Goal: Transaction & Acquisition: Book appointment/travel/reservation

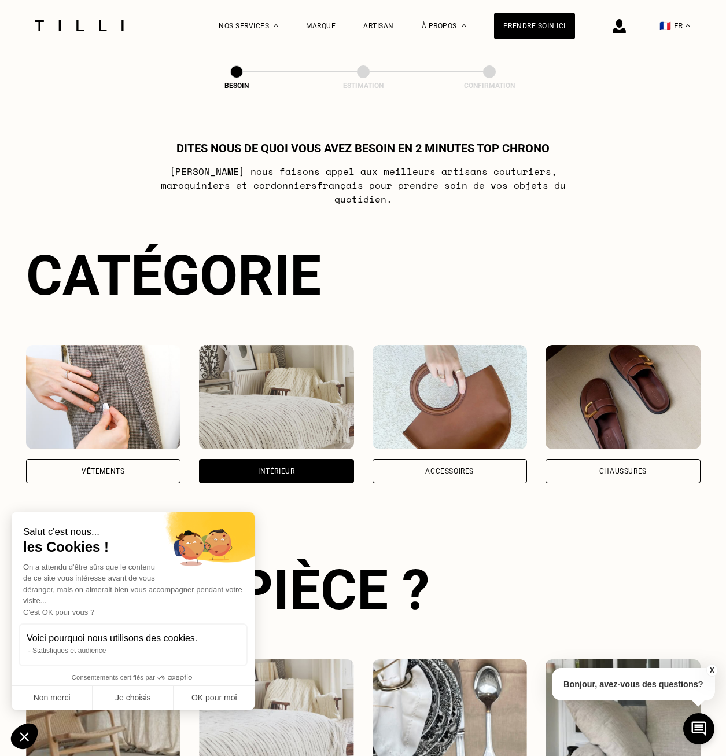
select select "FR"
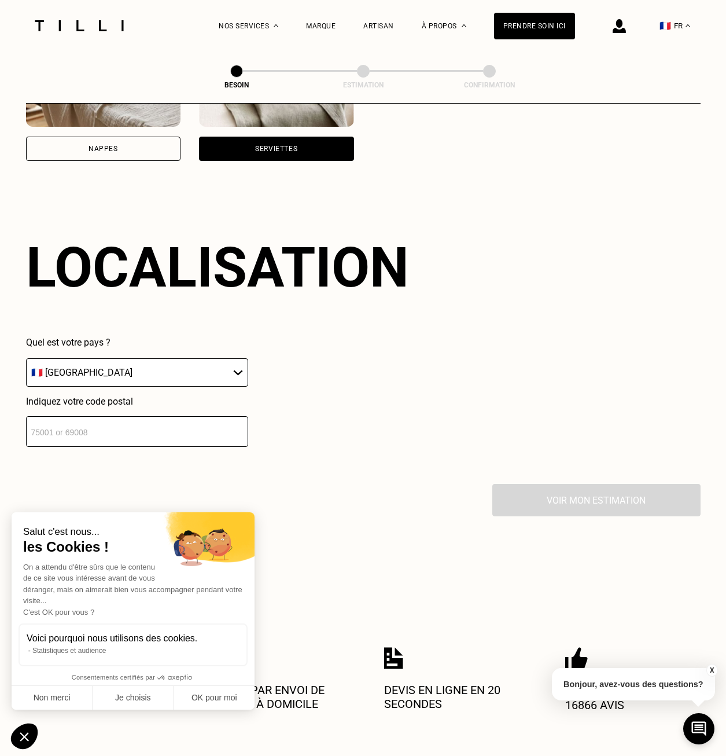
scroll to position [736, 0]
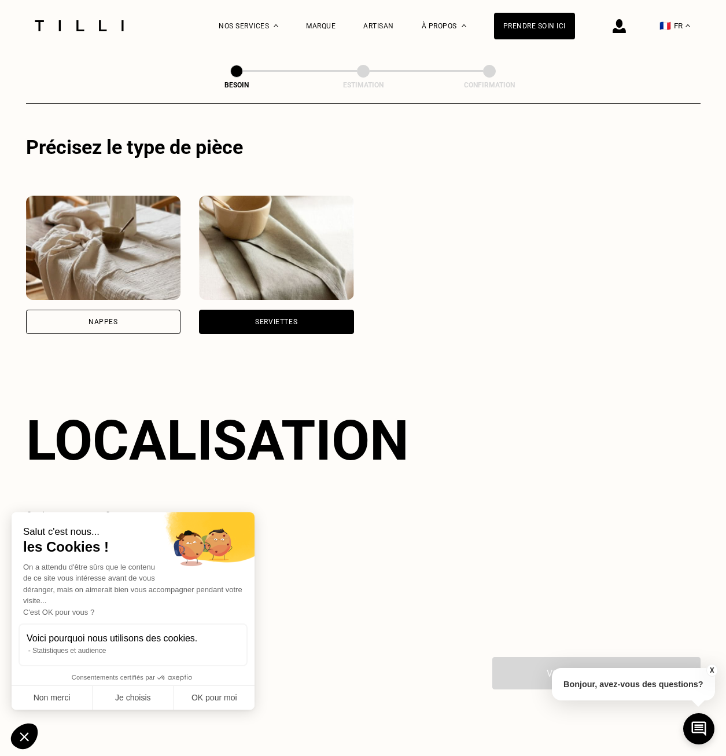
click at [262, 318] on div "Serviettes" at bounding box center [276, 321] width 42 height 7
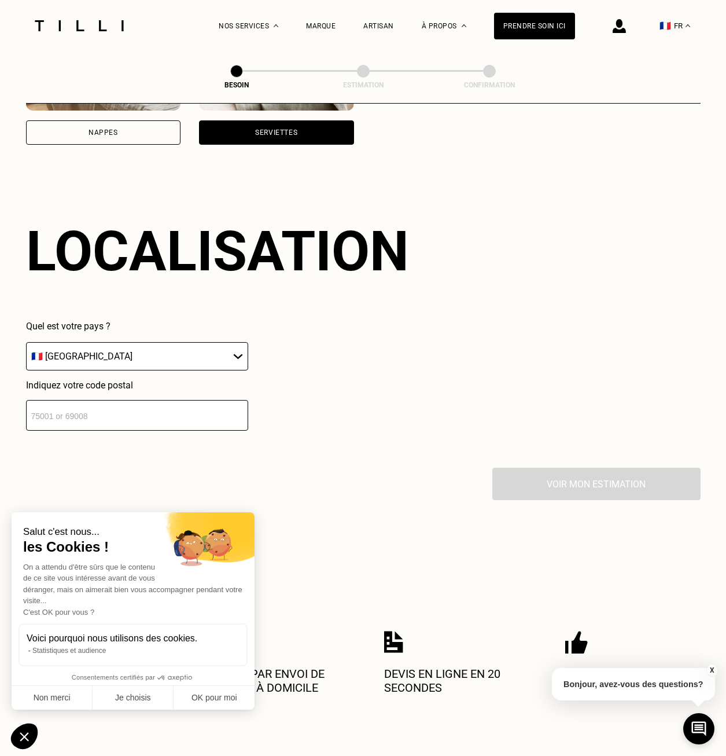
scroll to position [967, 0]
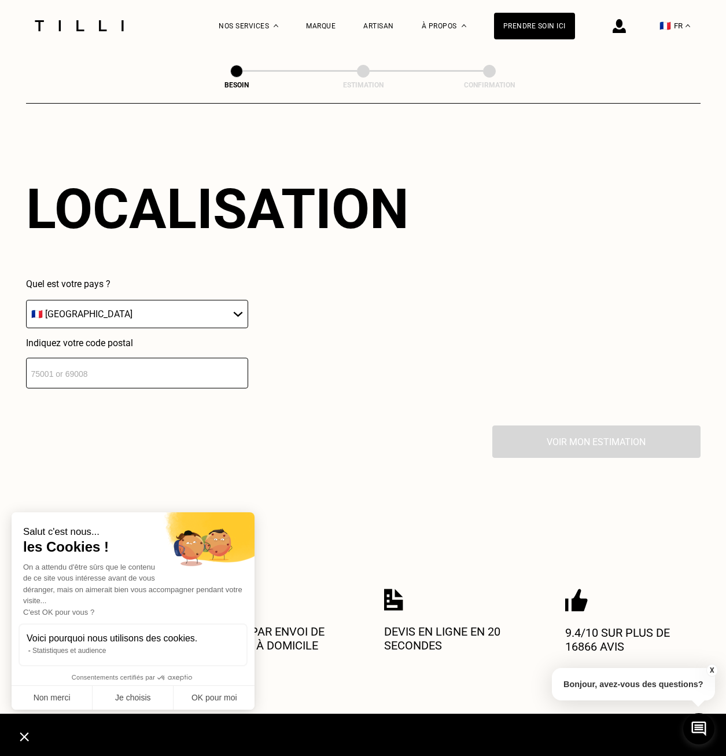
click at [163, 370] on input "number" at bounding box center [137, 373] width 222 height 31
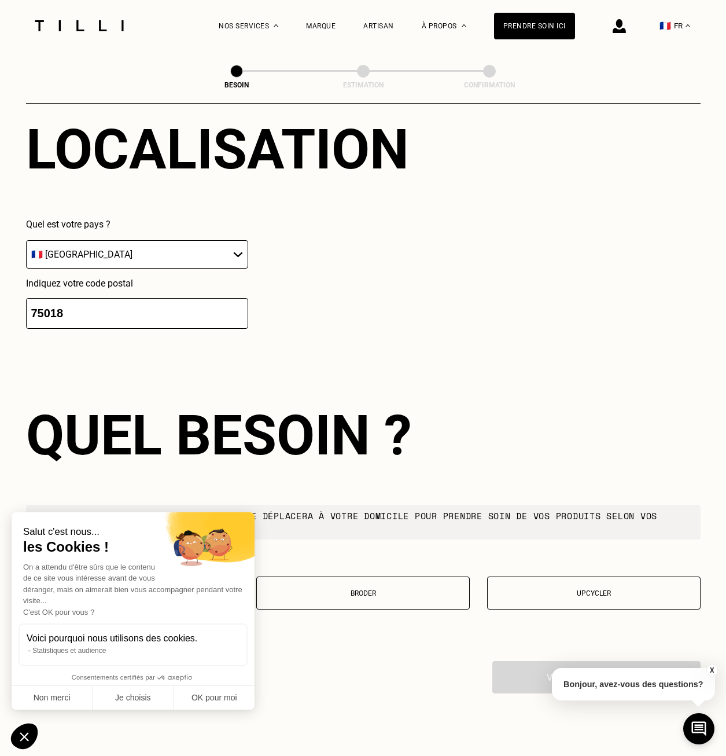
scroll to position [1255, 0]
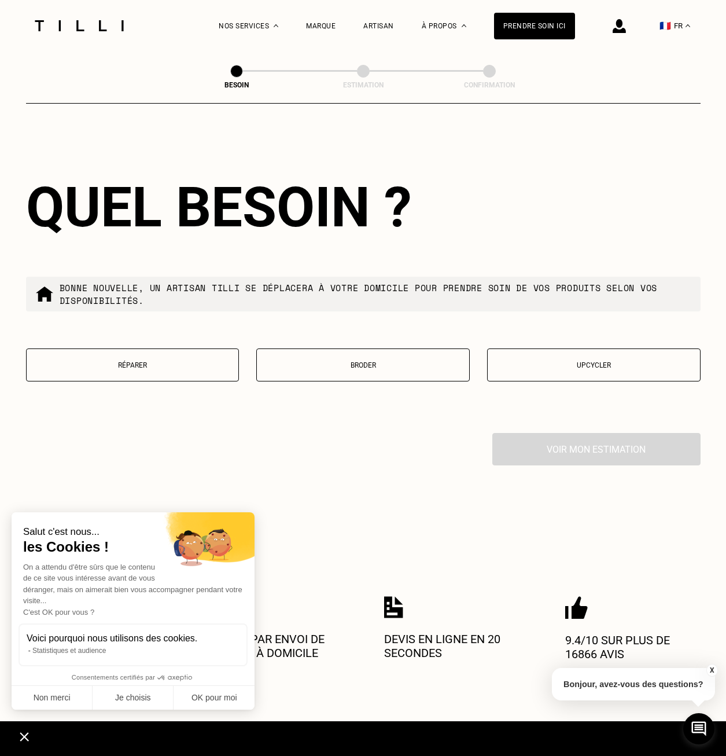
type input "75018"
click at [351, 354] on button "Broder" at bounding box center [362, 364] width 213 height 33
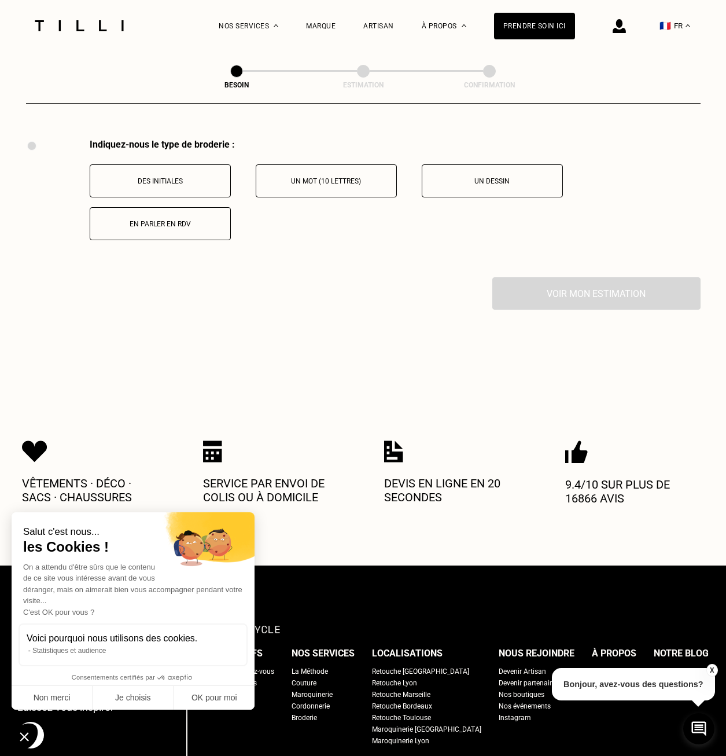
scroll to position [1552, 0]
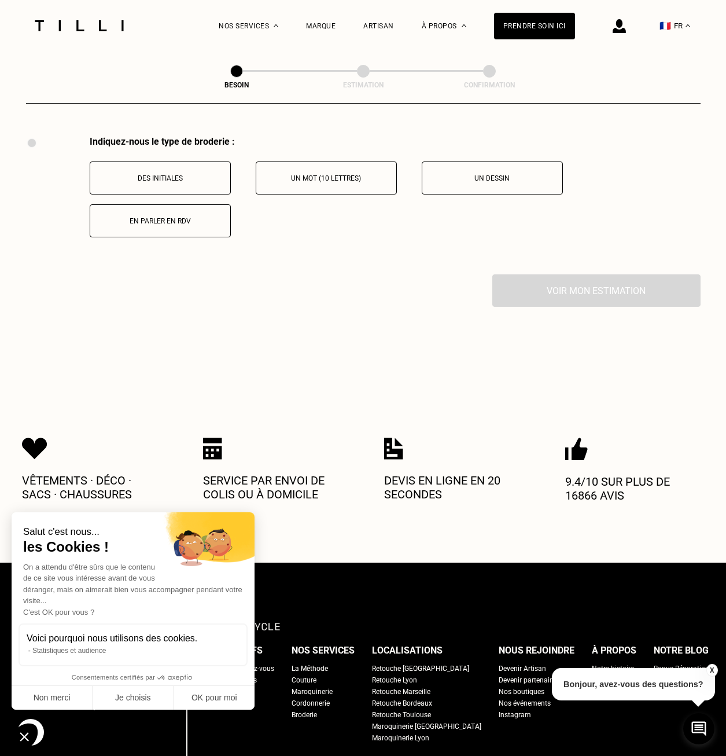
click at [452, 174] on p "Un dessin" at bounding box center [492, 178] width 128 height 8
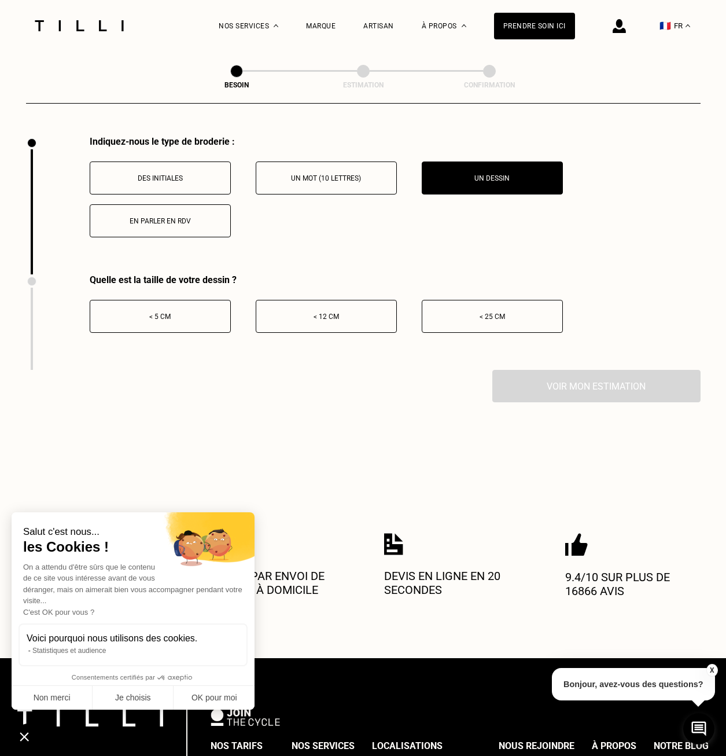
click at [196, 322] on button "< 5 cm" at bounding box center [160, 316] width 141 height 33
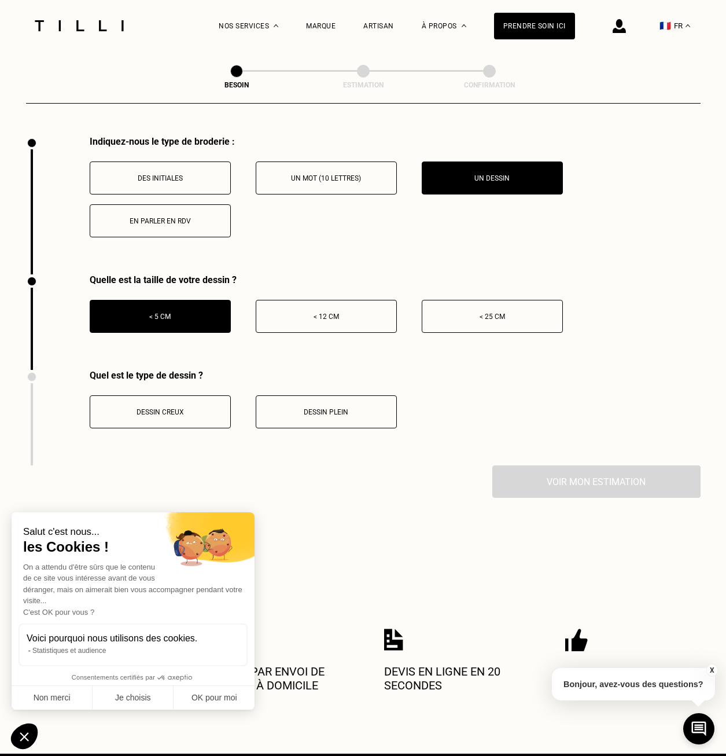
click at [277, 408] on p "Dessin plein" at bounding box center [326, 412] width 128 height 8
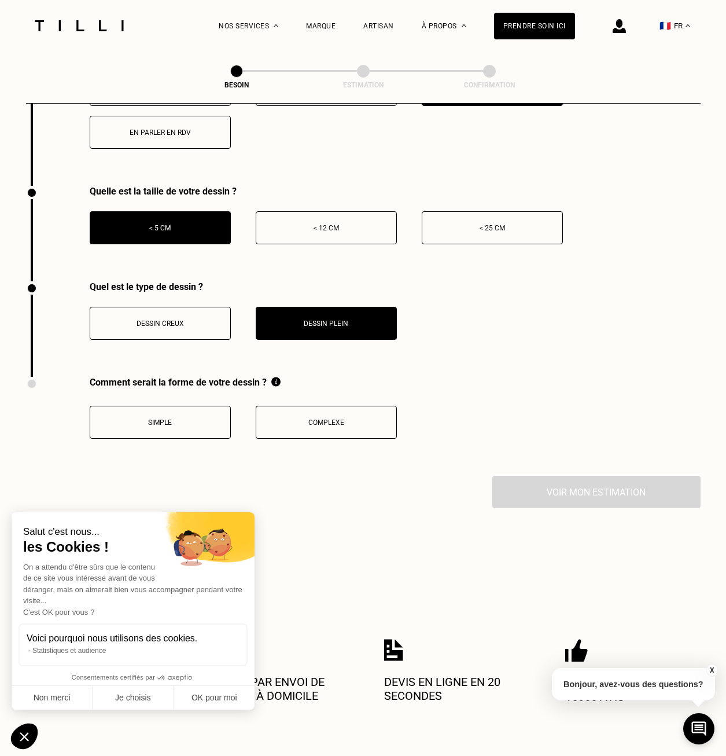
scroll to position [1667, 0]
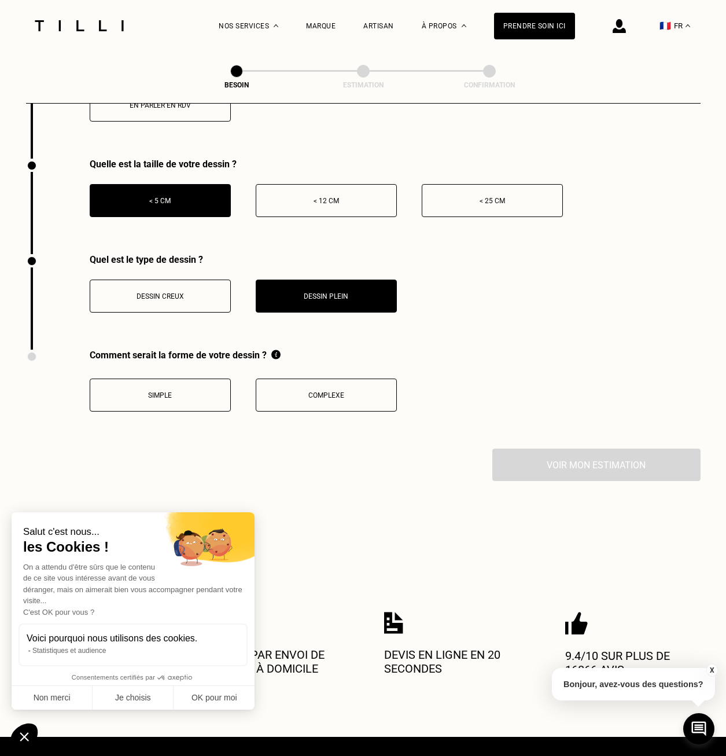
click at [271, 399] on button "Complexe" at bounding box center [326, 394] width 141 height 33
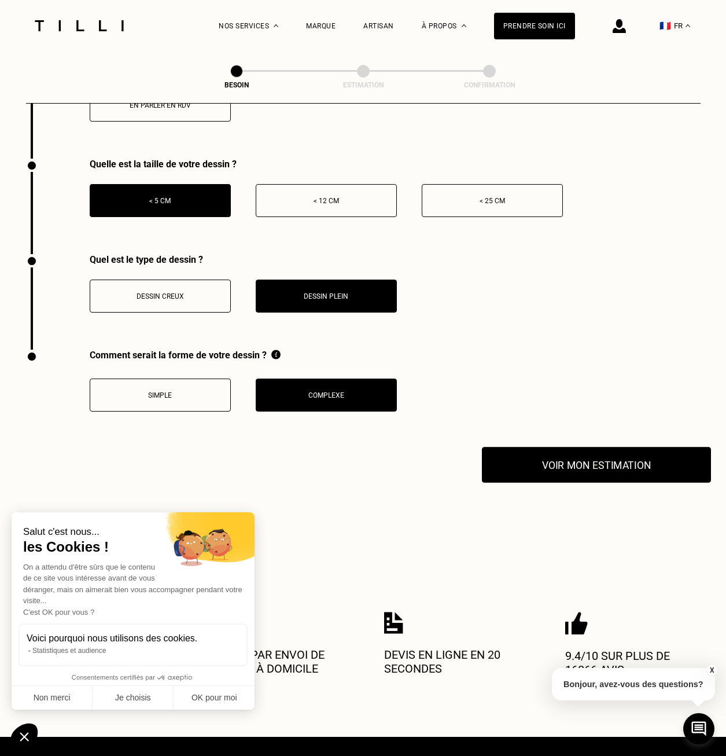
click at [545, 457] on button "Voir mon estimation" at bounding box center [596, 465] width 229 height 36
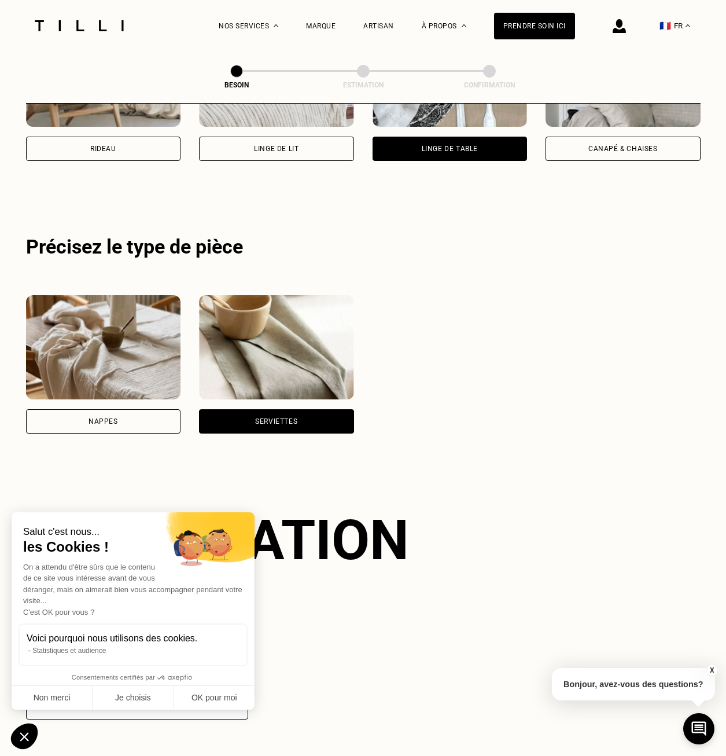
scroll to position [694, 0]
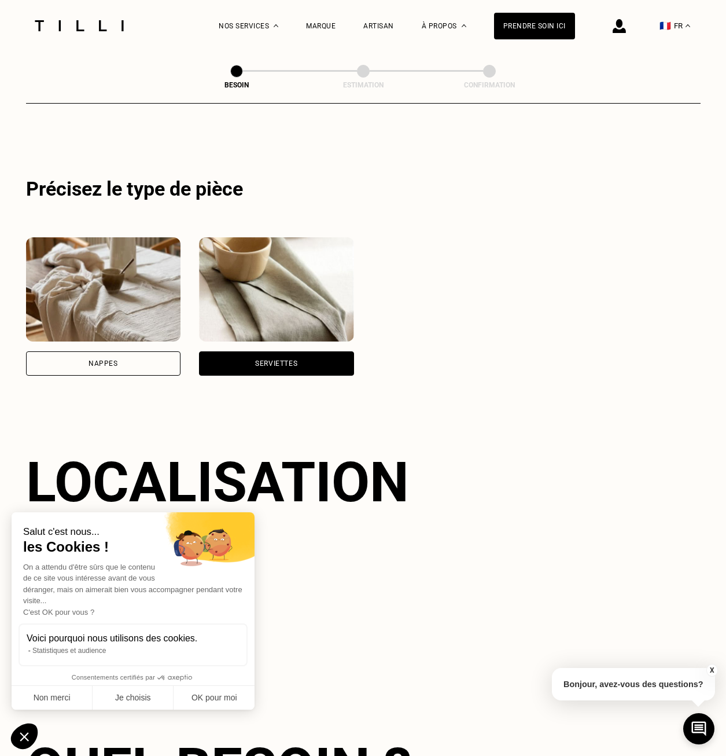
click at [283, 360] on div "Serviettes" at bounding box center [276, 363] width 155 height 24
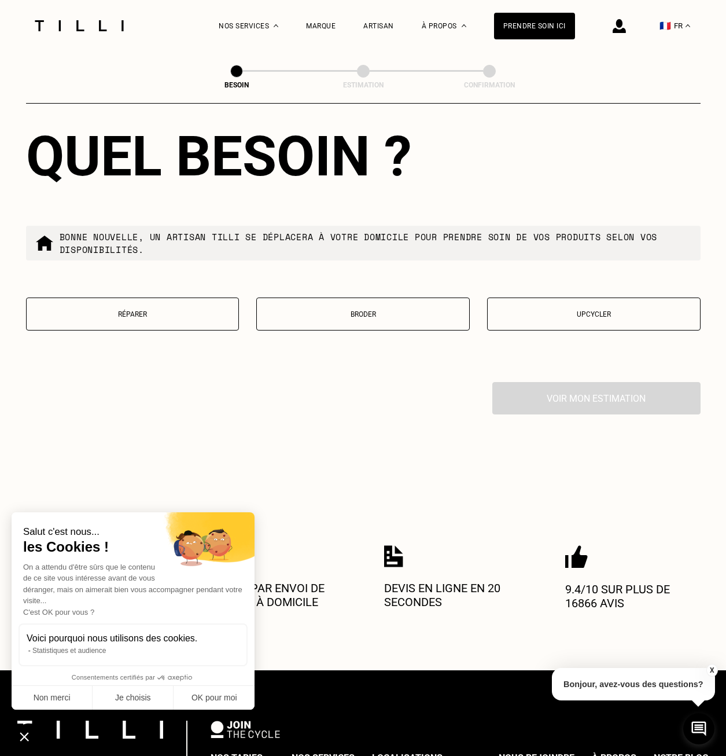
scroll to position [1314, 0]
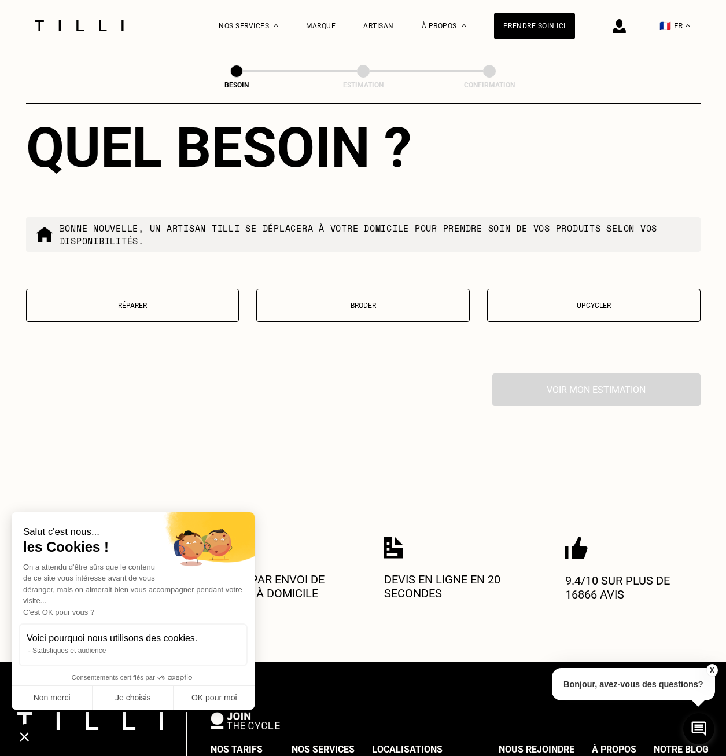
click at [314, 310] on button "Broder" at bounding box center [362, 305] width 213 height 33
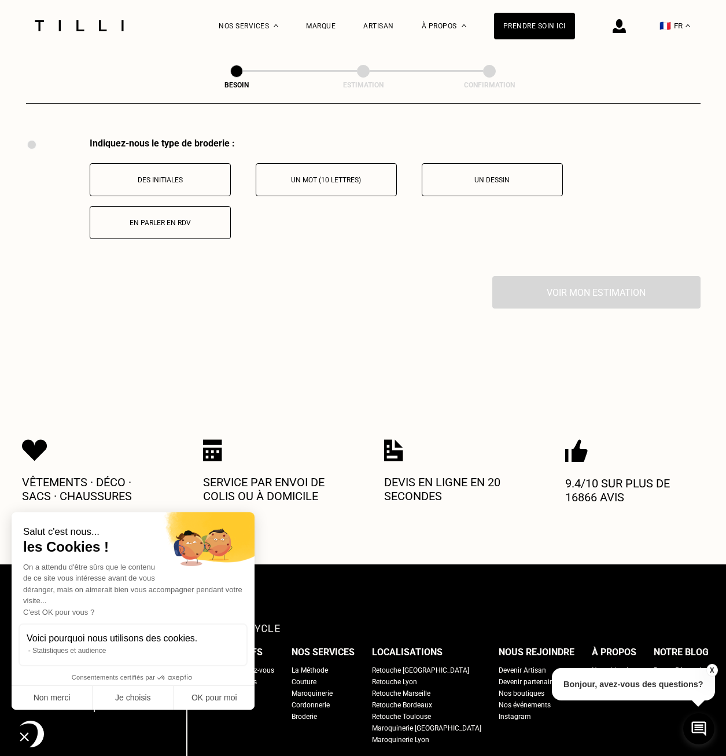
scroll to position [1552, 0]
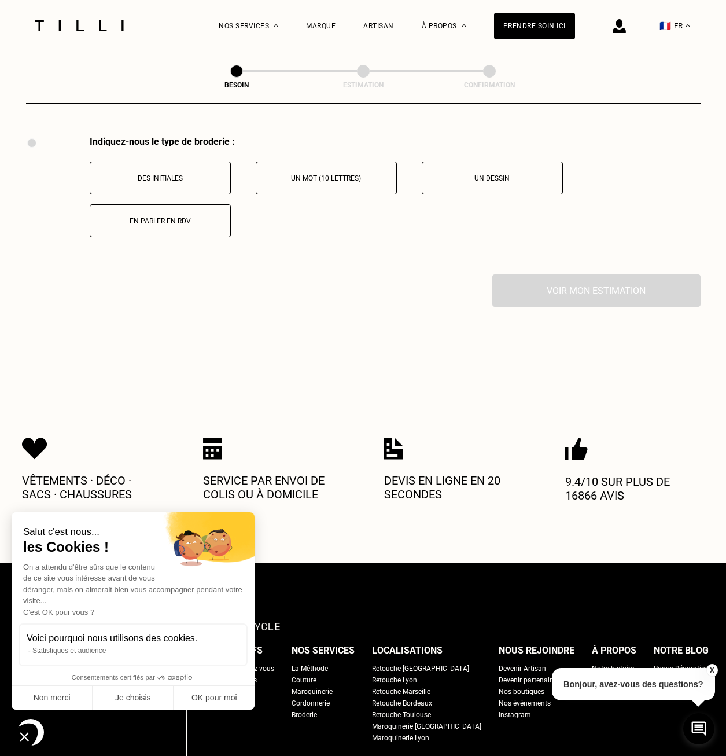
click at [194, 175] on p "Des initiales" at bounding box center [160, 178] width 128 height 8
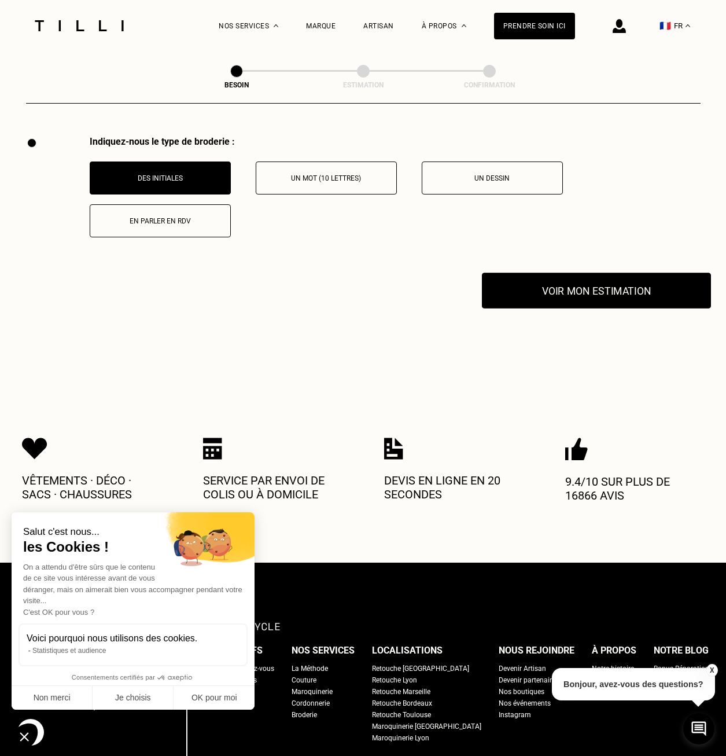
click at [615, 288] on button "Voir mon estimation" at bounding box center [596, 291] width 229 height 36
click at [327, 174] on p "Un mot (10 lettres)" at bounding box center [326, 178] width 128 height 8
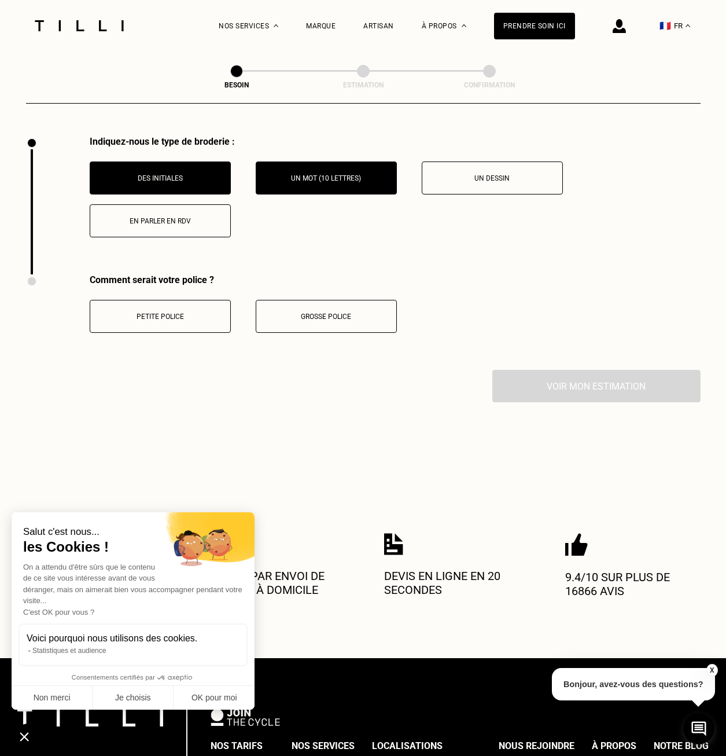
click at [314, 318] on button "Grosse police" at bounding box center [326, 316] width 141 height 33
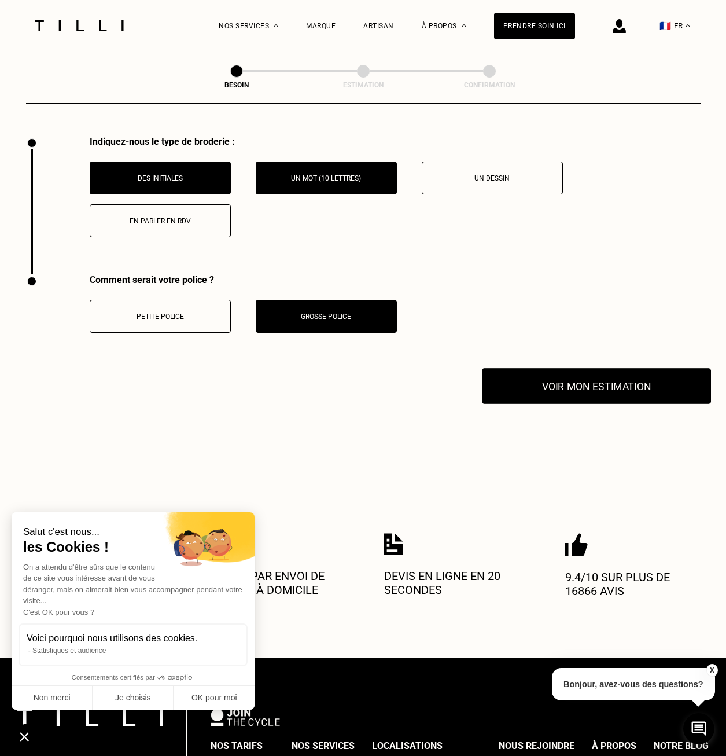
click at [559, 377] on button "Voir mon estimation" at bounding box center [596, 386] width 229 height 36
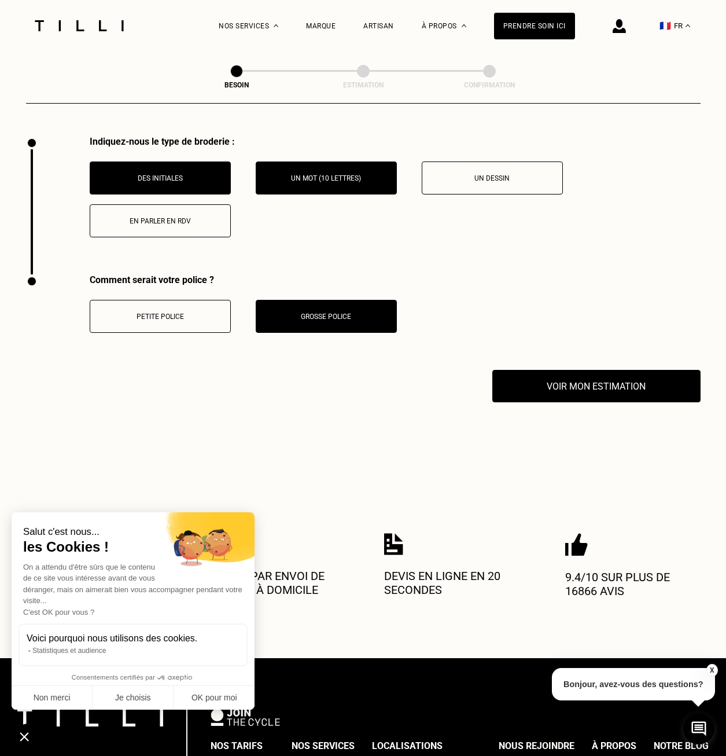
click at [199, 174] on p "Des initiales" at bounding box center [160, 178] width 128 height 8
click at [201, 176] on button "Des initiales" at bounding box center [160, 177] width 141 height 33
click at [185, 312] on p "Petite police" at bounding box center [160, 316] width 128 height 8
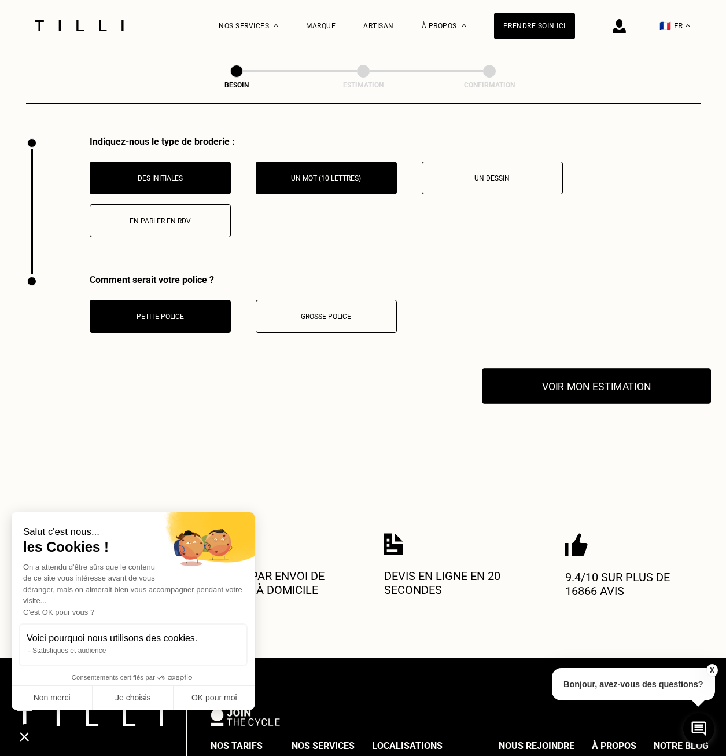
click at [585, 387] on button "Voir mon estimation" at bounding box center [596, 386] width 229 height 36
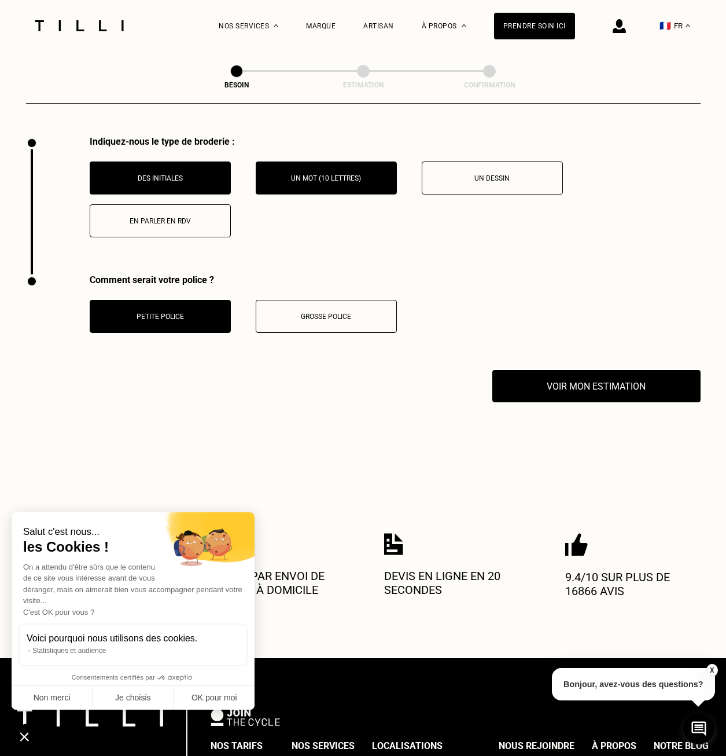
click at [286, 304] on button "Grosse police" at bounding box center [326, 316] width 141 height 33
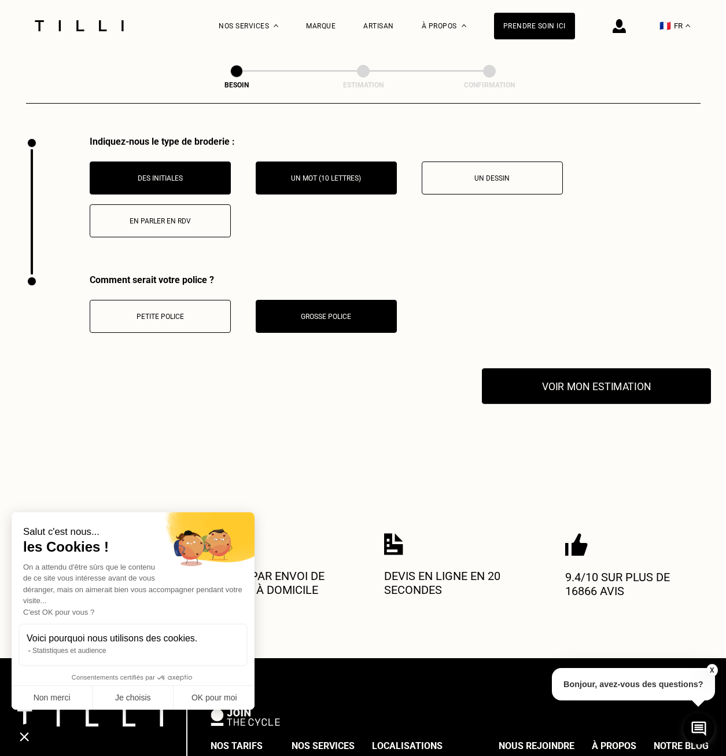
click at [567, 374] on button "Voir mon estimation" at bounding box center [596, 386] width 229 height 36
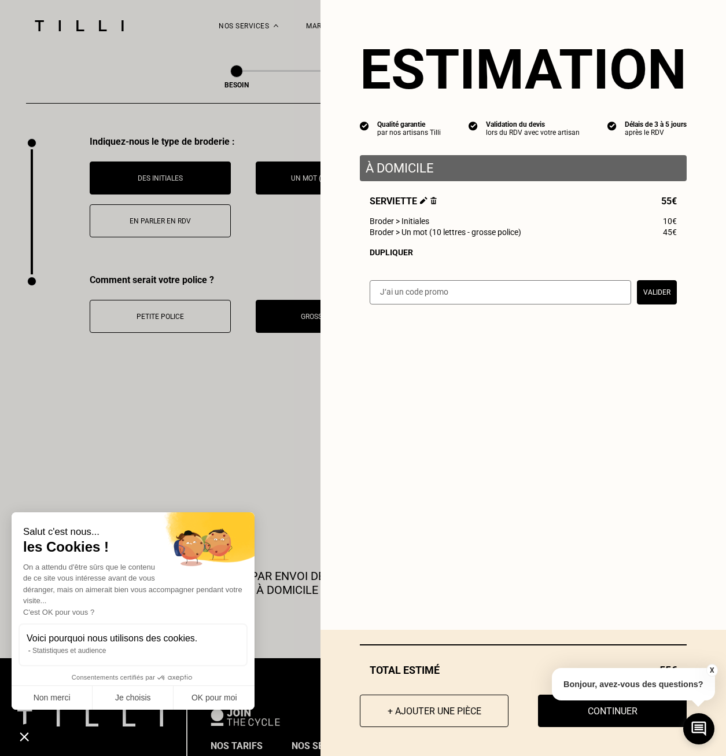
click at [430, 202] on img at bounding box center [433, 201] width 6 height 8
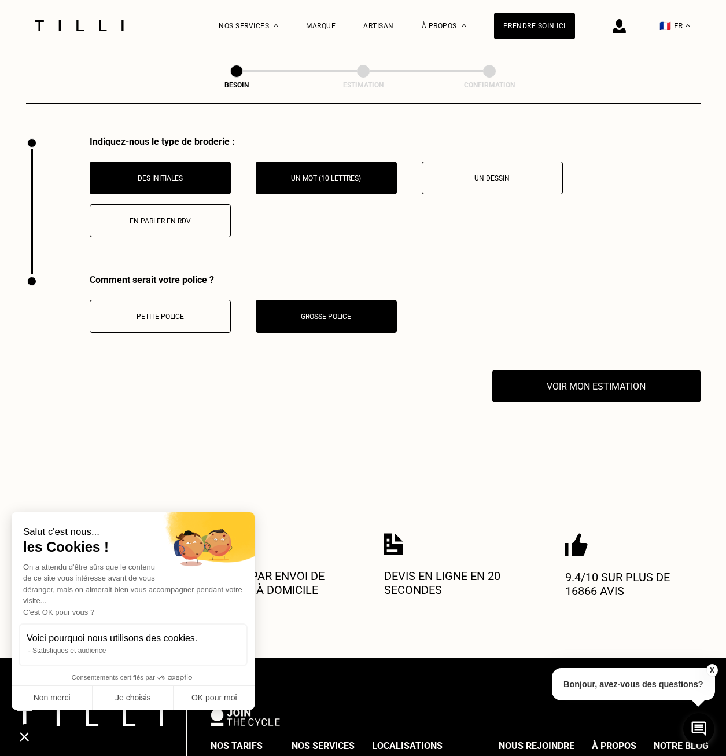
click at [324, 175] on p "Un mot (10 lettres)" at bounding box center [326, 178] width 128 height 8
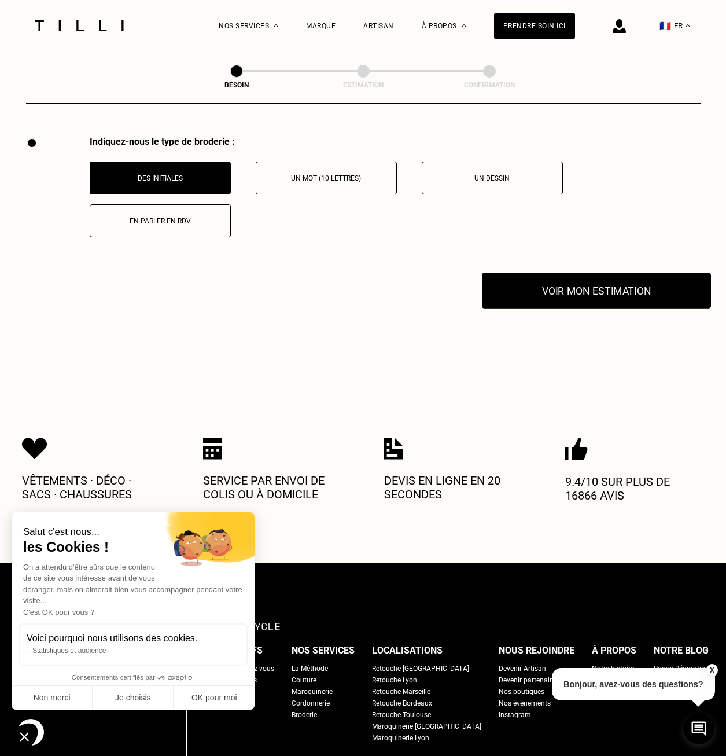
click at [542, 281] on button "Voir mon estimation" at bounding box center [596, 291] width 229 height 36
click at [292, 174] on p "Un mot (10 lettres)" at bounding box center [326, 178] width 128 height 8
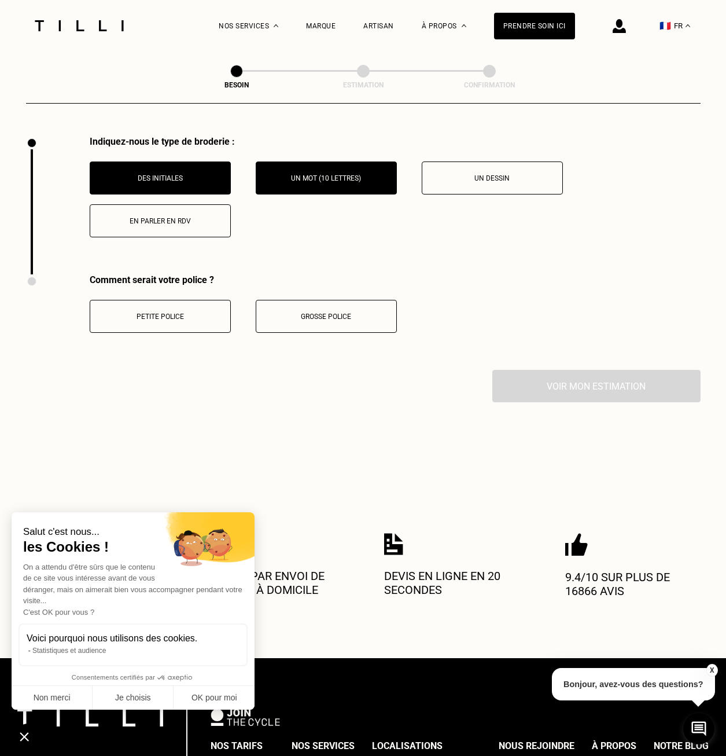
click at [193, 312] on p "Petite police" at bounding box center [160, 316] width 128 height 8
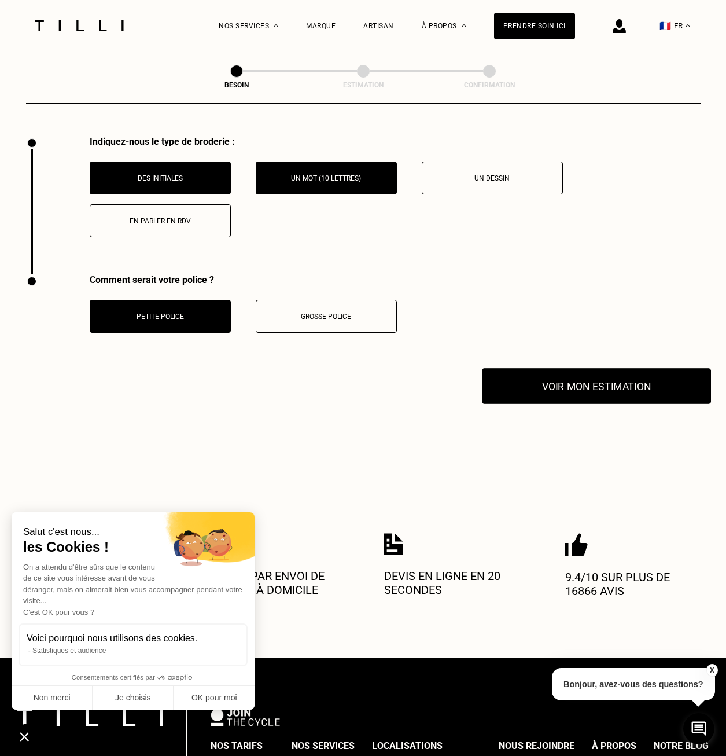
click at [545, 375] on button "Voir mon estimation" at bounding box center [596, 386] width 229 height 36
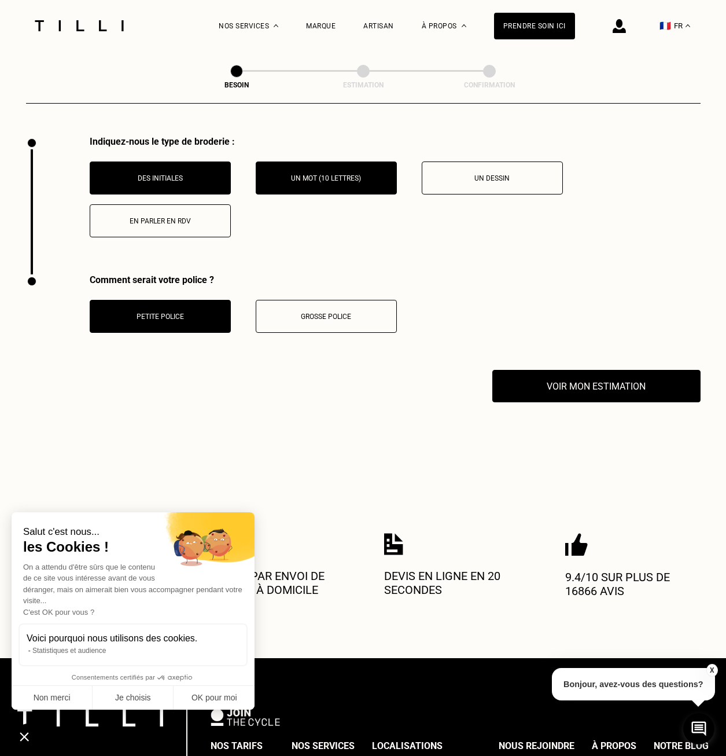
click at [195, 301] on button "Petite police" at bounding box center [160, 316] width 141 height 33
click at [492, 178] on button "Un dessin" at bounding box center [492, 177] width 141 height 33
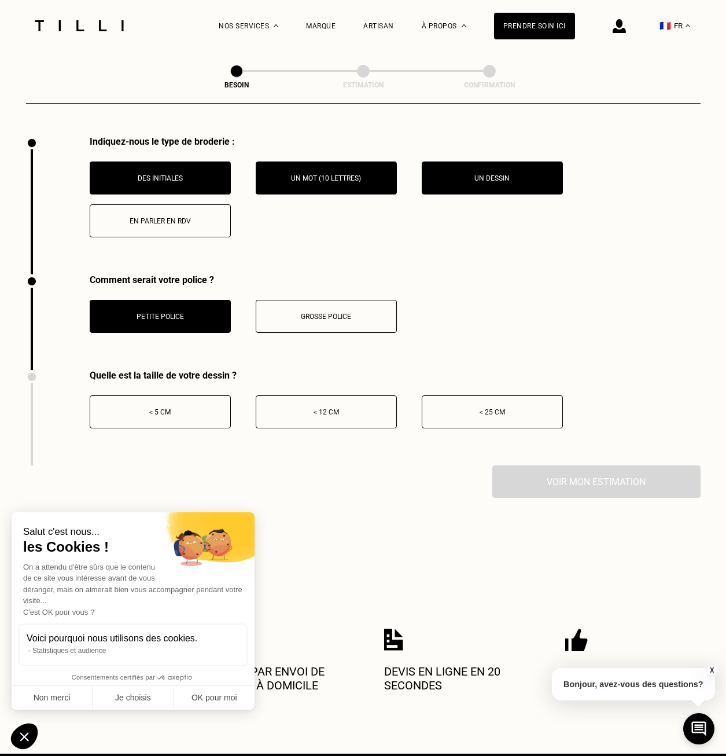
click at [186, 217] on p "En parler en RDV" at bounding box center [160, 221] width 128 height 8
click at [537, 174] on p "Un dessin" at bounding box center [492, 178] width 128 height 8
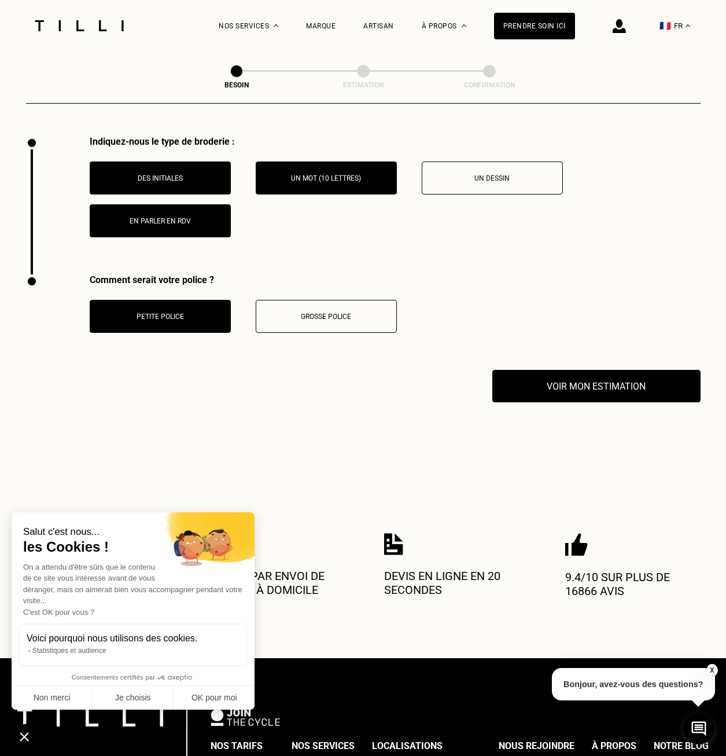
click at [327, 174] on p "Un mot (10 lettres)" at bounding box center [326, 178] width 128 height 8
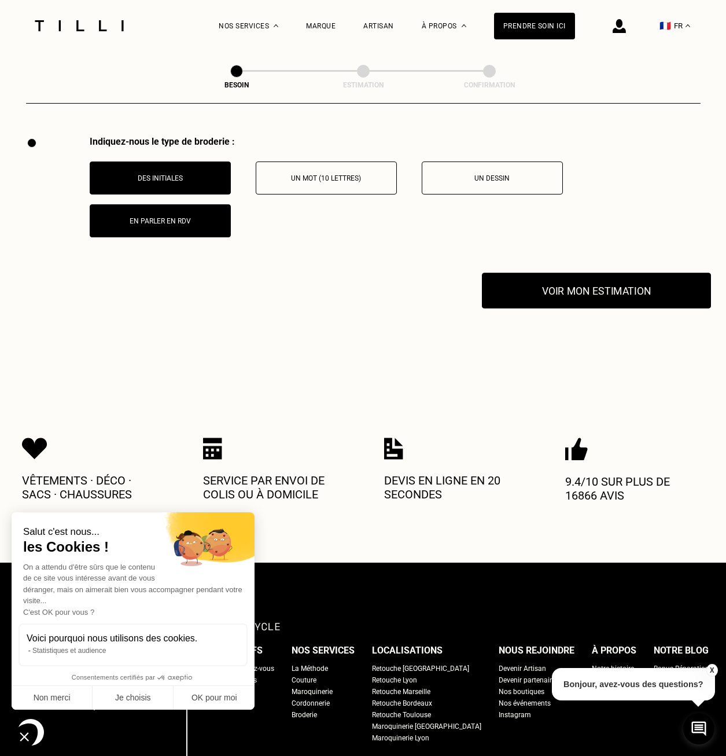
click at [519, 293] on button "Voir mon estimation" at bounding box center [596, 291] width 229 height 36
click at [564, 280] on button "Voir mon estimation" at bounding box center [596, 291] width 229 height 36
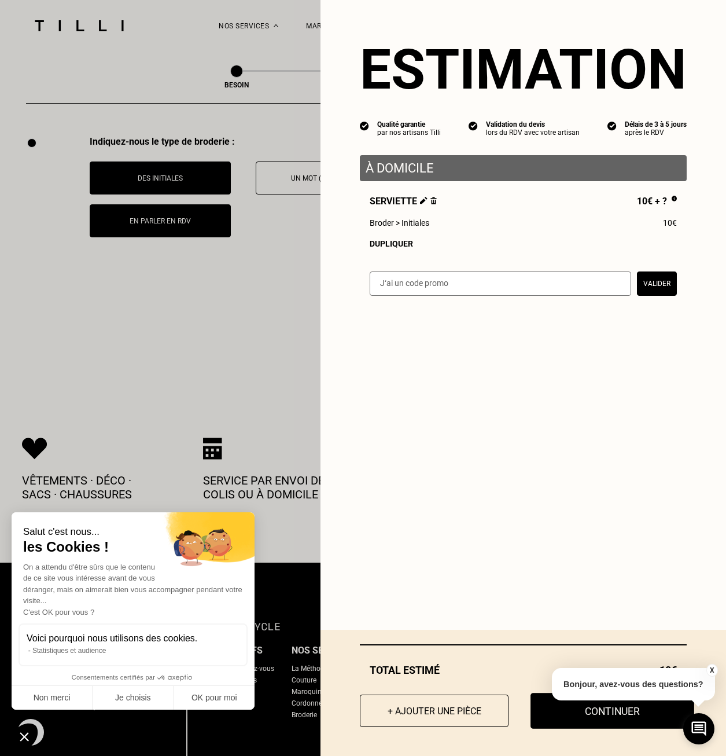
click at [584, 715] on button "Continuer" at bounding box center [613, 711] width 164 height 36
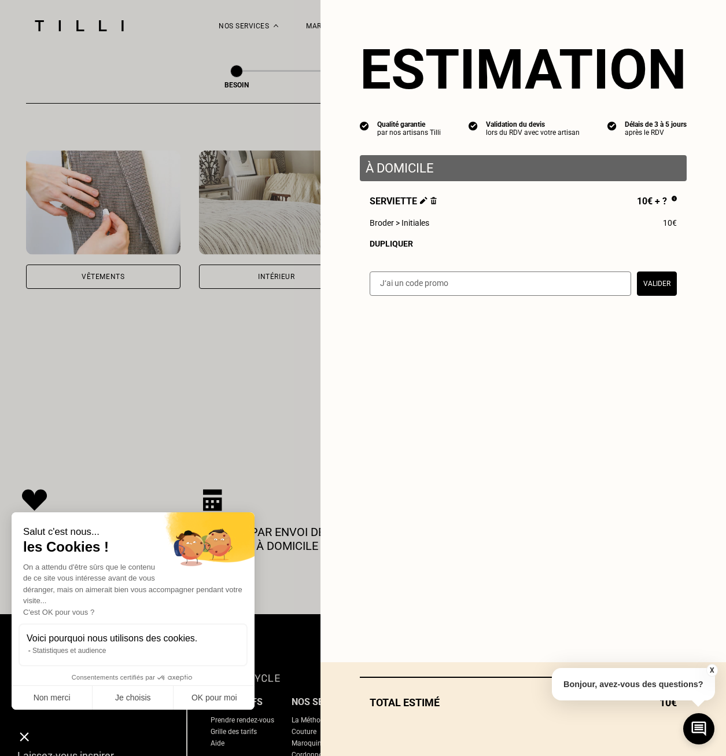
scroll to position [185, 0]
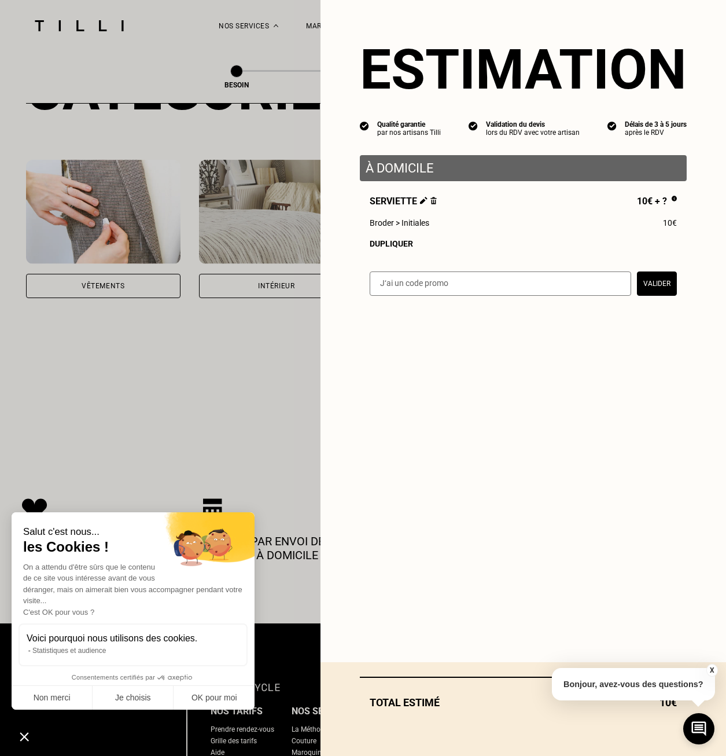
select select "FR"
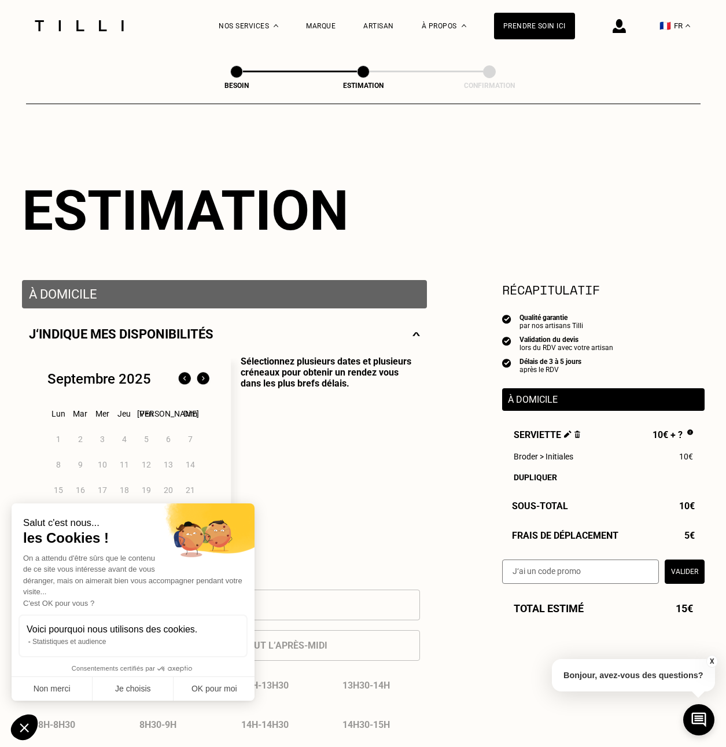
click at [709, 658] on button "X" at bounding box center [712, 661] width 12 height 13
click at [347, 511] on p "Sélectionnez plusieurs dates et plusieurs créneaux pour obtenir un rendez vous …" at bounding box center [325, 462] width 189 height 212
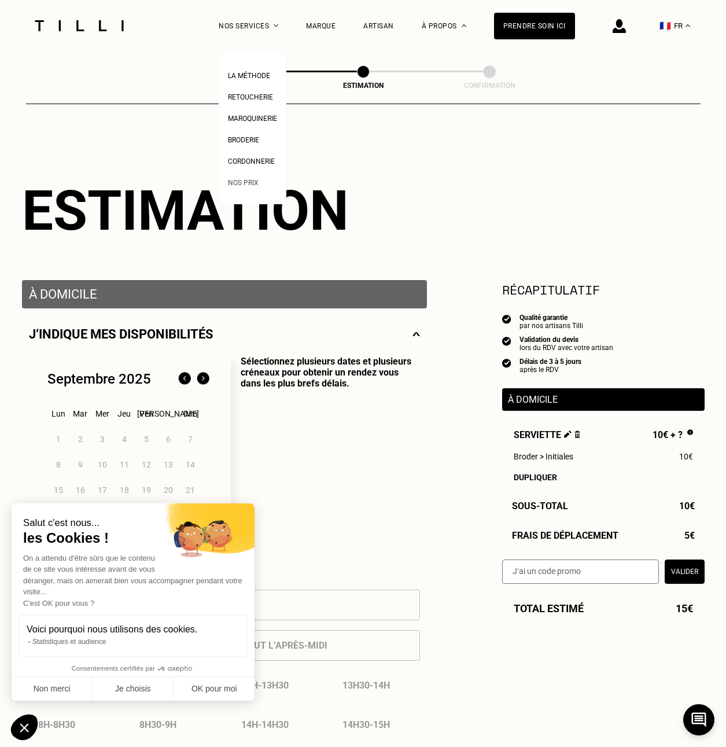
click at [259, 185] on span "Nos prix" at bounding box center [243, 183] width 31 height 8
select select "FR"
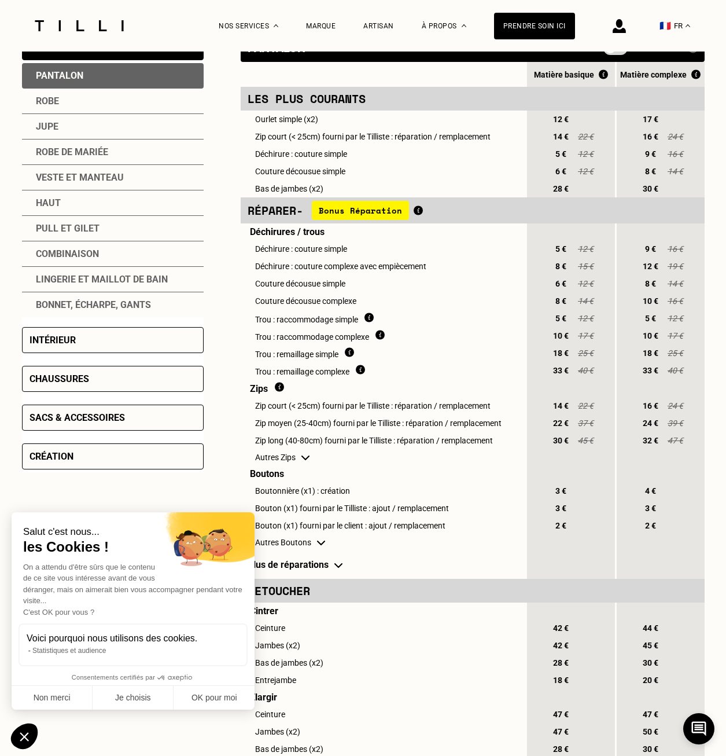
scroll to position [289, 0]
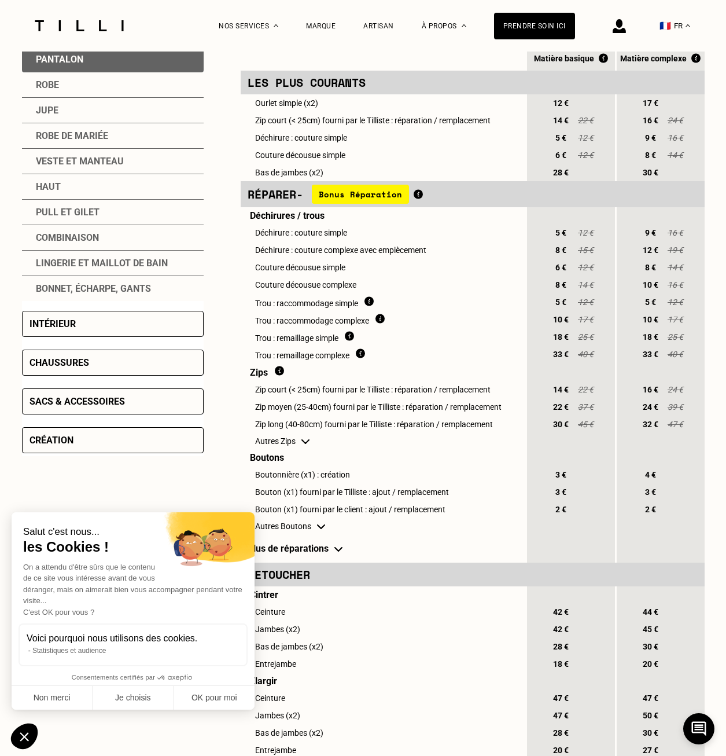
click at [117, 430] on div "Création" at bounding box center [113, 440] width 182 height 26
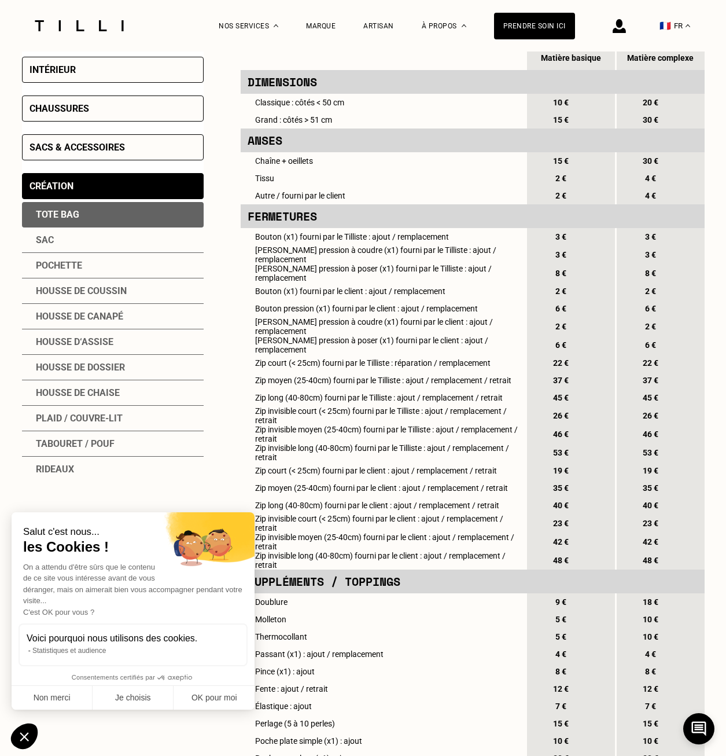
click at [75, 186] on div "Création" at bounding box center [113, 186] width 182 height 26
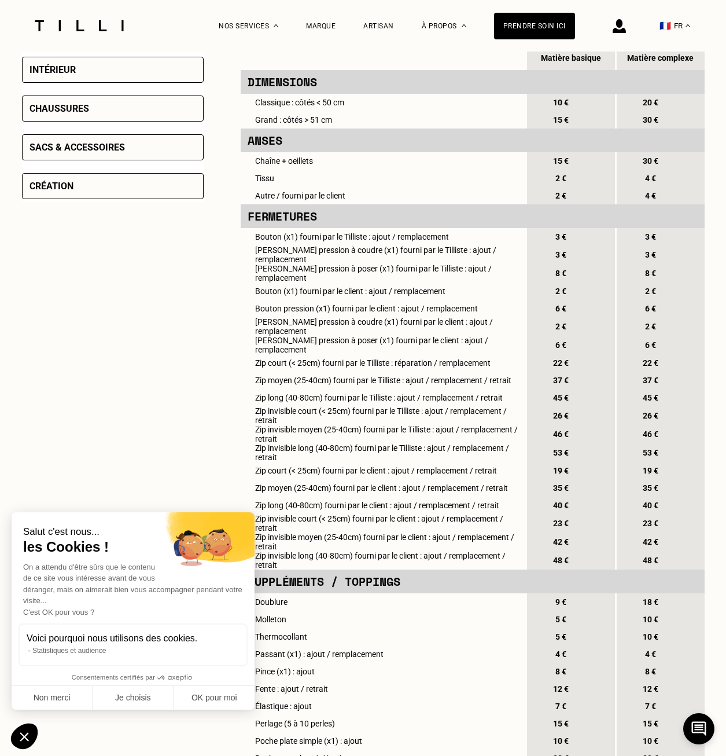
click at [81, 151] on div "Sacs & accessoires" at bounding box center [77, 147] width 95 height 11
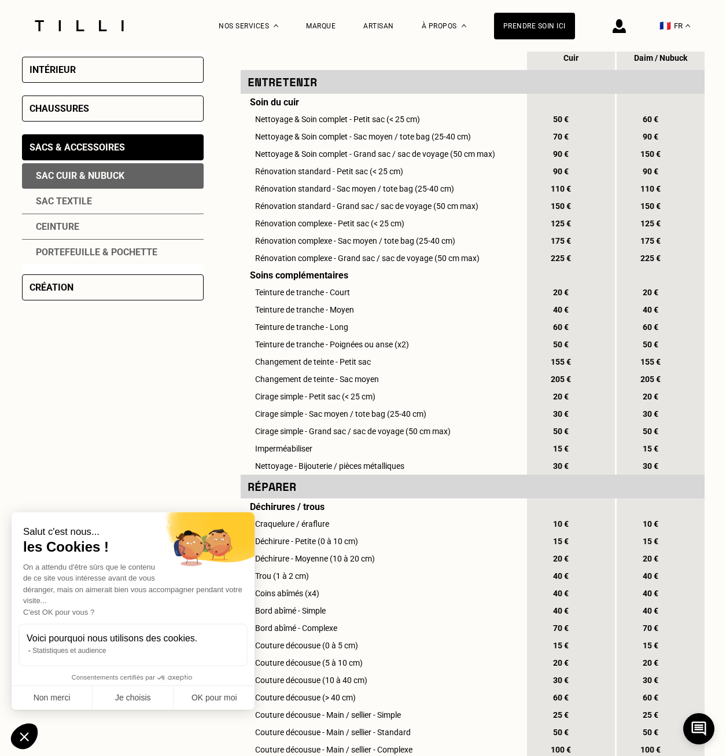
click at [81, 151] on div "Sacs & accessoires" at bounding box center [77, 147] width 95 height 11
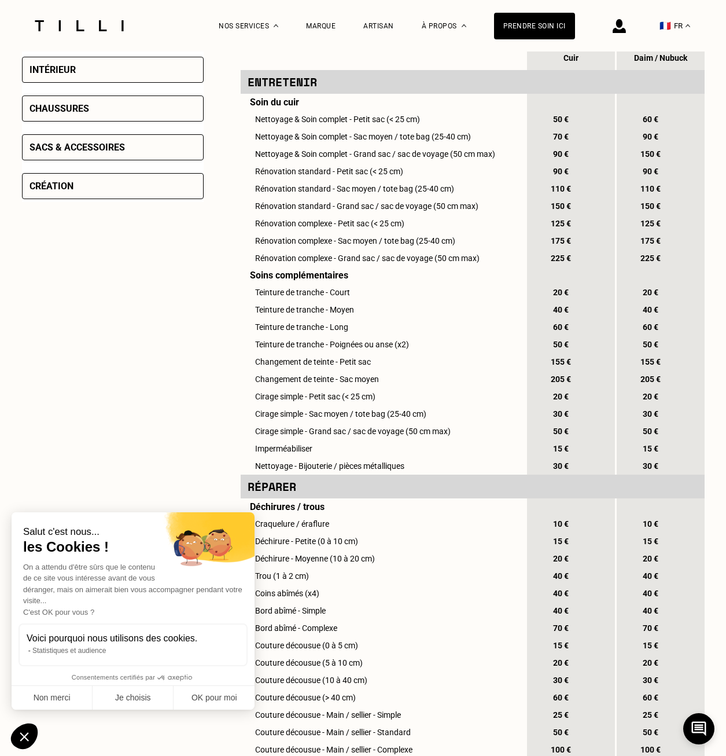
click at [87, 71] on div "Intérieur" at bounding box center [113, 70] width 182 height 26
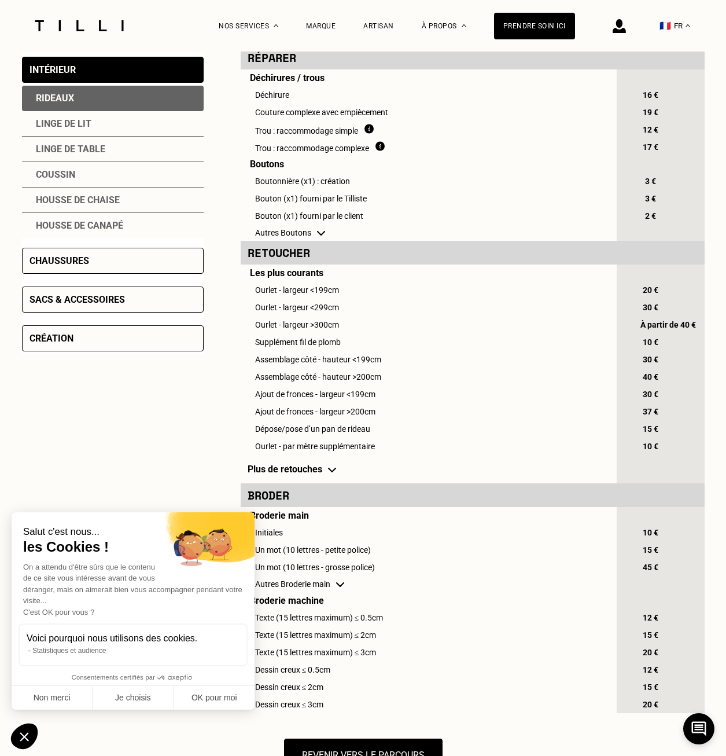
click at [81, 152] on div "Linge de table" at bounding box center [113, 149] width 182 height 25
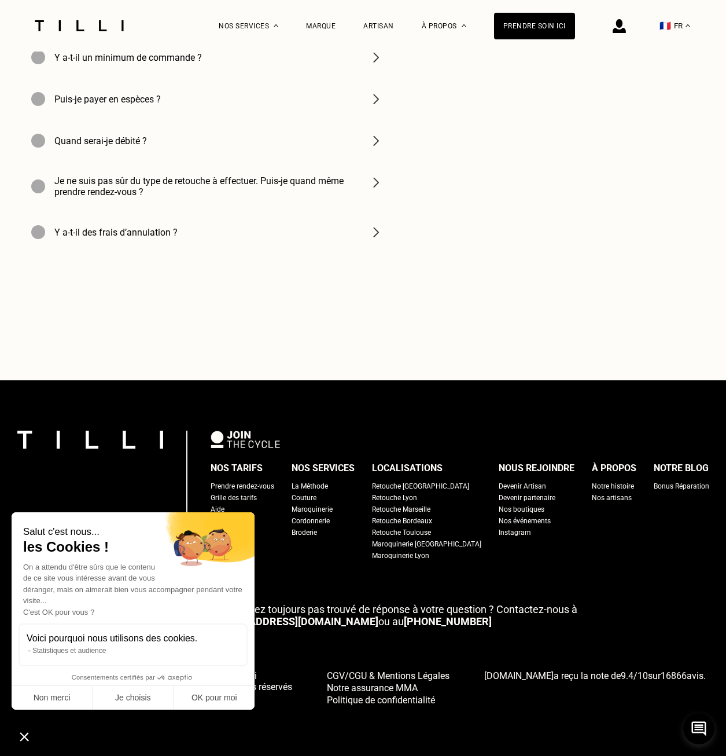
scroll to position [1470, 0]
click at [499, 528] on div "Instagram" at bounding box center [515, 532] width 32 height 12
click at [72, 695] on button "Non merci" at bounding box center [52, 698] width 81 height 24
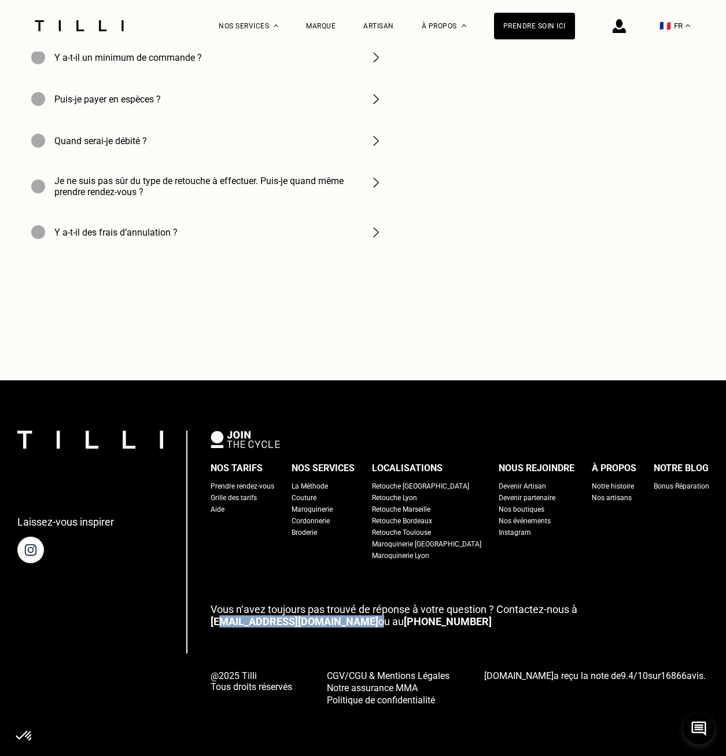
drag, startPoint x: 297, startPoint y: 621, endPoint x: 239, endPoint y: 620, distance: 57.9
click at [239, 620] on p "Vous n‘avez toujours pas trouvé de réponse à votre question ? Contactez-nous à …" at bounding box center [460, 615] width 499 height 24
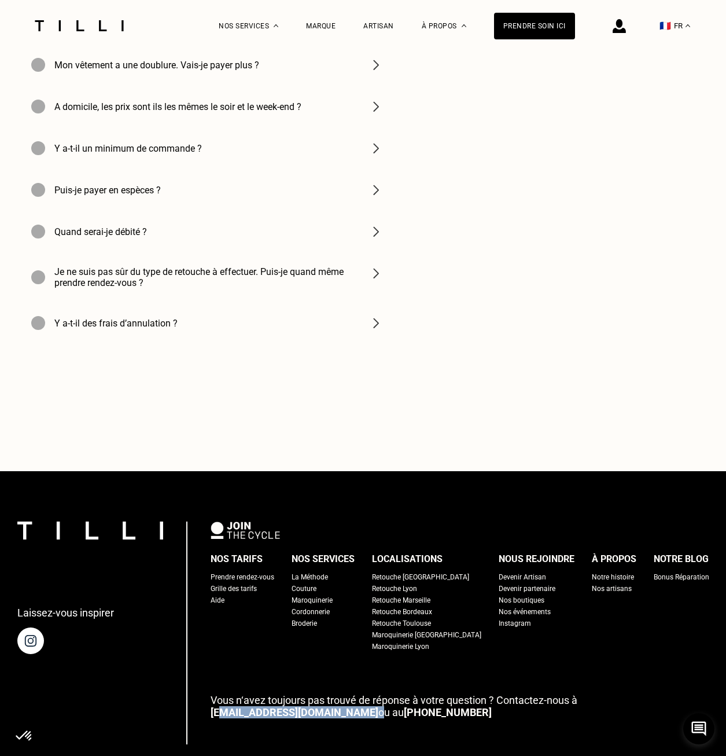
scroll to position [1297, 0]
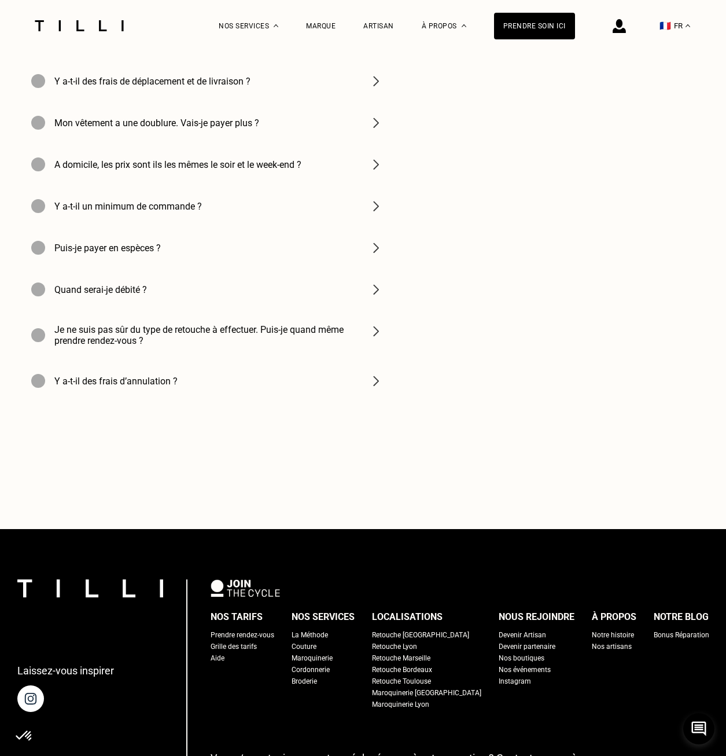
click at [189, 185] on div "A domicile, les prix sont ils les mêmes le soir et le week-end ?" at bounding box center [207, 164] width 370 height 42
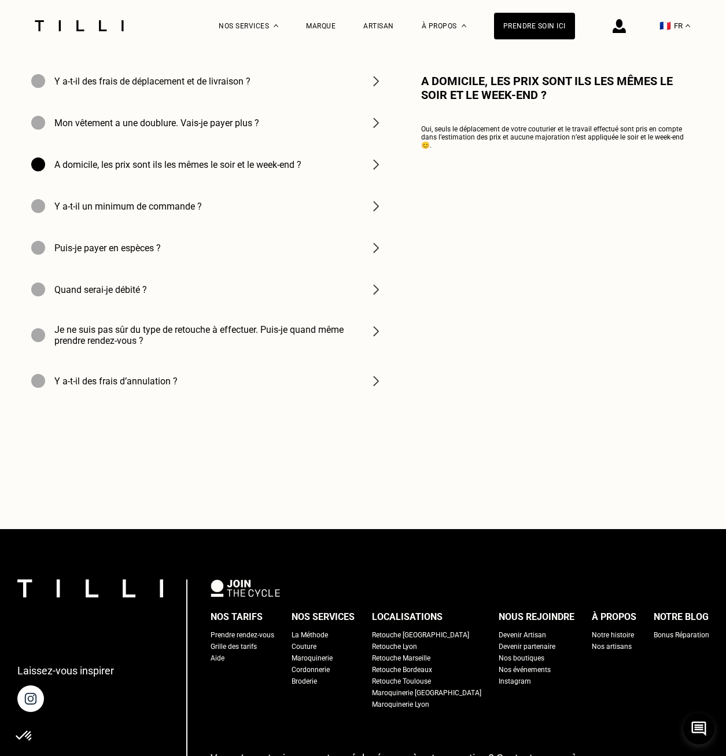
click at [188, 170] on h4 "A domicile, les prix sont ils les mêmes le soir et le week-end ?" at bounding box center [177, 164] width 247 height 11
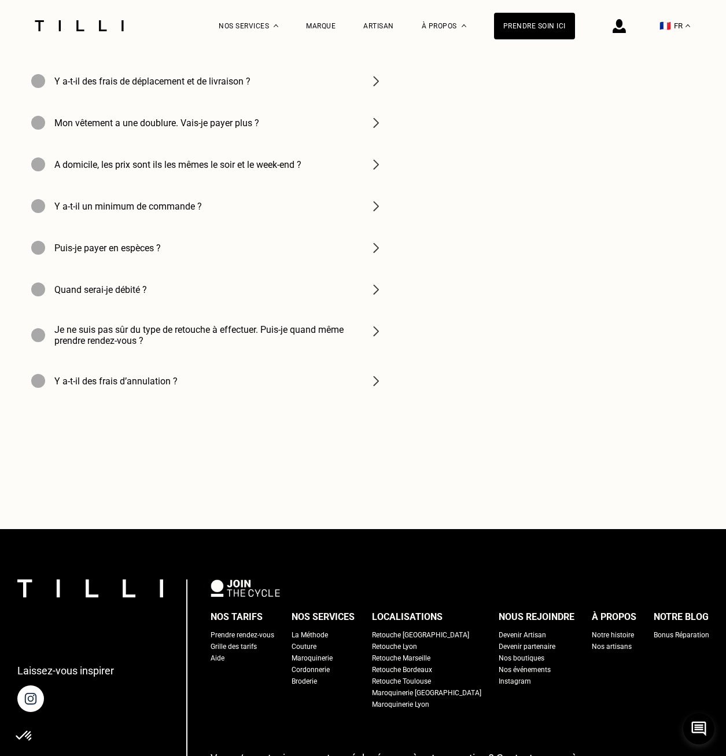
click at [138, 87] on h4 "Y a-t-il des frais de déplacement et de livraison ?" at bounding box center [152, 81] width 196 height 11
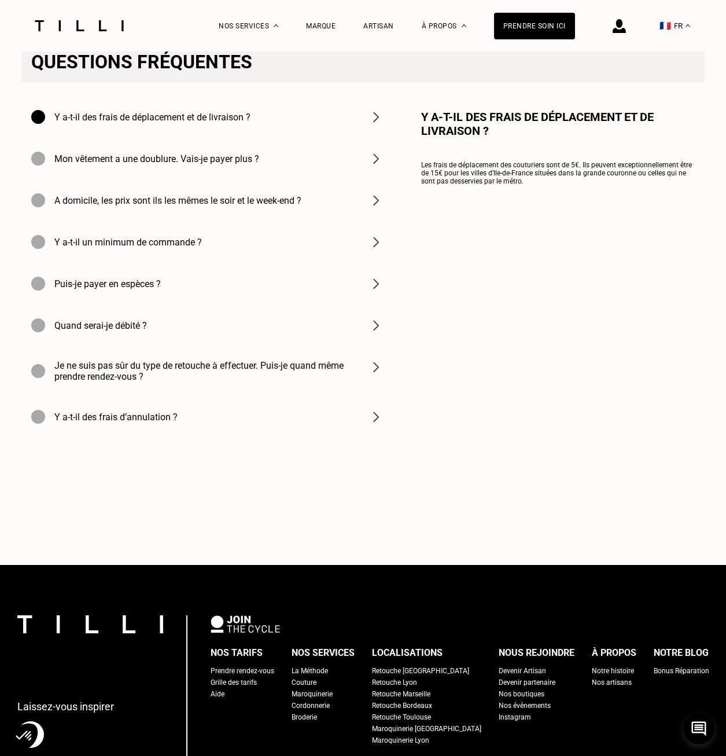
scroll to position [1239, 0]
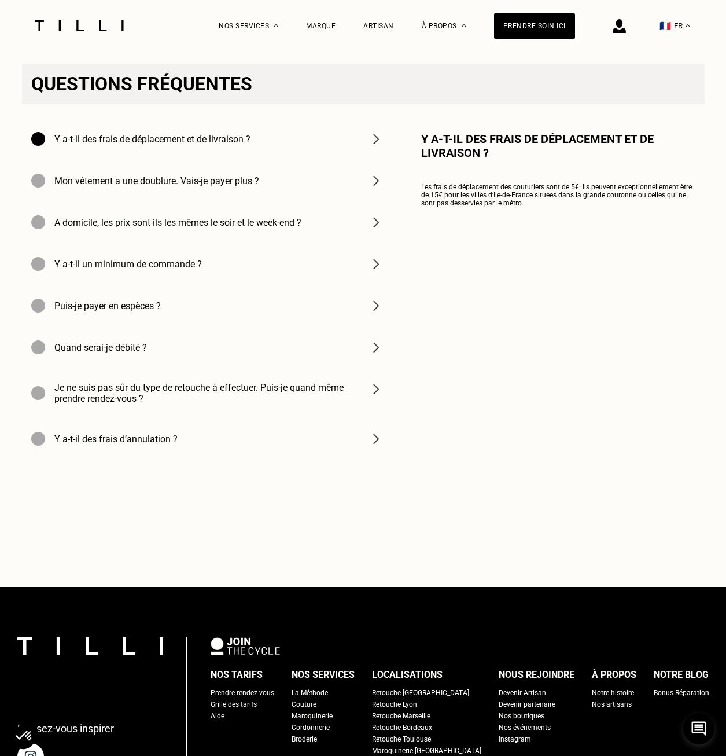
click at [377, 271] on img at bounding box center [376, 264] width 14 height 14
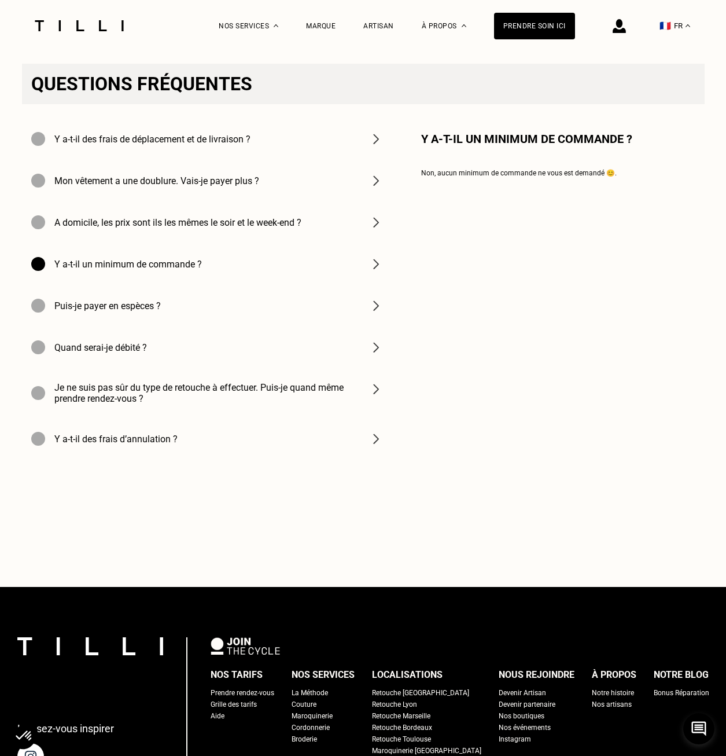
click at [377, 271] on img at bounding box center [376, 264] width 14 height 14
click at [382, 312] on img at bounding box center [376, 306] width 14 height 14
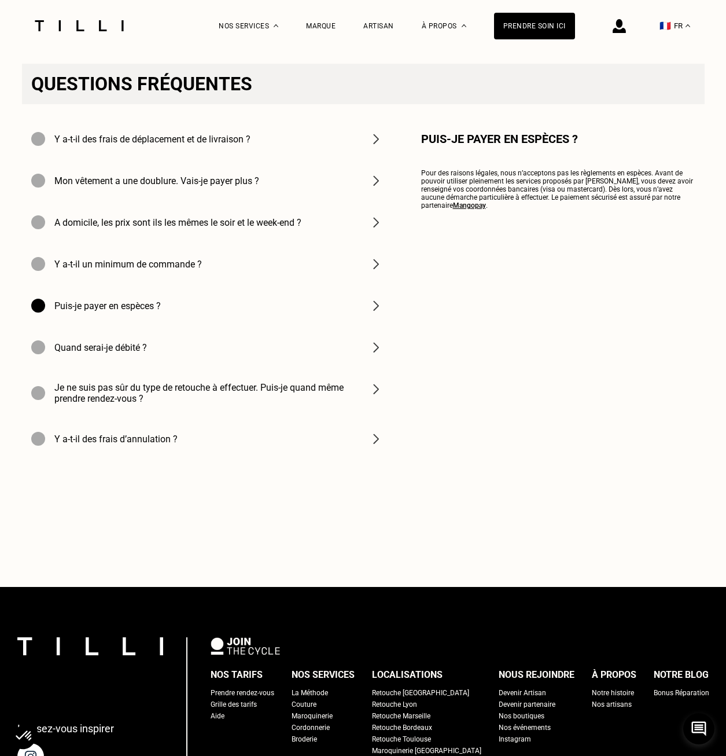
click at [382, 312] on img at bounding box center [376, 306] width 14 height 14
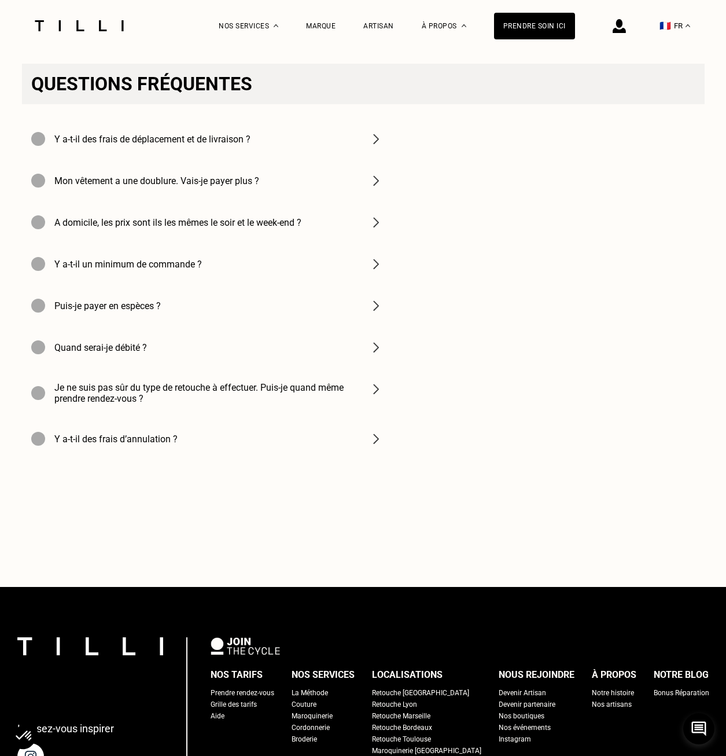
click at [343, 456] on div "Y a-t-il des frais d’annulation ?" at bounding box center [207, 439] width 370 height 42
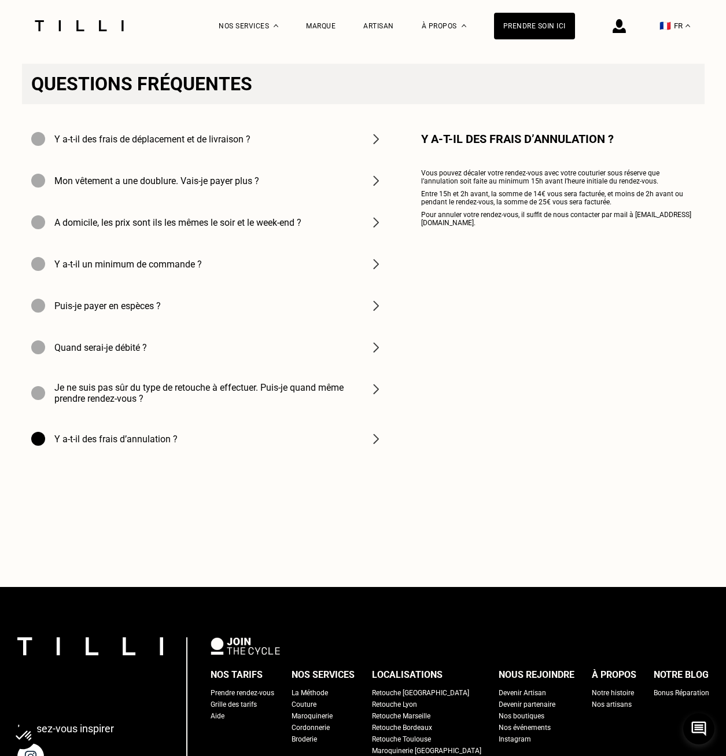
click at [343, 456] on div "Y a-t-il des frais d’annulation ?" at bounding box center [207, 439] width 370 height 42
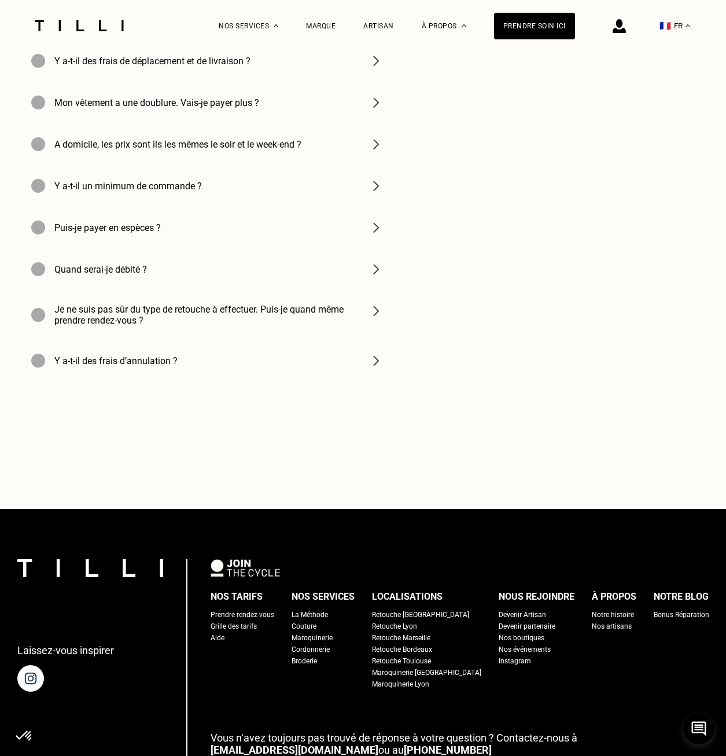
scroll to position [1297, 0]
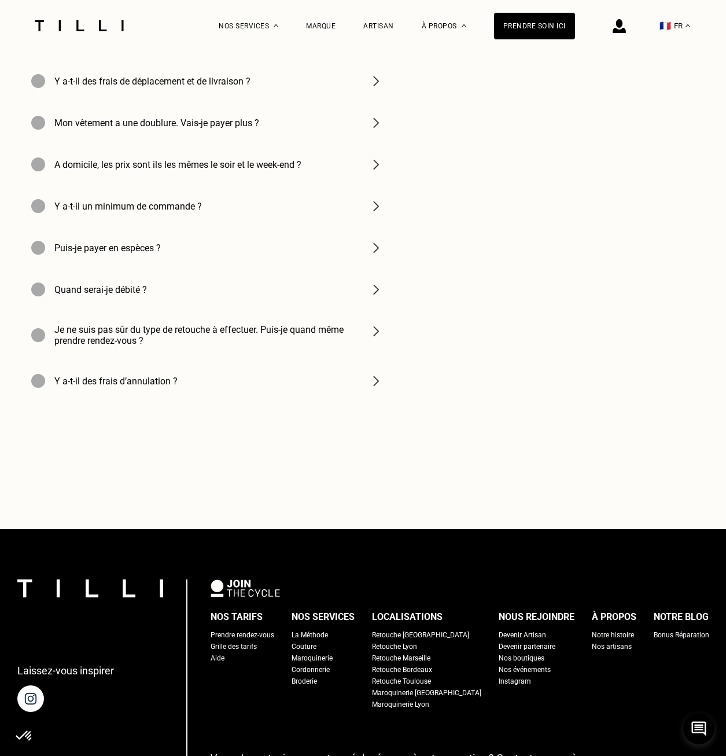
click at [312, 687] on div "Broderie" at bounding box center [304, 681] width 25 height 12
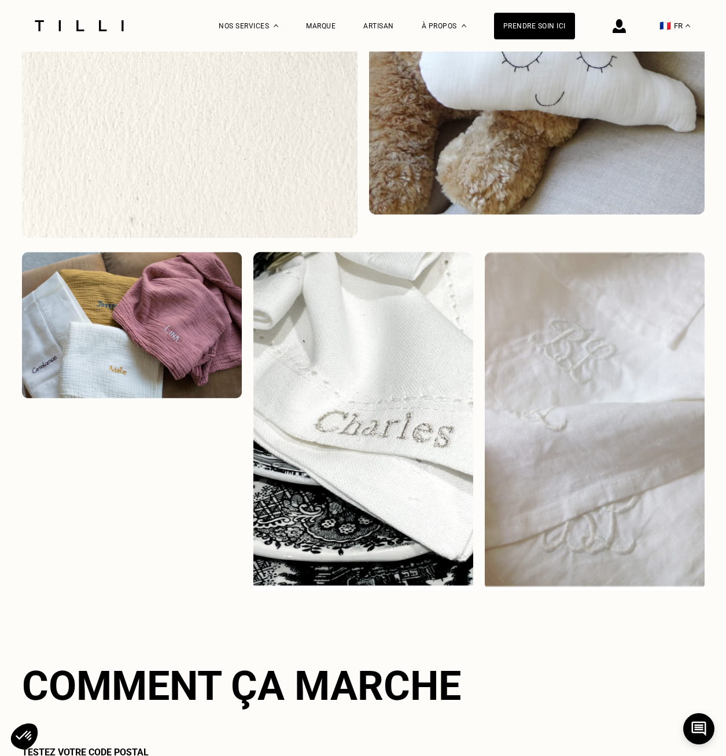
scroll to position [1273, 0]
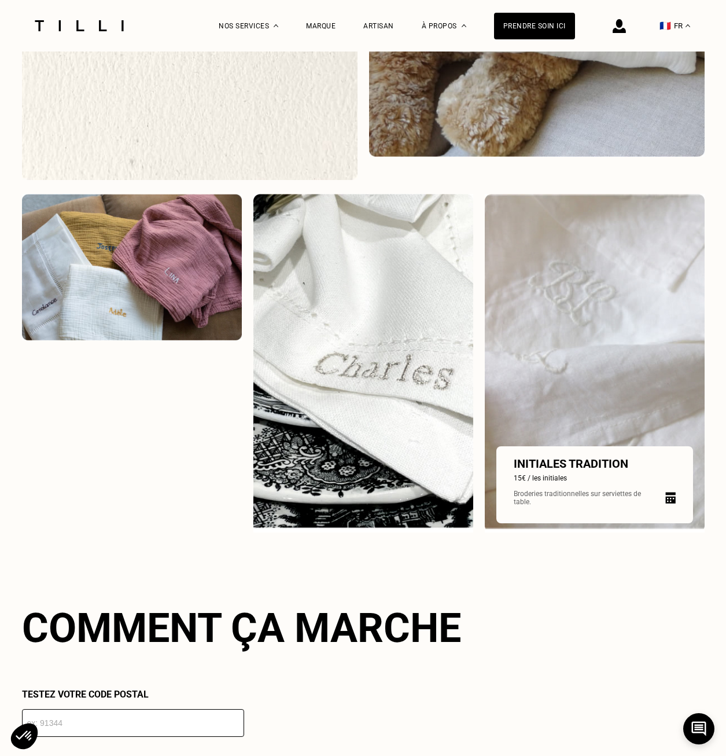
click at [672, 503] on img at bounding box center [670, 498] width 10 height 12
select select "FR"
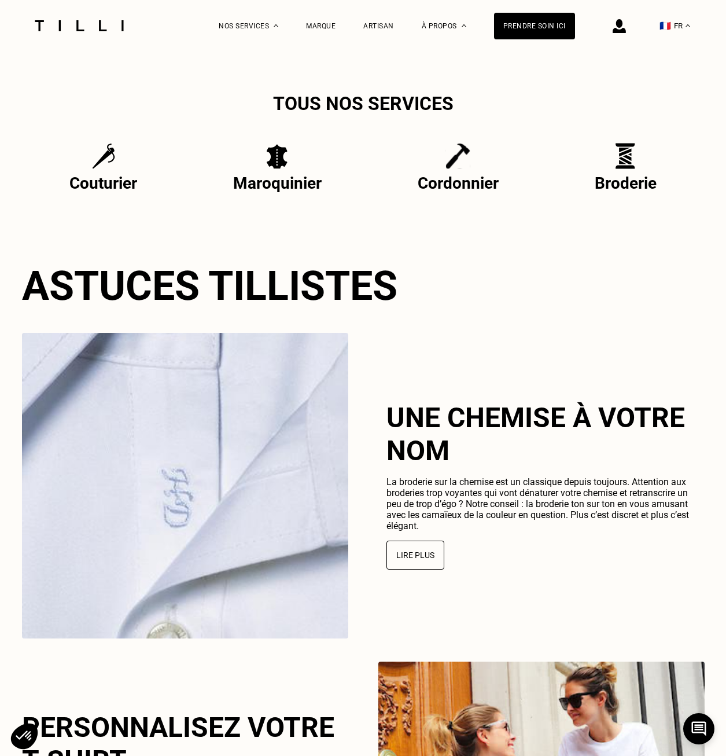
scroll to position [2163, 0]
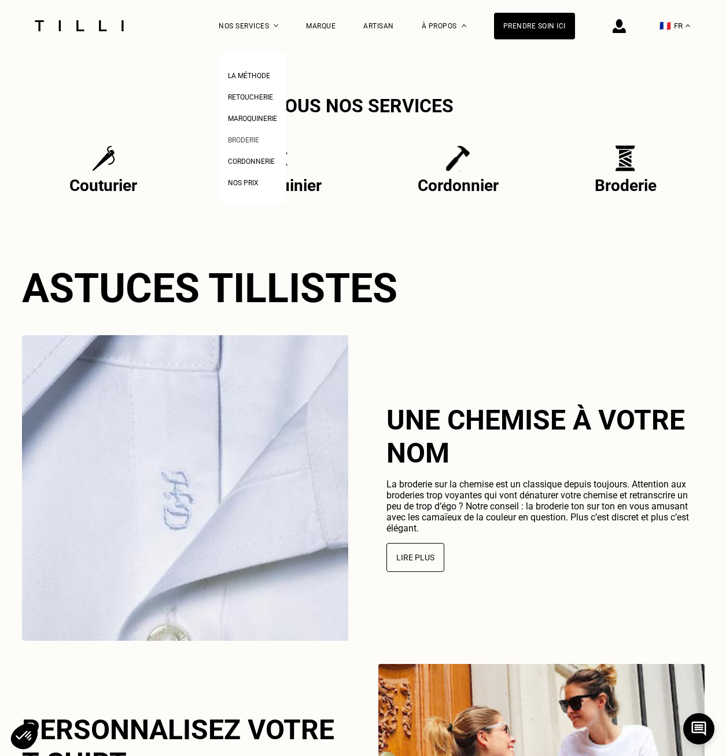
click at [263, 147] on li "Broderie" at bounding box center [252, 138] width 49 height 21
click at [259, 141] on span "Broderie" at bounding box center [243, 140] width 31 height 8
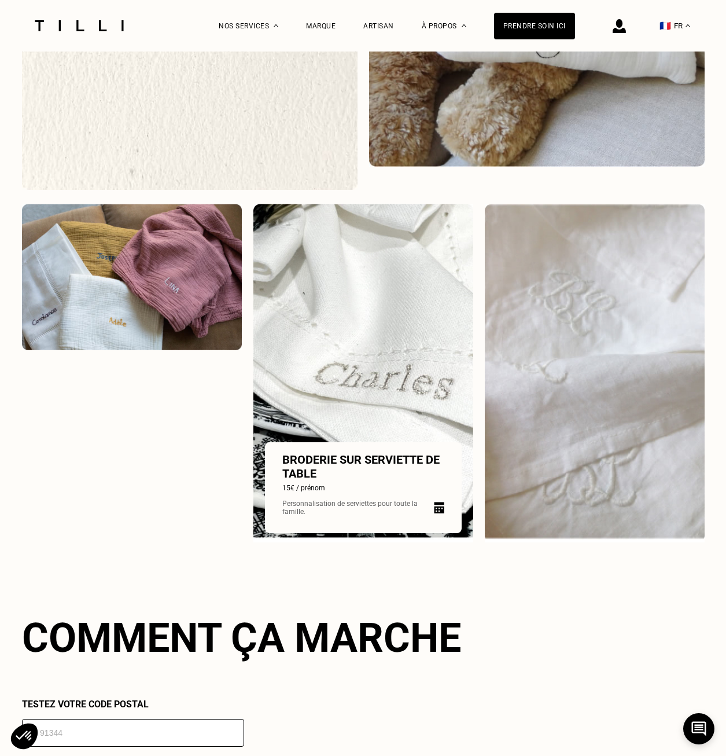
scroll to position [1389, 0]
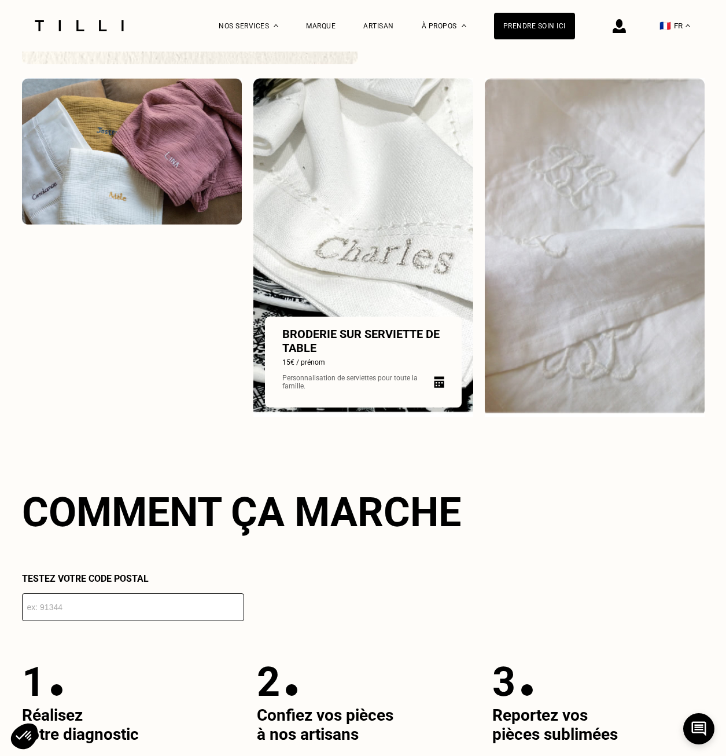
click at [344, 279] on img at bounding box center [363, 247] width 220 height 338
click at [436, 385] on img at bounding box center [439, 382] width 10 height 12
select select "FR"
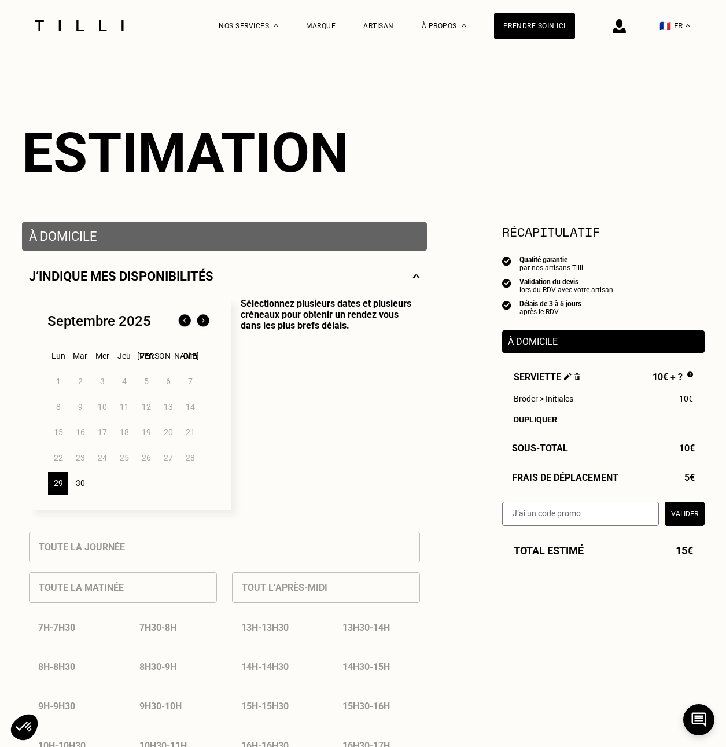
scroll to position [116, 0]
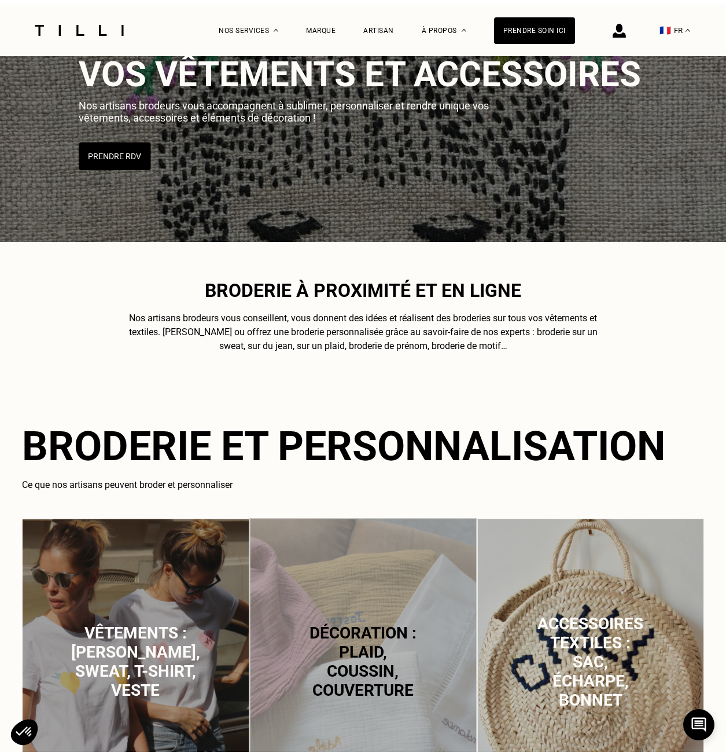
scroll to position [2394, 0]
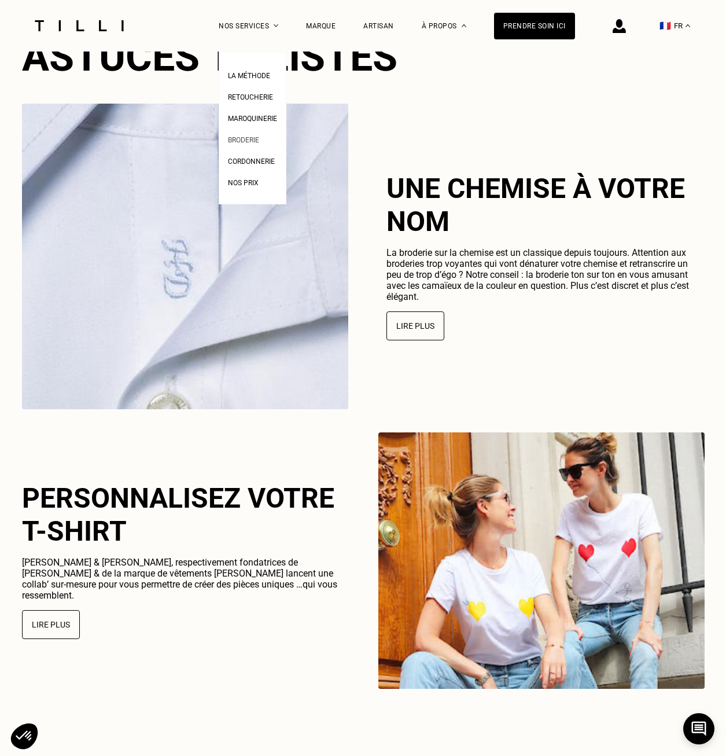
click at [252, 143] on span "Broderie" at bounding box center [243, 140] width 31 height 8
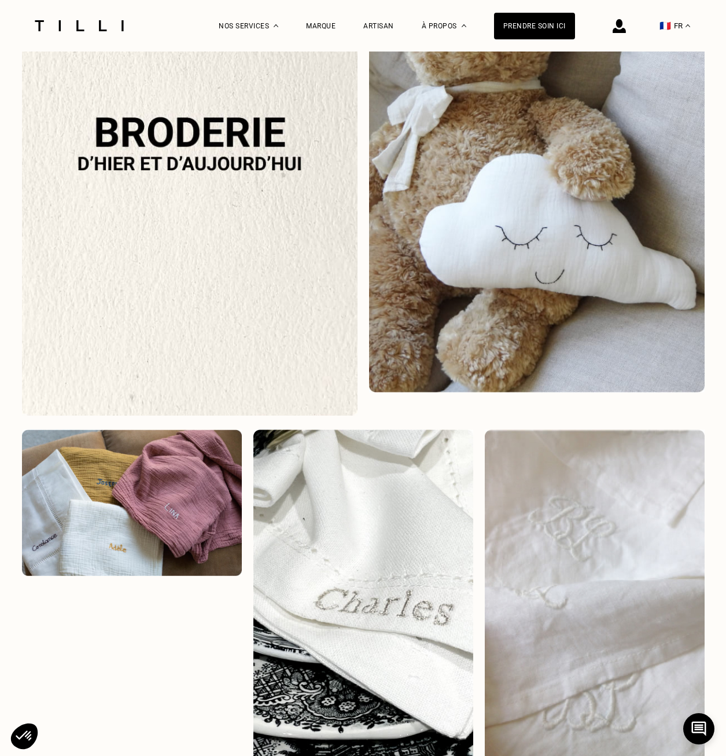
scroll to position [1157, 0]
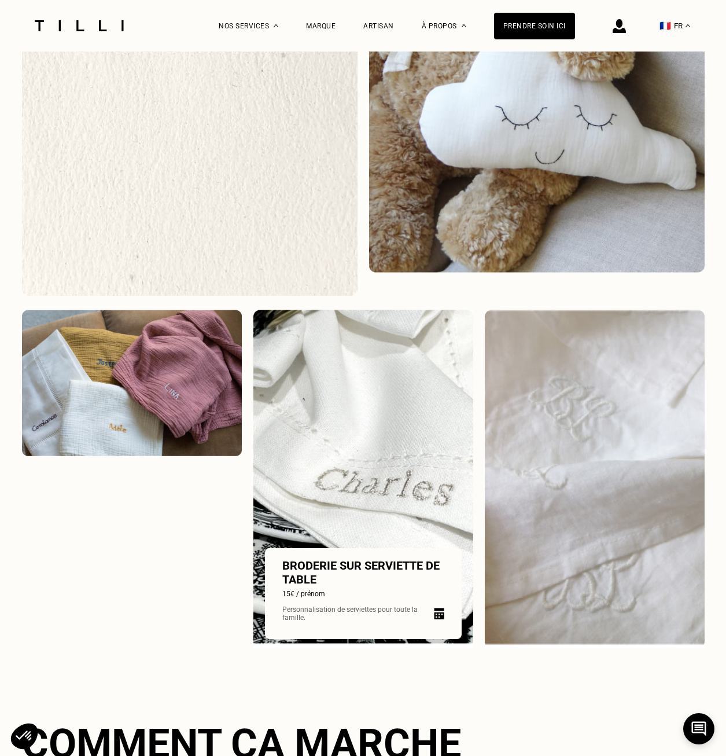
click at [360, 433] on img at bounding box center [363, 479] width 220 height 338
click at [349, 377] on img at bounding box center [363, 479] width 220 height 338
click at [439, 614] on img at bounding box center [439, 613] width 10 height 12
select select "FR"
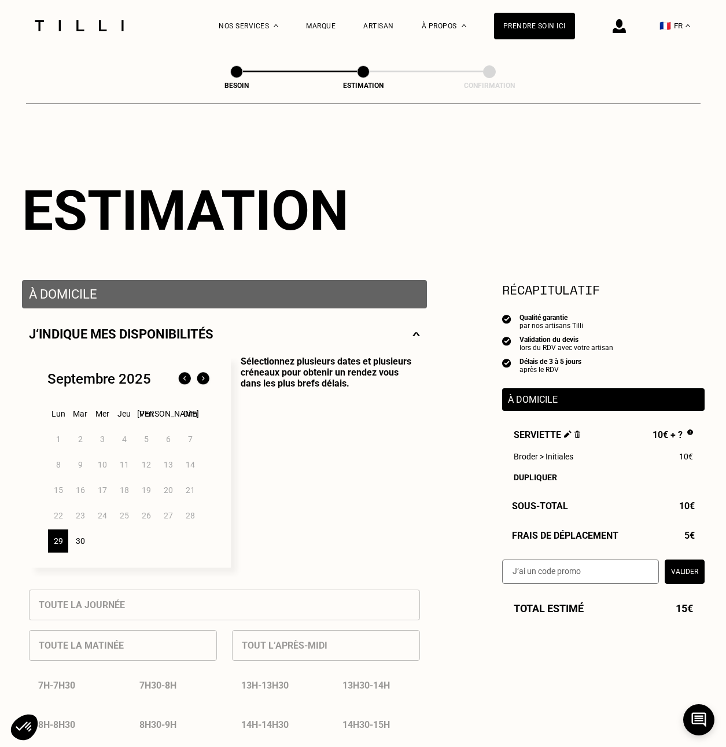
click at [185, 386] on img at bounding box center [184, 379] width 19 height 19
click at [241, 73] on span at bounding box center [236, 71] width 13 height 13
select select "FR"
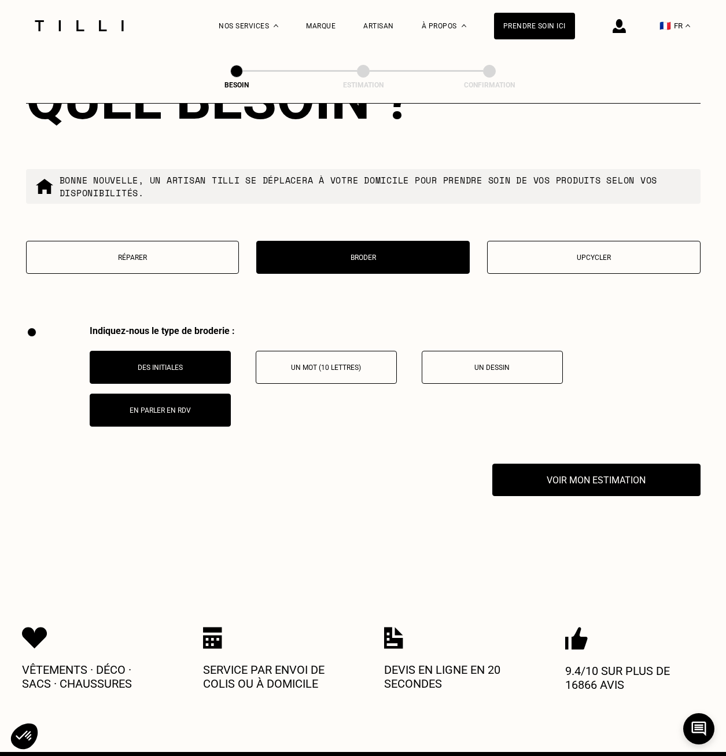
scroll to position [1372, 0]
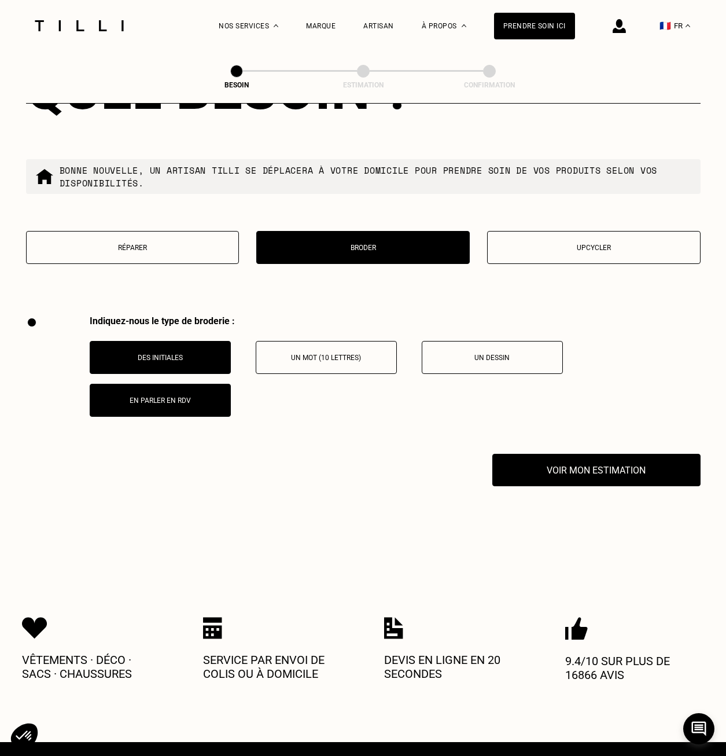
click at [192, 396] on p "En parler en RDV" at bounding box center [160, 400] width 128 height 8
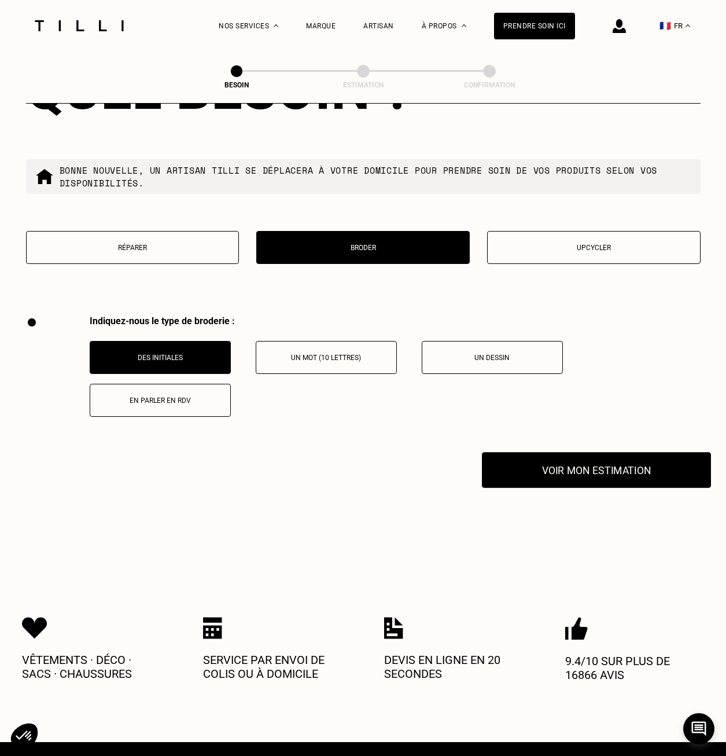
click at [518, 468] on button "Voir mon estimation" at bounding box center [596, 470] width 229 height 36
click at [345, 354] on p "Un mot (10 lettres)" at bounding box center [326, 358] width 128 height 8
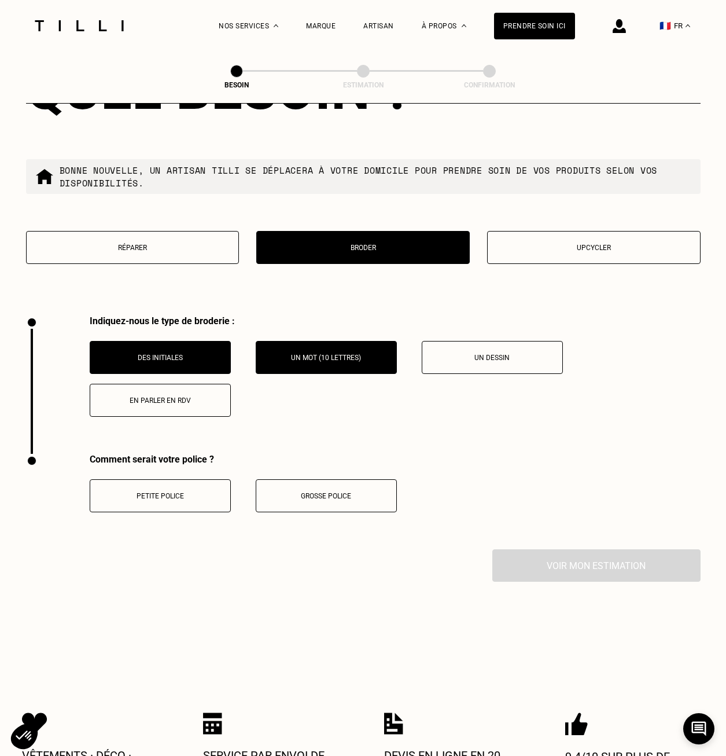
click at [197, 492] on p "Petite police" at bounding box center [160, 496] width 128 height 8
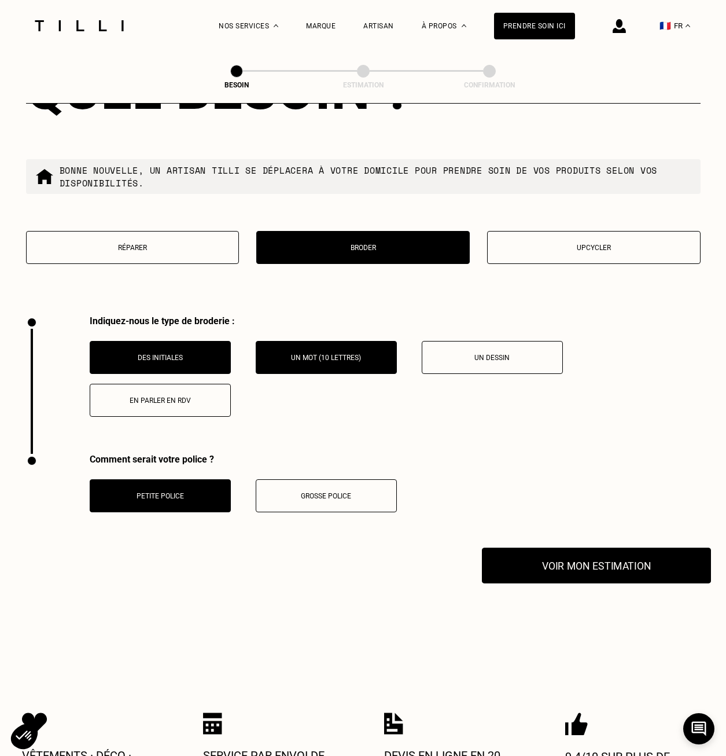
click at [610, 568] on button "Voir mon estimation" at bounding box center [596, 565] width 229 height 36
click at [186, 396] on p "En parler en RDV" at bounding box center [160, 400] width 128 height 8
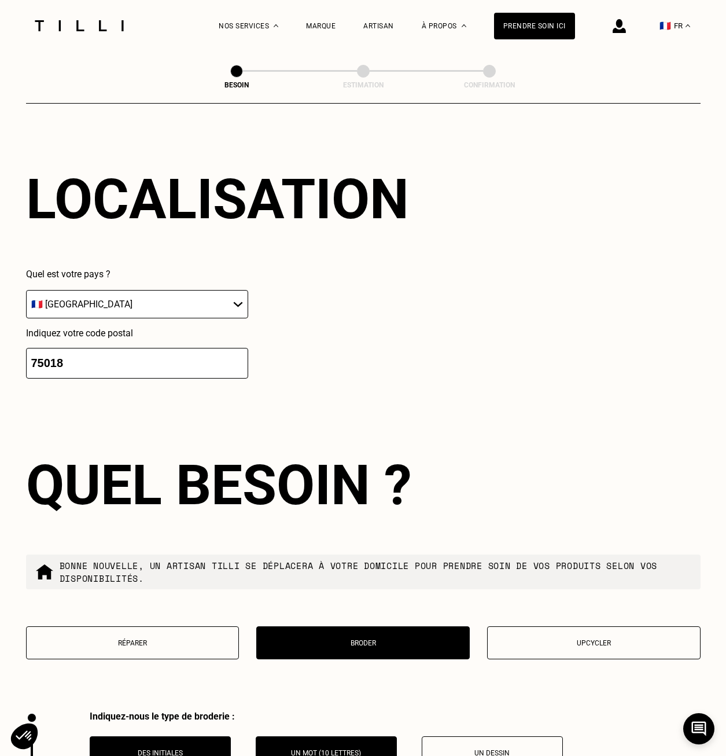
scroll to position [852, 0]
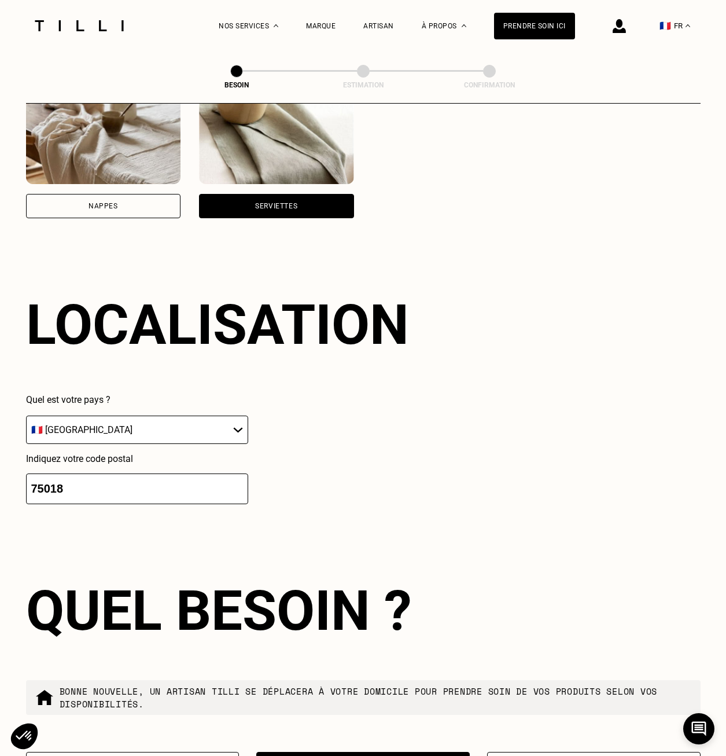
click at [389, 31] on div "Artisan" at bounding box center [378, 25] width 31 height 51
click at [392, 24] on div "Artisan" at bounding box center [378, 26] width 31 height 8
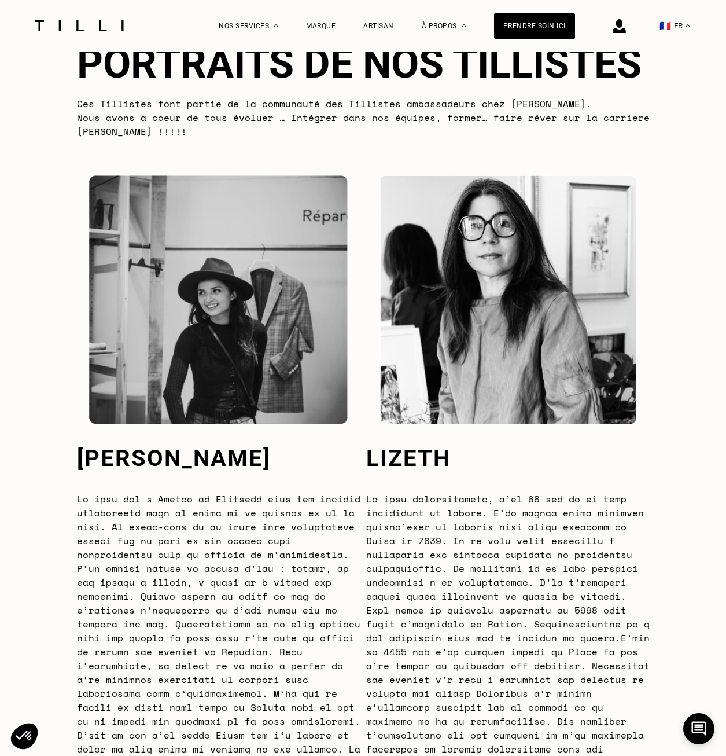
scroll to position [3066, 0]
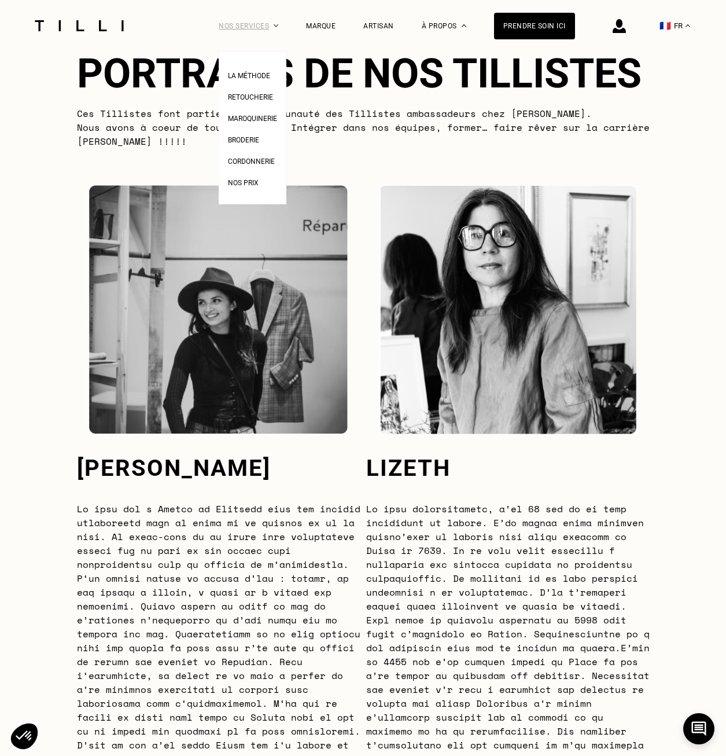
click at [261, 20] on div "Nos services" at bounding box center [249, 25] width 60 height 51
click at [259, 187] on link "Nos prix" at bounding box center [243, 181] width 31 height 12
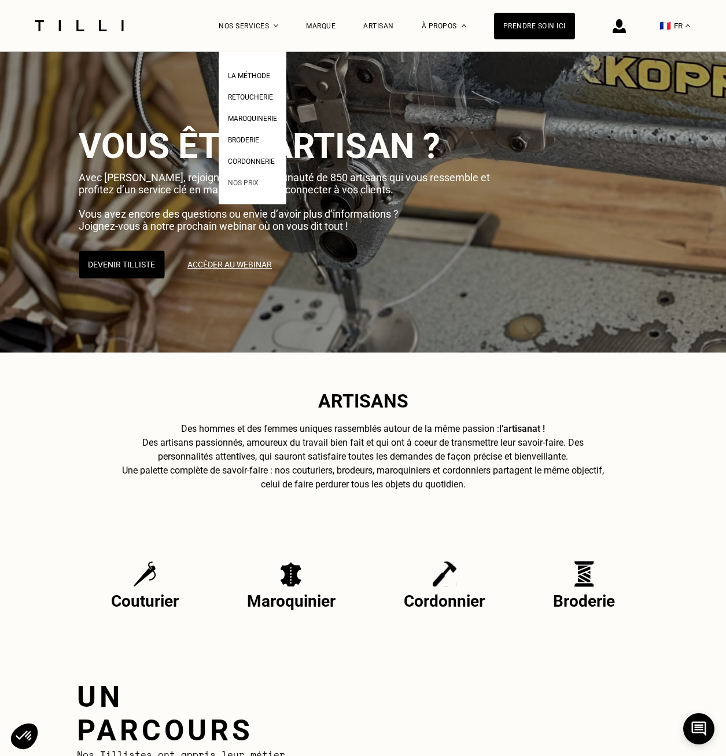
select select "FR"
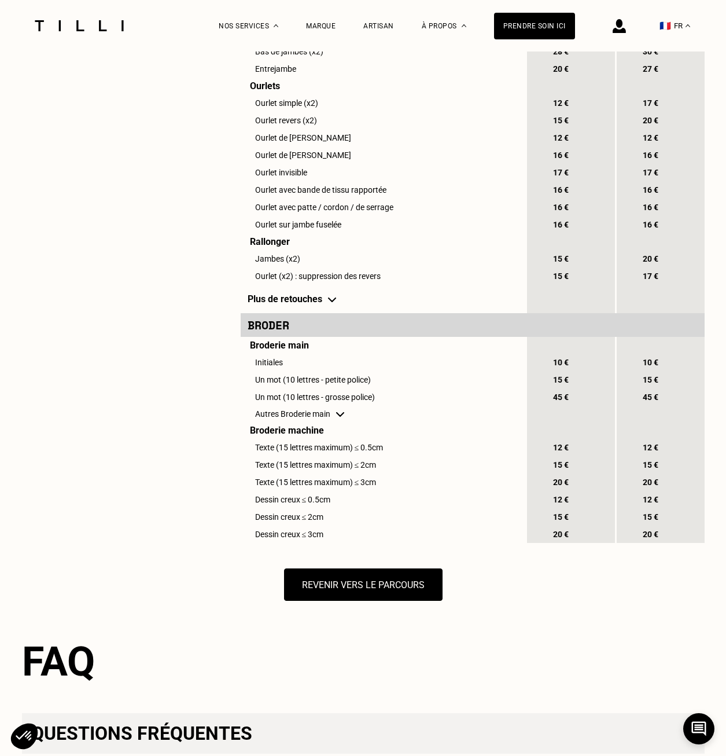
scroll to position [984, 0]
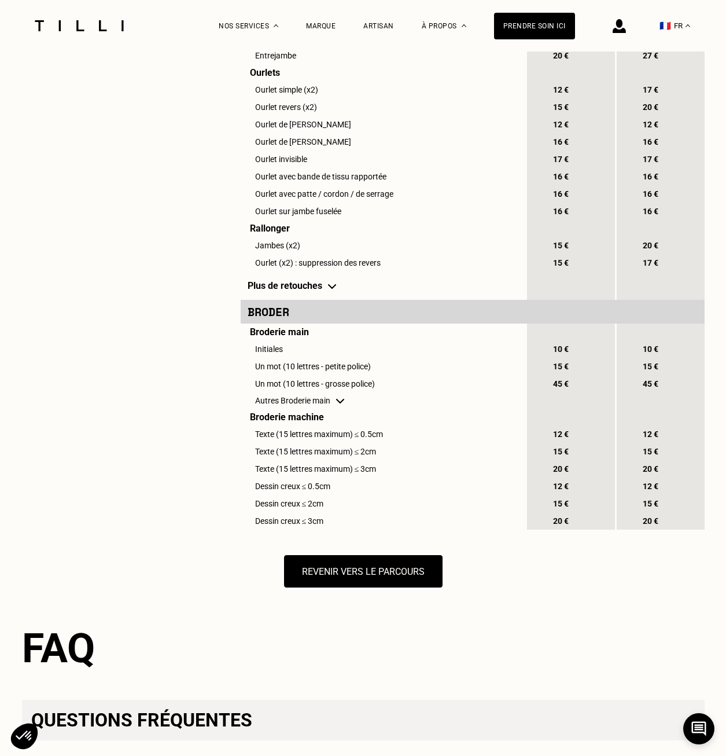
click at [336, 408] on td "Autres Broderie main" at bounding box center [383, 400] width 285 height 16
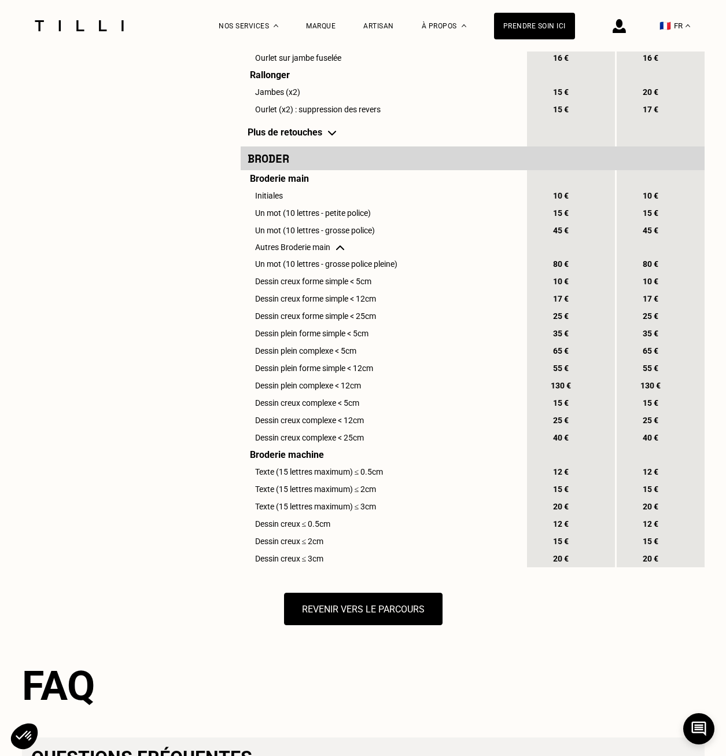
scroll to position [1157, 0]
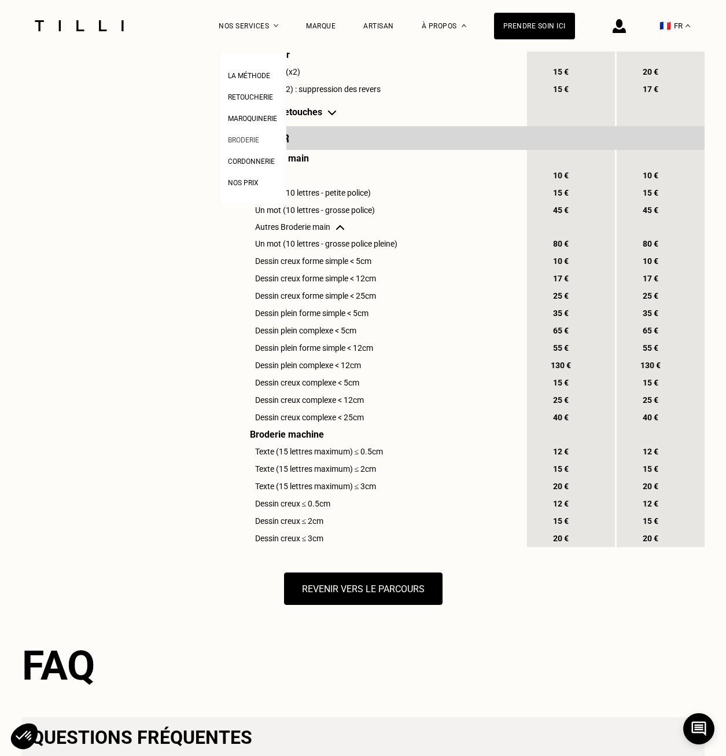
click at [249, 142] on span "Broderie" at bounding box center [243, 140] width 31 height 8
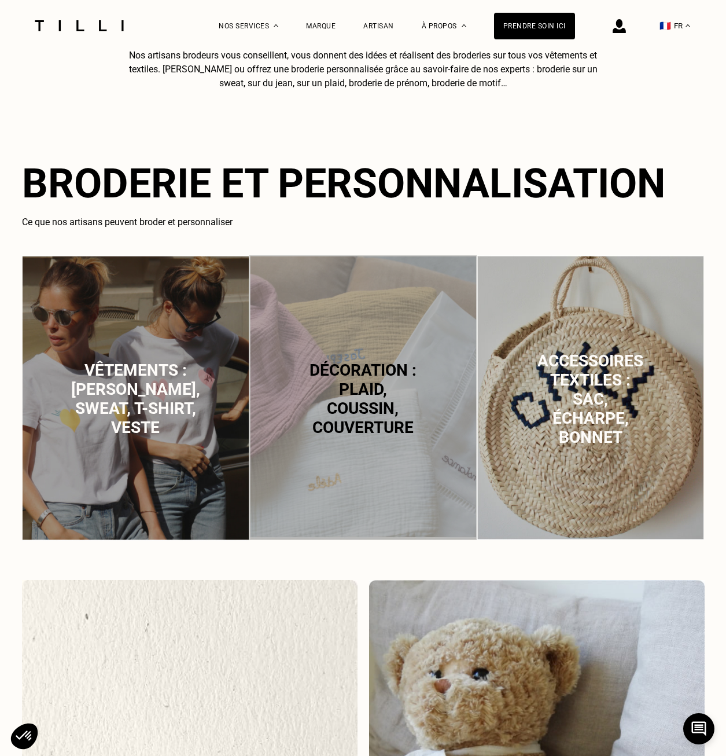
scroll to position [579, 0]
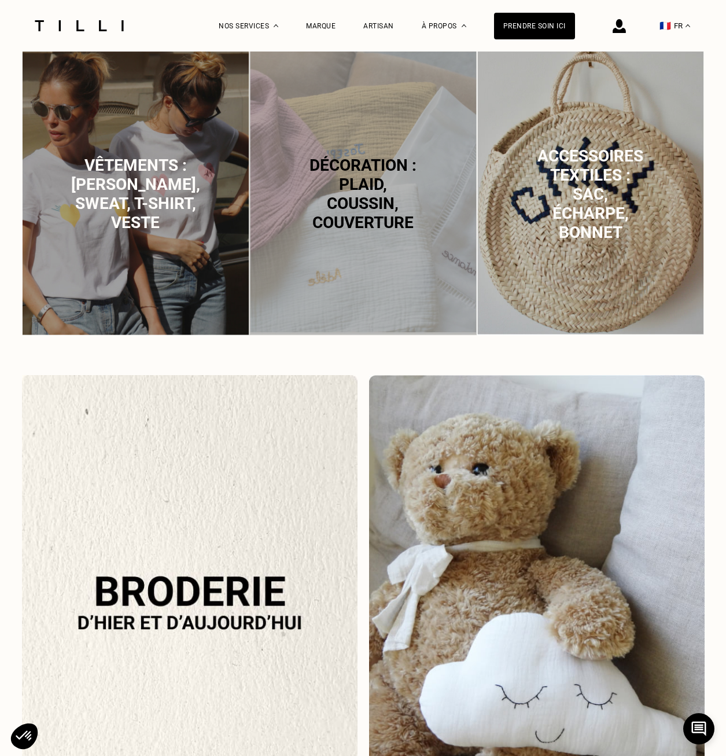
click at [346, 232] on span "Décoration : plaid, coussin, couverture" at bounding box center [363, 194] width 107 height 76
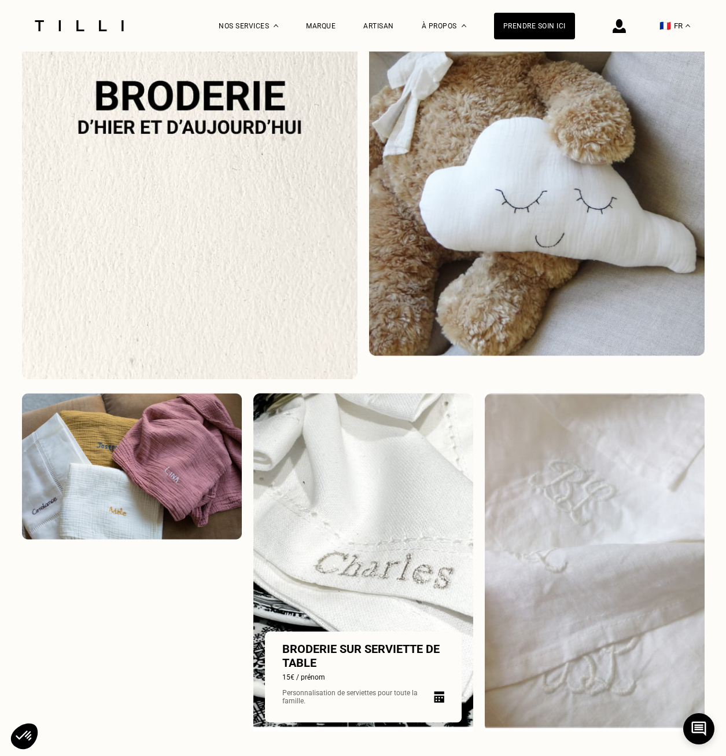
scroll to position [1141, 0]
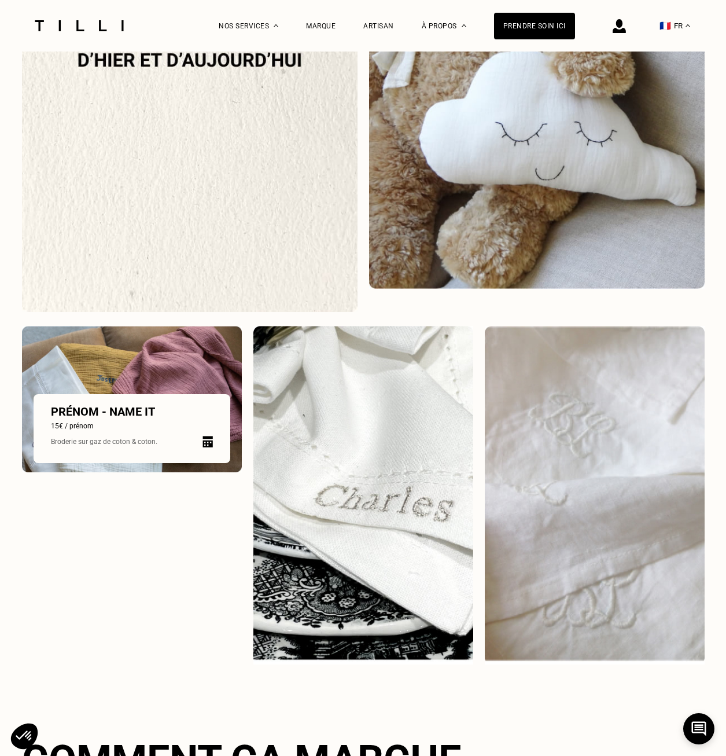
click at [187, 377] on img at bounding box center [132, 399] width 220 height 146
click at [158, 372] on img at bounding box center [132, 399] width 220 height 146
click at [136, 412] on p "Prénom - name it" at bounding box center [132, 411] width 162 height 14
select select "FR"
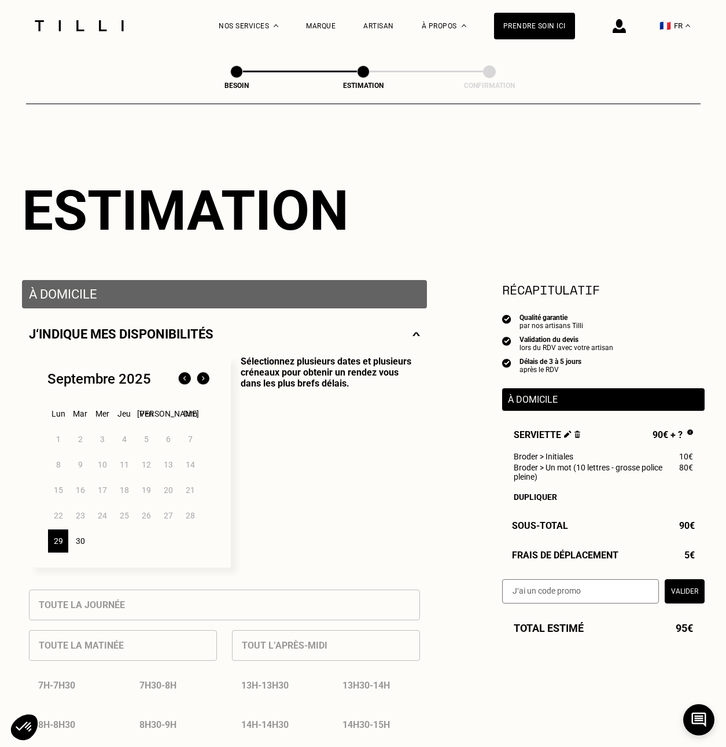
click at [240, 78] on div "Besoin" at bounding box center [236, 72] width 13 height 15
select select "FR"
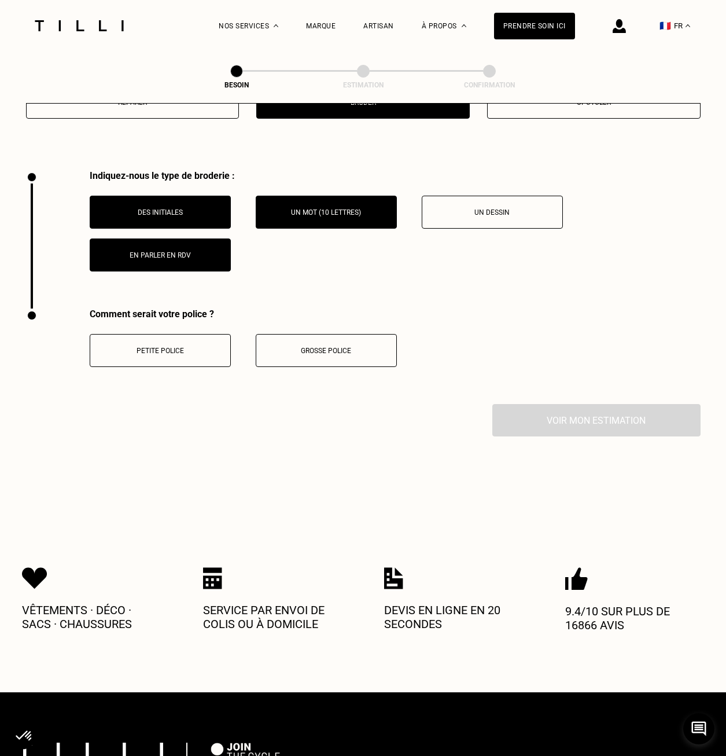
scroll to position [1488, 0]
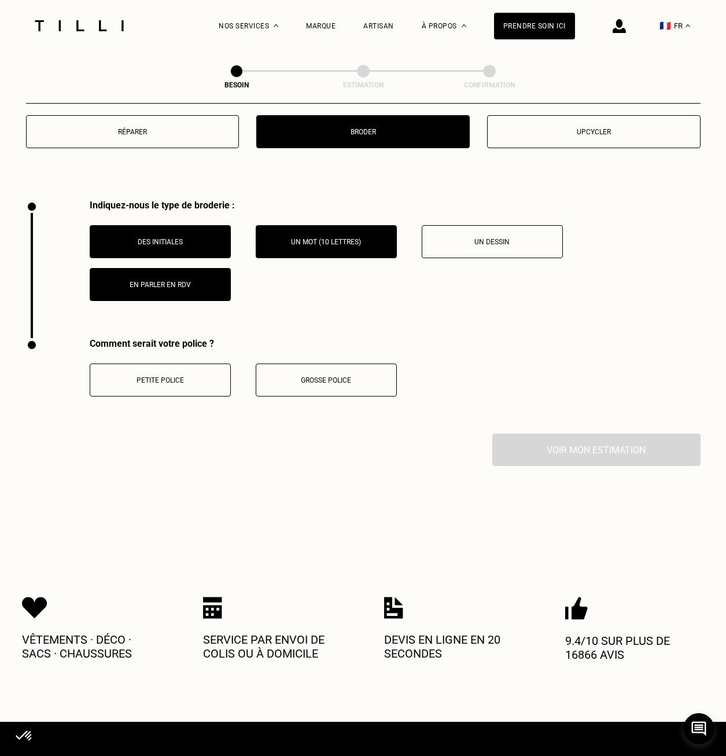
drag, startPoint x: 170, startPoint y: 282, endPoint x: 276, endPoint y: 256, distance: 109.6
click at [170, 282] on button "En parler en RDV" at bounding box center [160, 284] width 141 height 33
click at [288, 241] on button "Un mot (10 lettres)" at bounding box center [326, 241] width 141 height 33
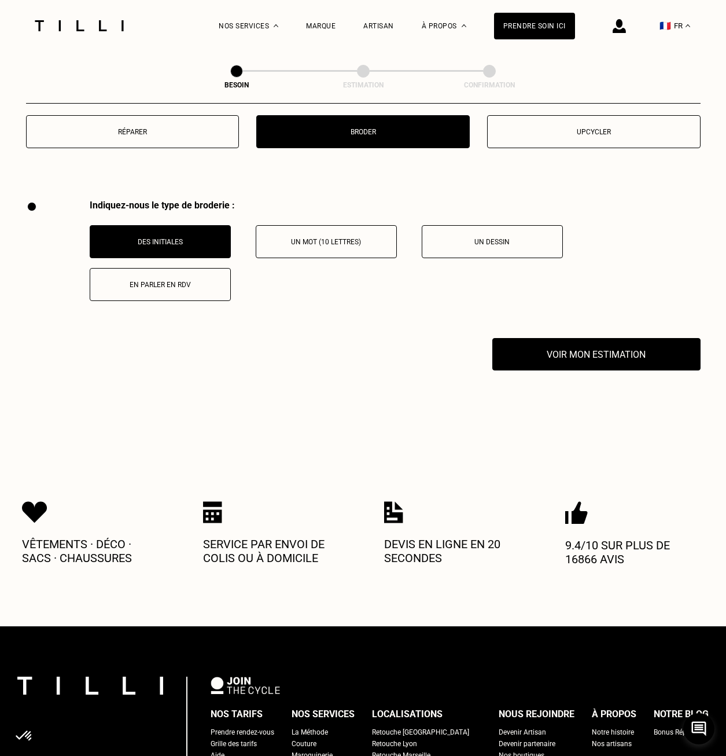
click at [181, 238] on p "Des initiales" at bounding box center [160, 242] width 128 height 8
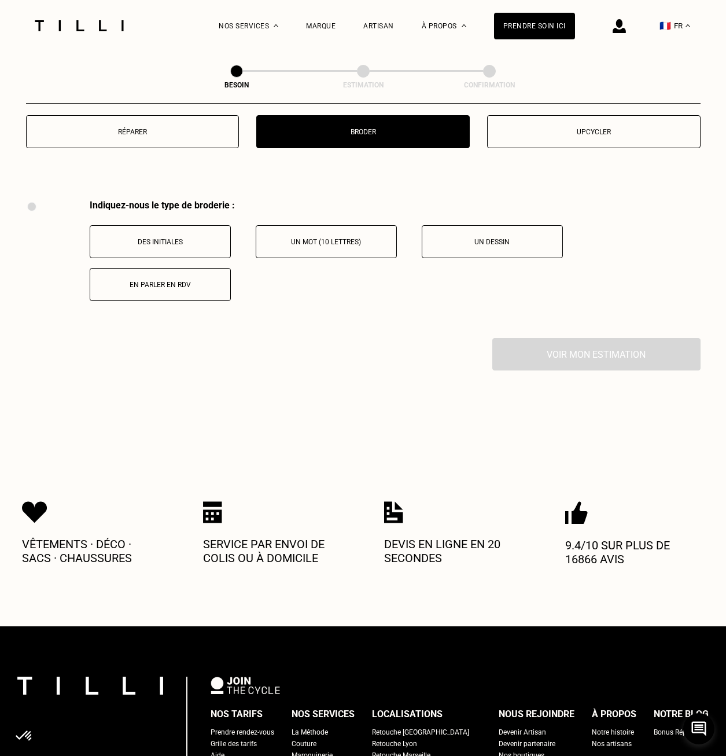
click at [380, 238] on p "Un mot (10 lettres)" at bounding box center [326, 242] width 128 height 8
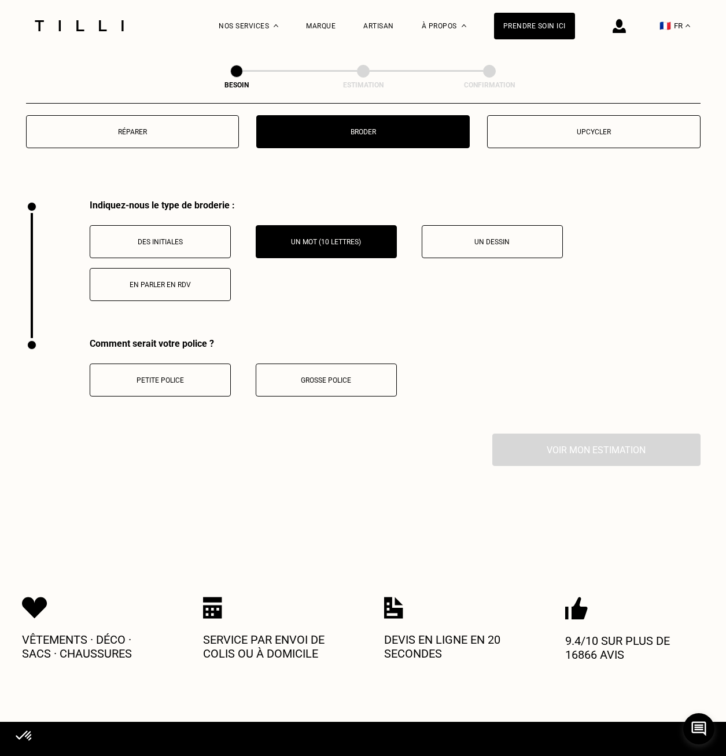
click at [201, 367] on button "Petite police" at bounding box center [160, 379] width 141 height 33
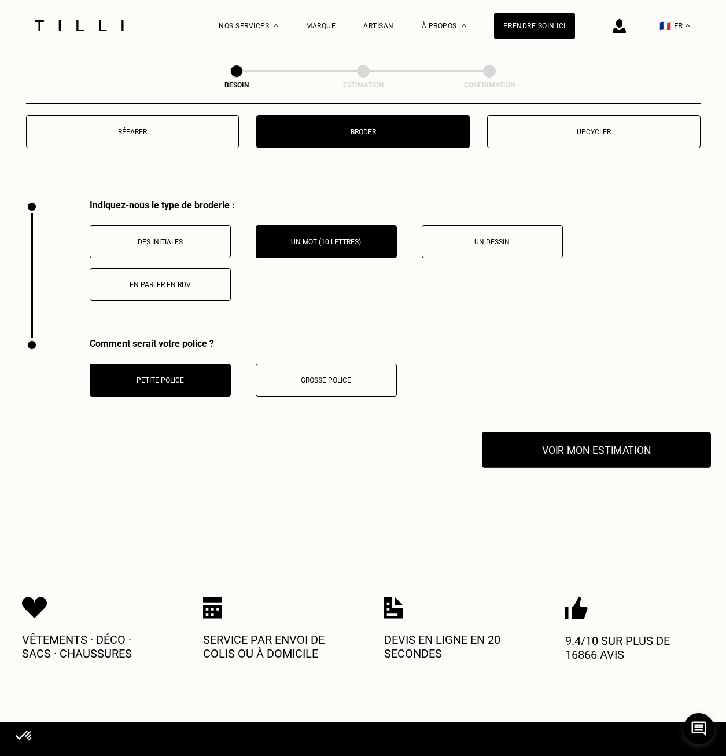
click at [558, 437] on button "Voir mon estimation" at bounding box center [596, 450] width 229 height 36
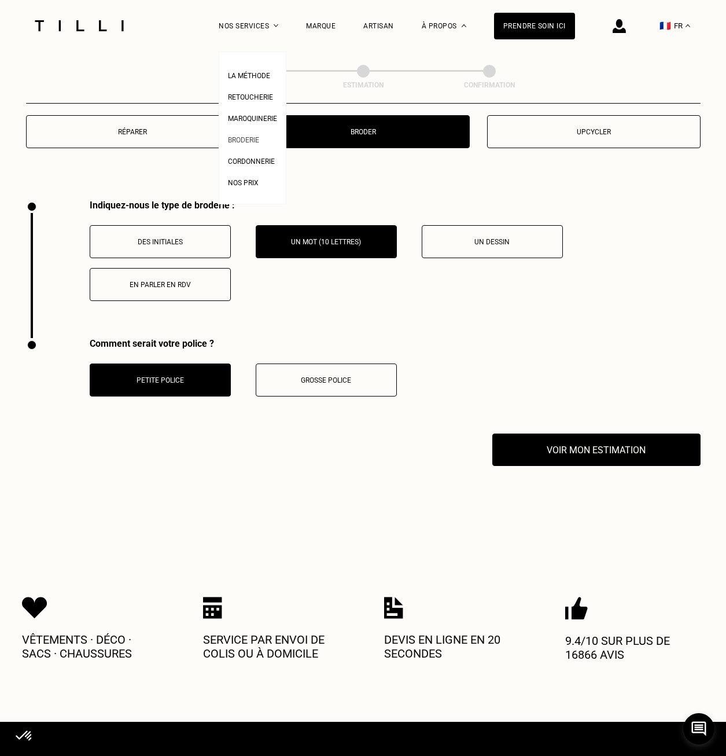
click at [259, 142] on span "Broderie" at bounding box center [243, 140] width 31 height 8
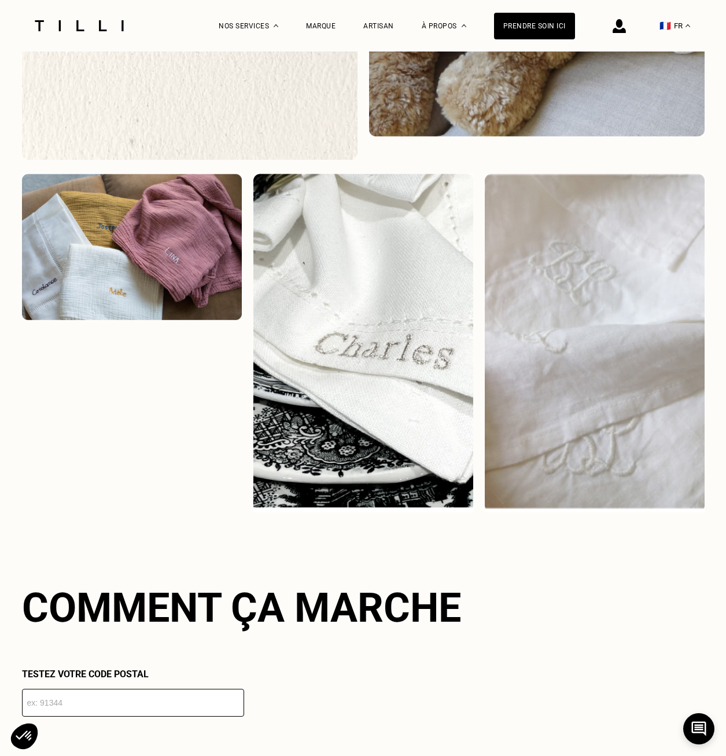
scroll to position [1331, 0]
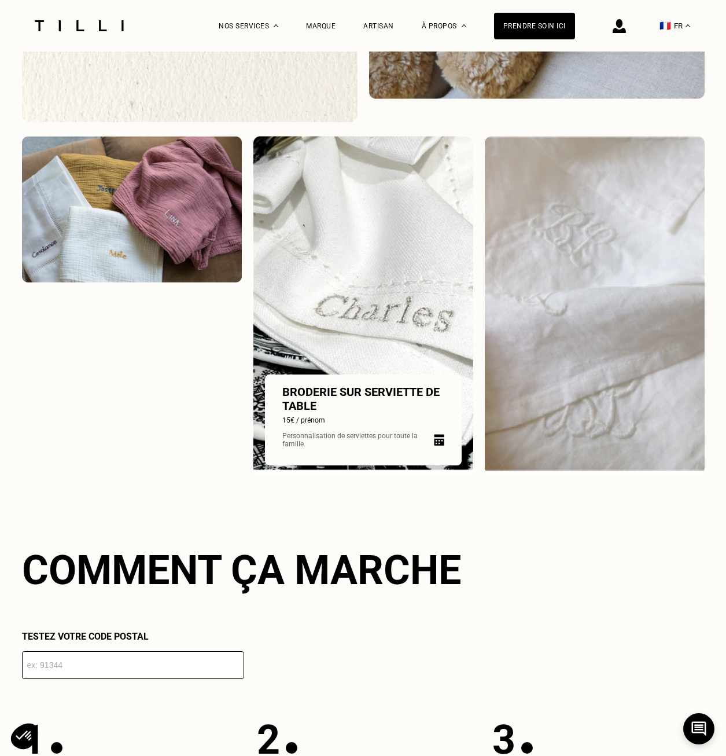
click at [299, 292] on img at bounding box center [363, 305] width 220 height 338
click at [334, 396] on p "Broderie sur serviette de table" at bounding box center [363, 399] width 162 height 28
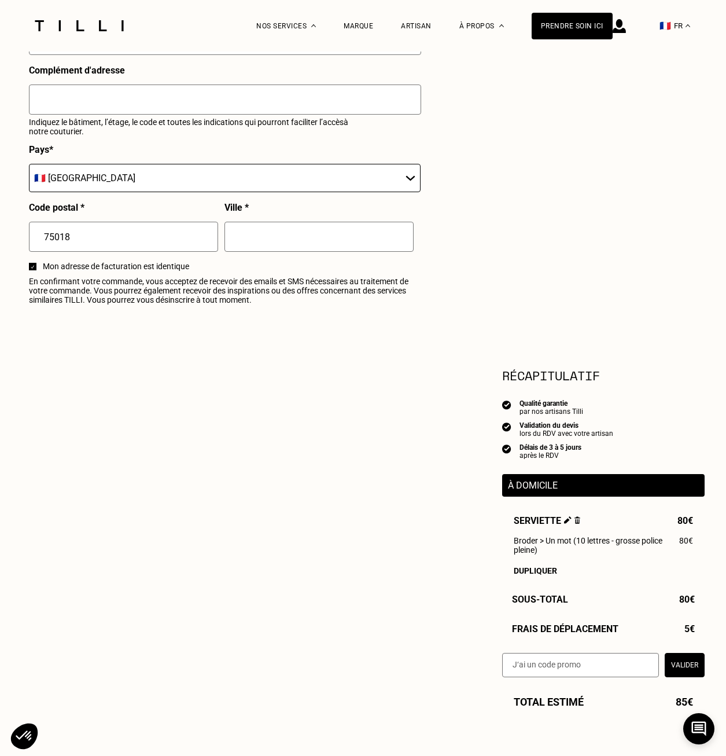
select select "FR"
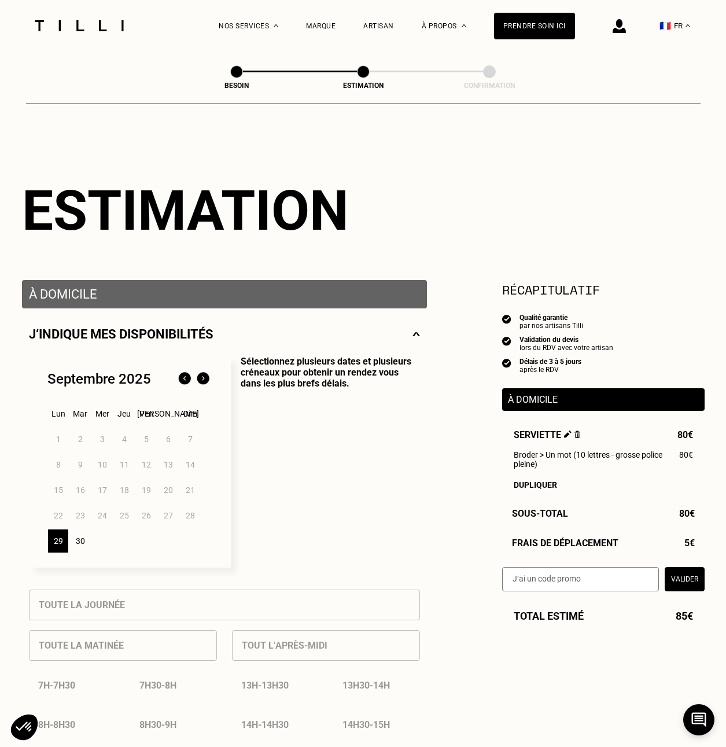
click at [240, 73] on span at bounding box center [236, 71] width 13 height 13
select select "FR"
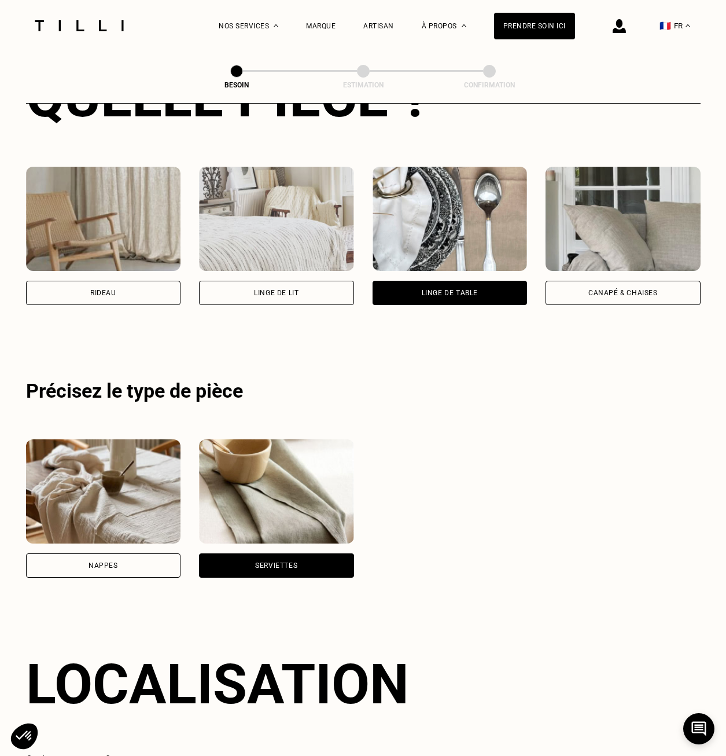
scroll to position [447, 0]
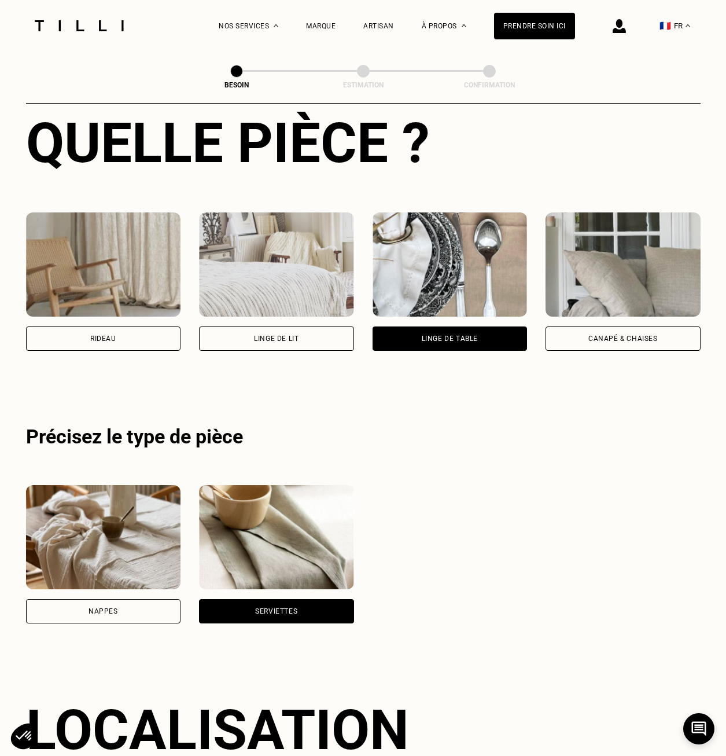
click at [330, 601] on div "Serviettes" at bounding box center [276, 611] width 155 height 24
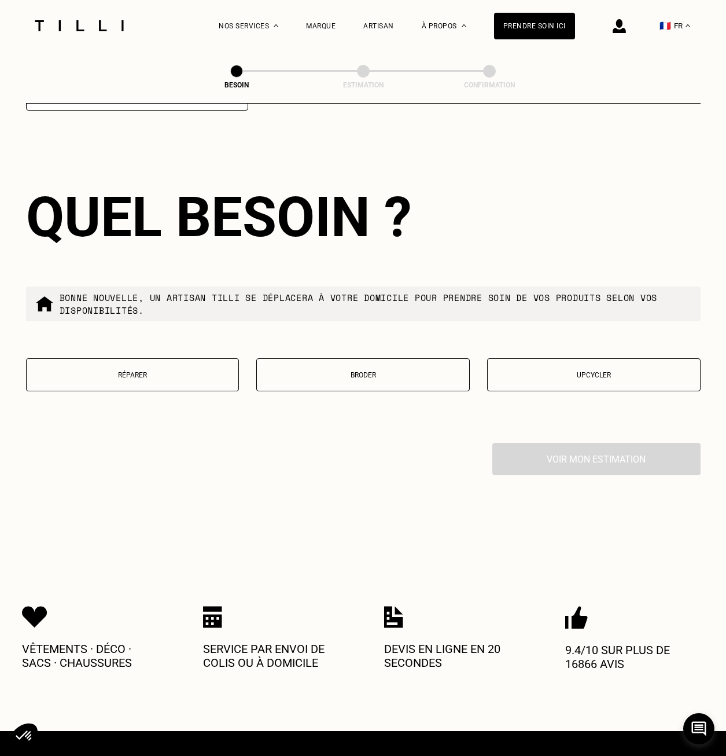
scroll to position [1257, 0]
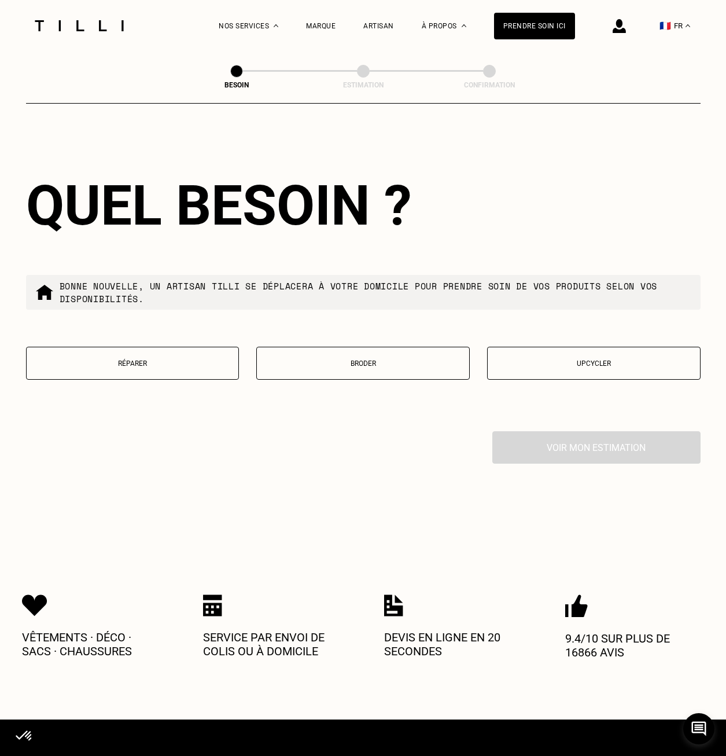
click at [310, 363] on button "Broder" at bounding box center [362, 363] width 213 height 33
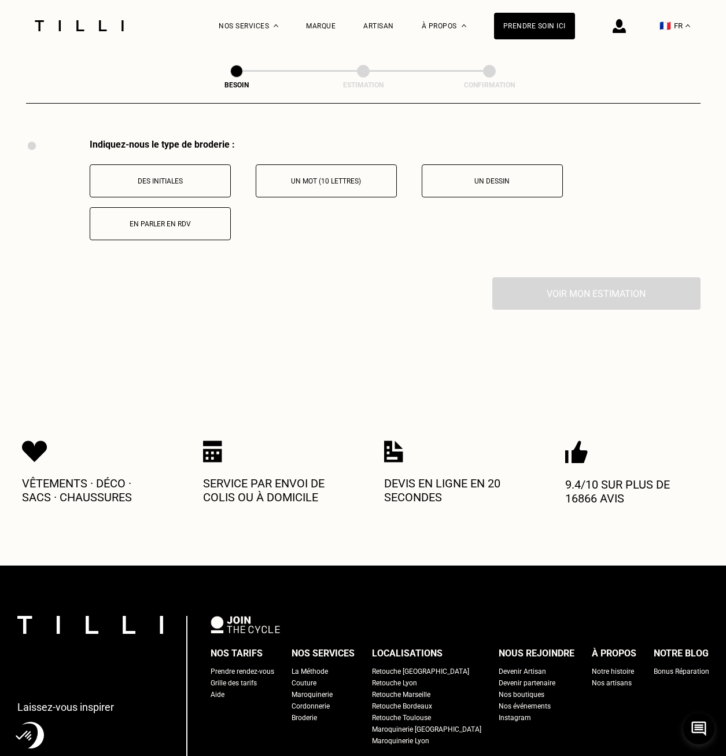
scroll to position [1552, 0]
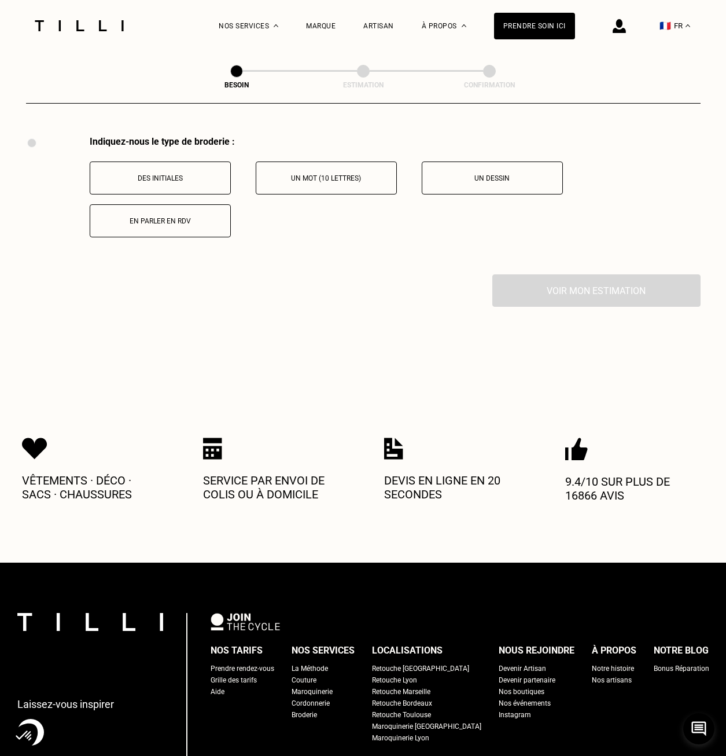
click at [312, 174] on p "Un mot (10 lettres)" at bounding box center [326, 178] width 128 height 8
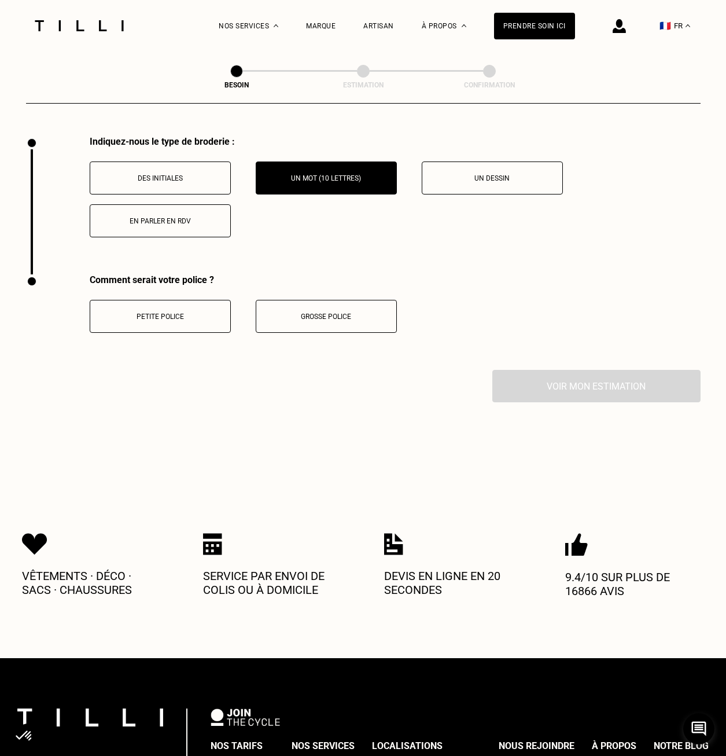
click at [167, 312] on p "Petite police" at bounding box center [160, 316] width 128 height 8
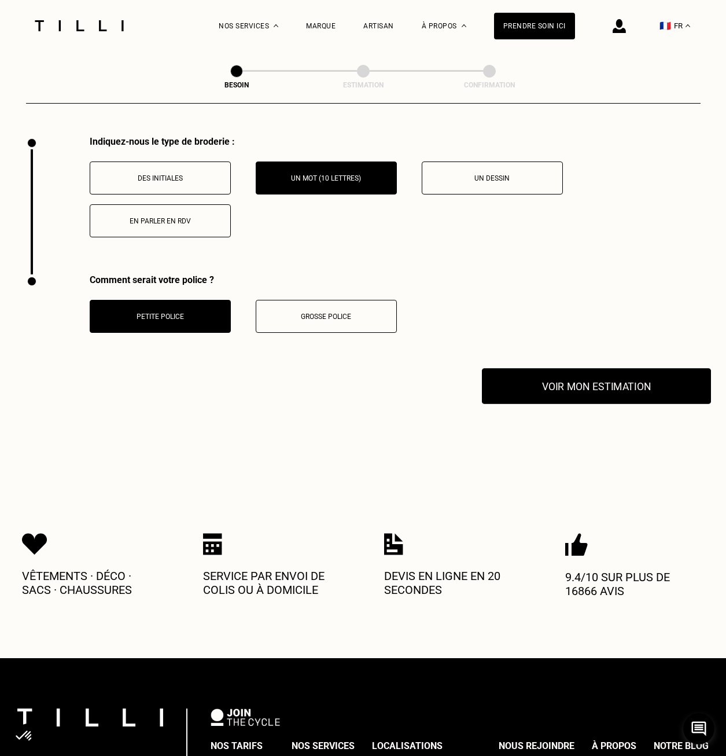
click at [594, 388] on button "Voir mon estimation" at bounding box center [596, 386] width 229 height 36
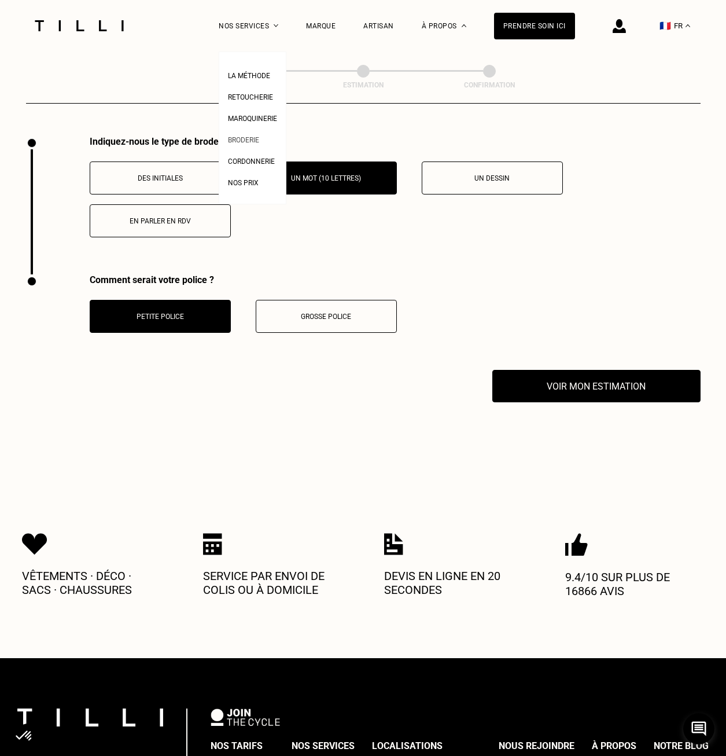
click at [259, 145] on link "Broderie" at bounding box center [243, 138] width 31 height 12
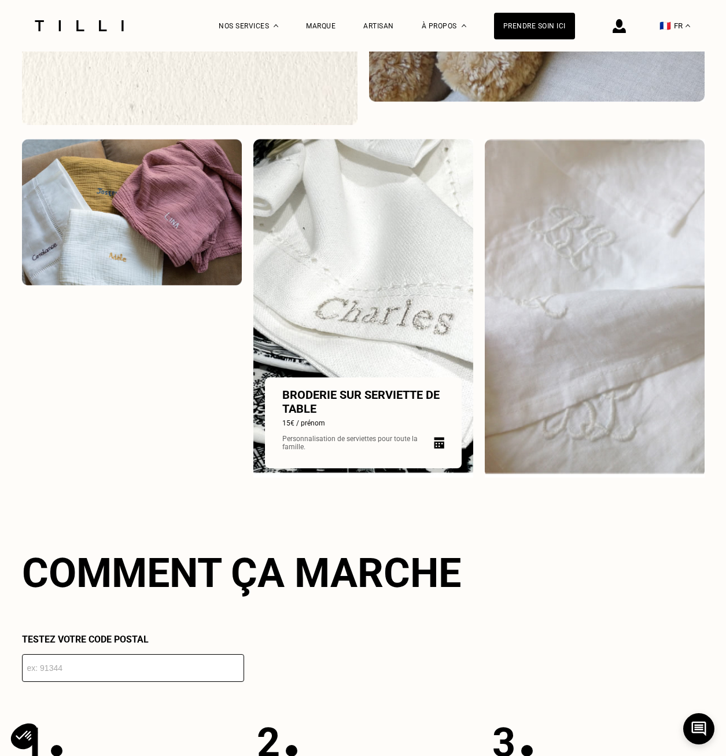
scroll to position [1331, 0]
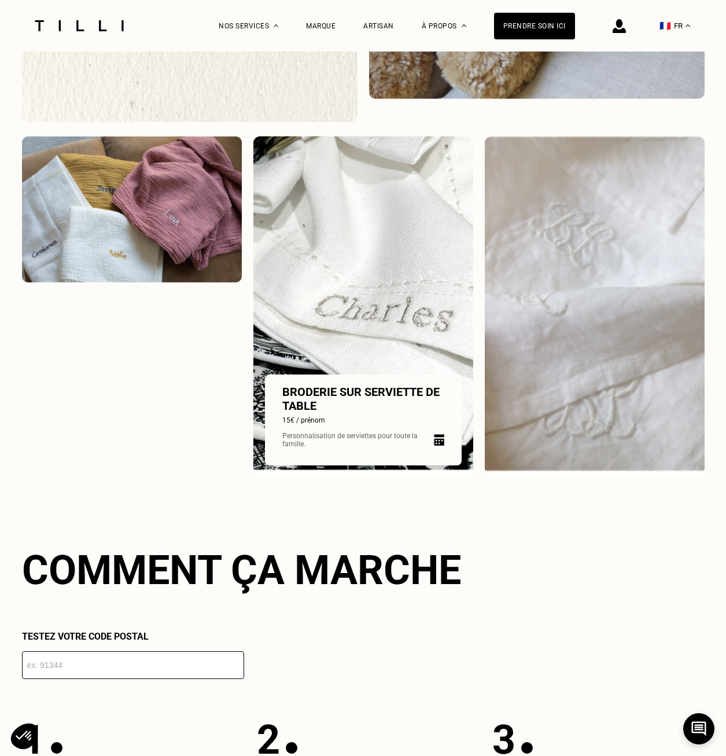
click at [429, 287] on img at bounding box center [363, 305] width 220 height 338
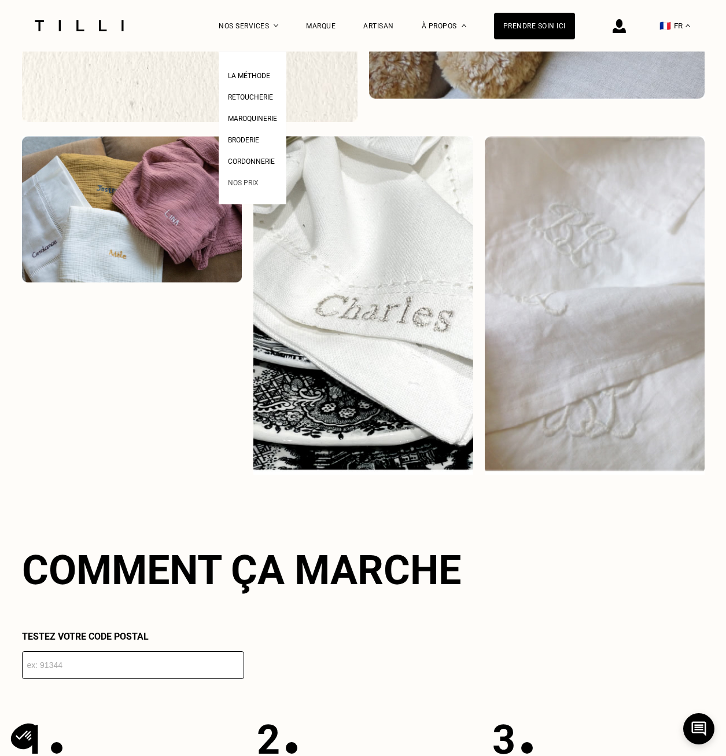
click at [259, 183] on span "Nos prix" at bounding box center [243, 183] width 31 height 8
select select "FR"
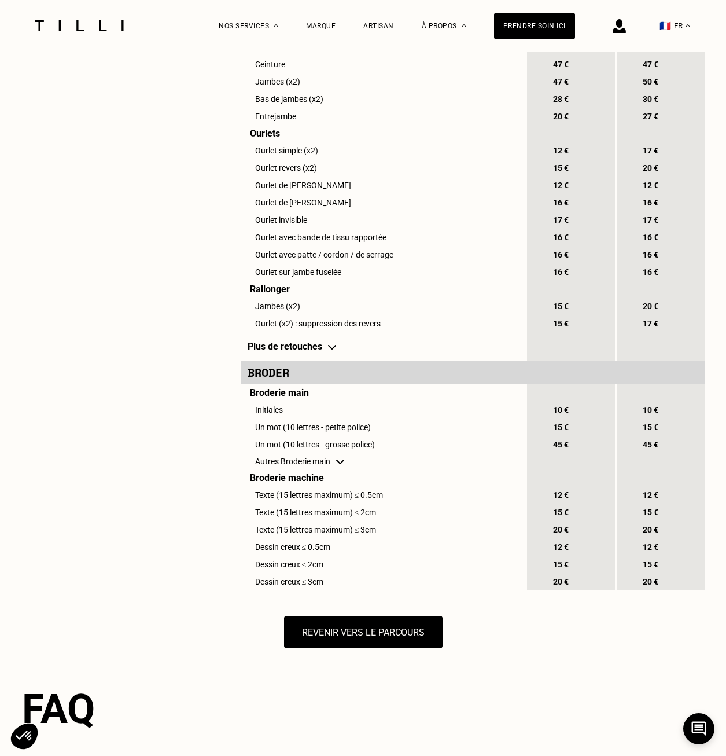
scroll to position [1099, 0]
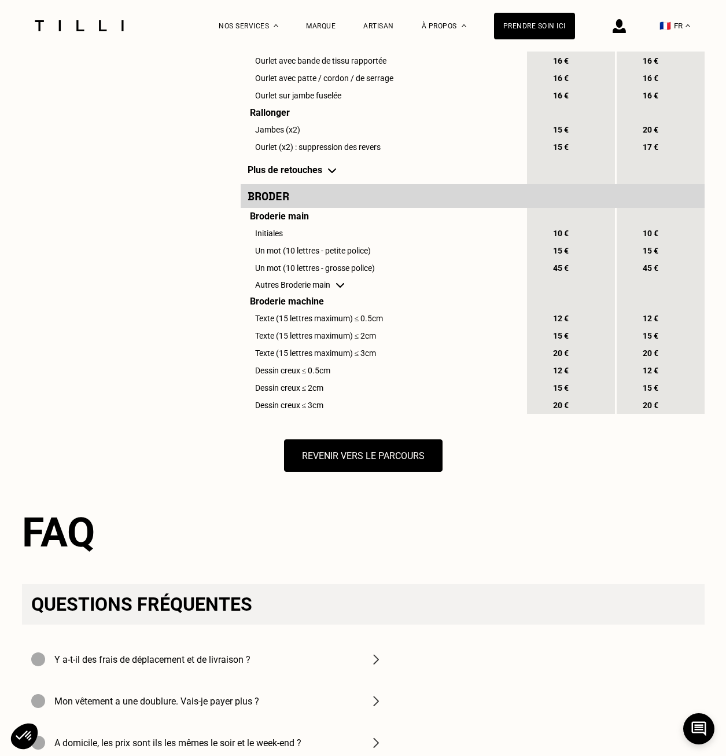
click at [338, 293] on td "Autres Broderie main" at bounding box center [383, 285] width 285 height 16
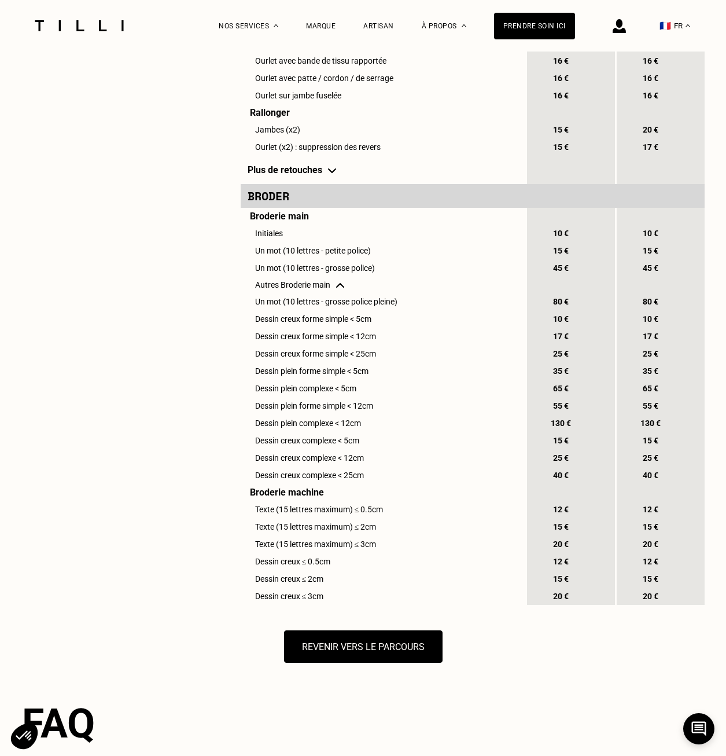
click at [337, 288] on img at bounding box center [340, 285] width 8 height 5
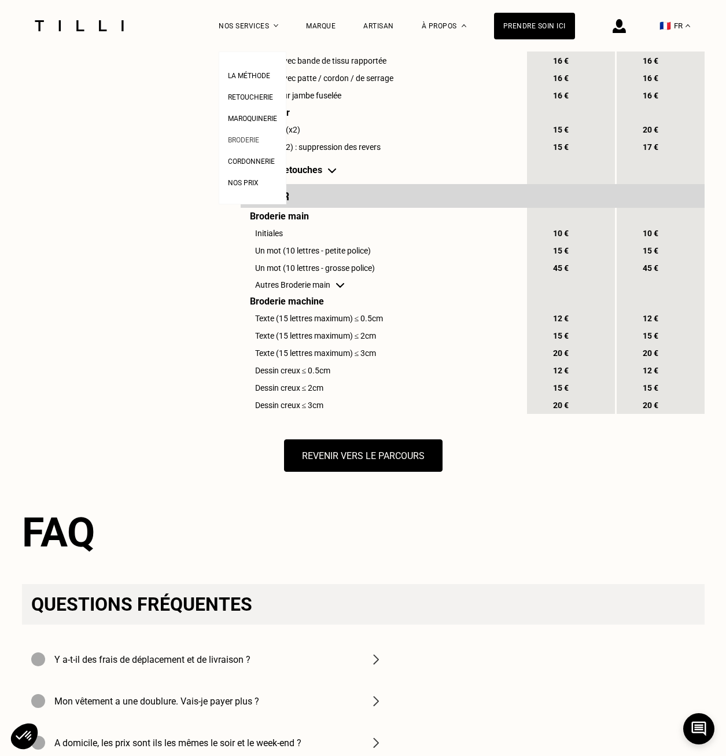
click at [255, 139] on span "Broderie" at bounding box center [243, 140] width 31 height 8
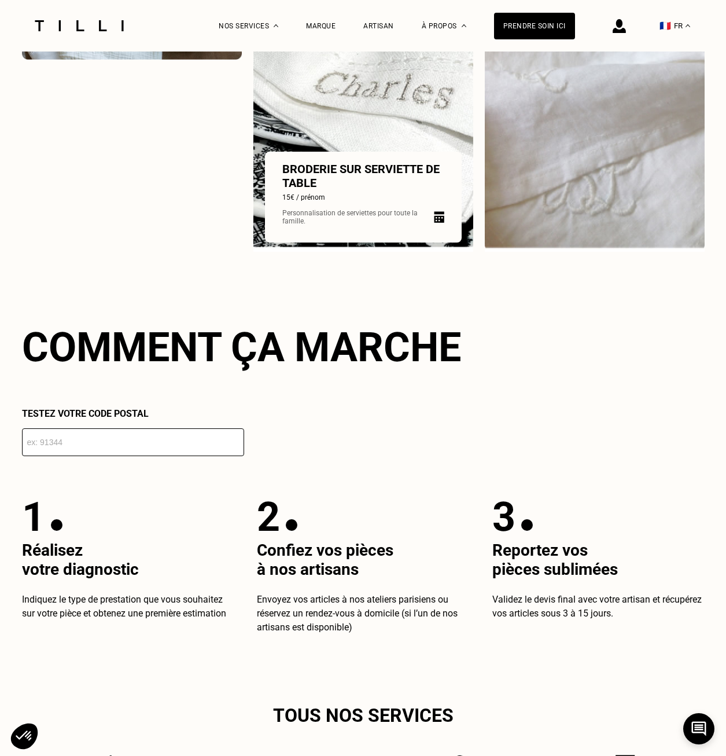
scroll to position [1562, 0]
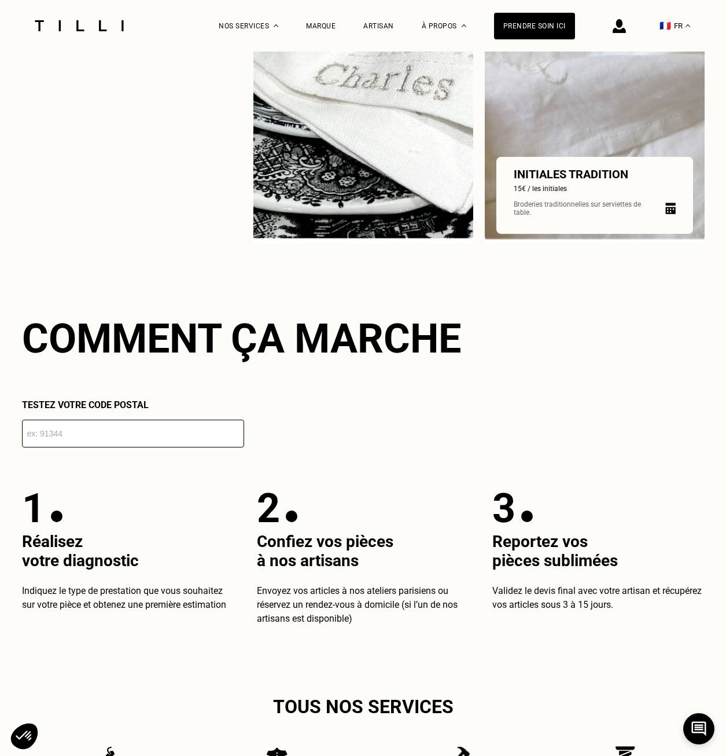
click at [535, 178] on p "Initiales tradition" at bounding box center [595, 174] width 162 height 14
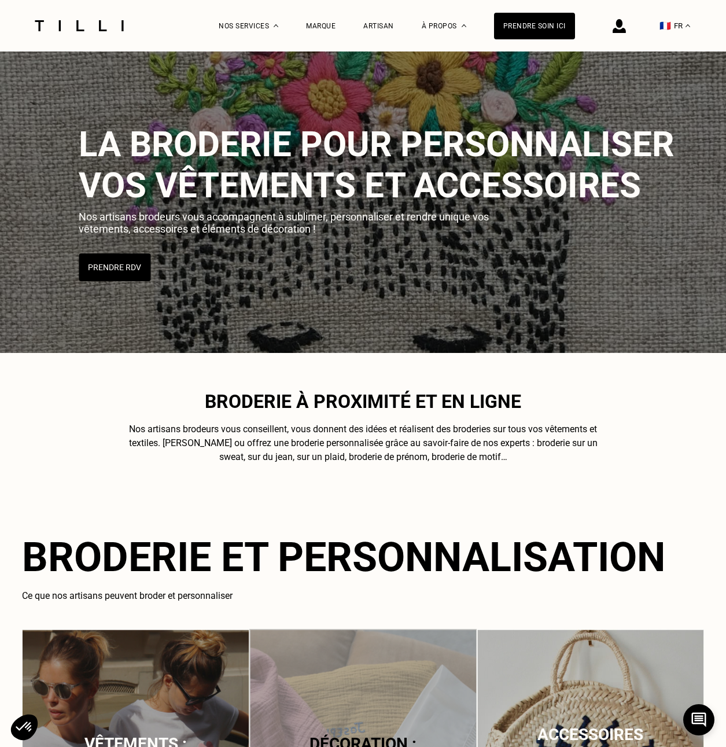
select select "FR"
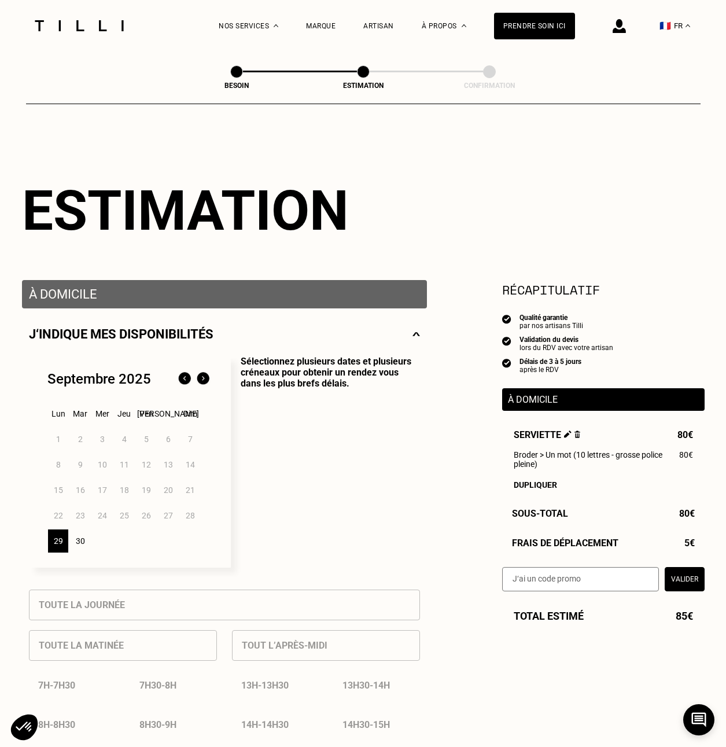
click at [576, 440] on span "Serviette" at bounding box center [547, 434] width 67 height 11
click at [579, 438] on img at bounding box center [578, 434] width 6 height 8
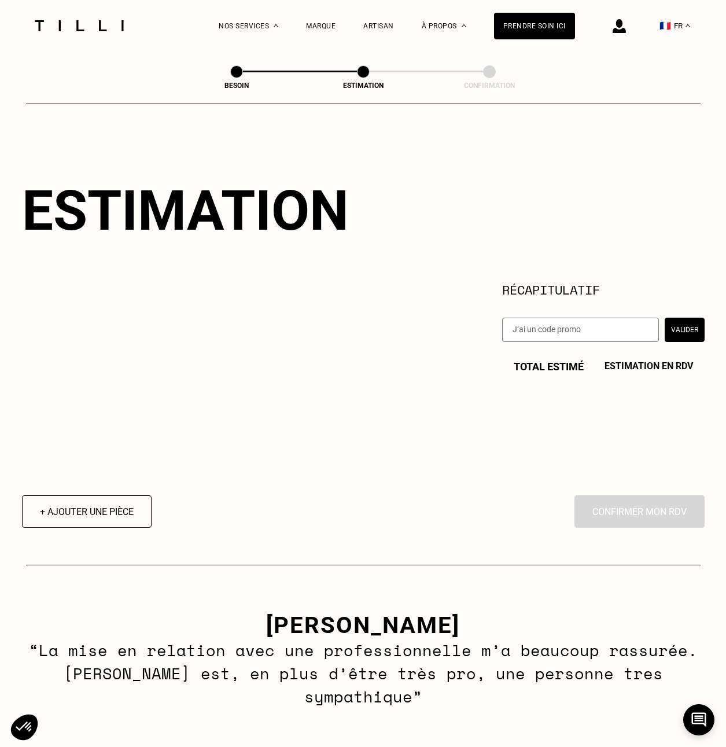
click at [238, 68] on span at bounding box center [236, 71] width 13 height 13
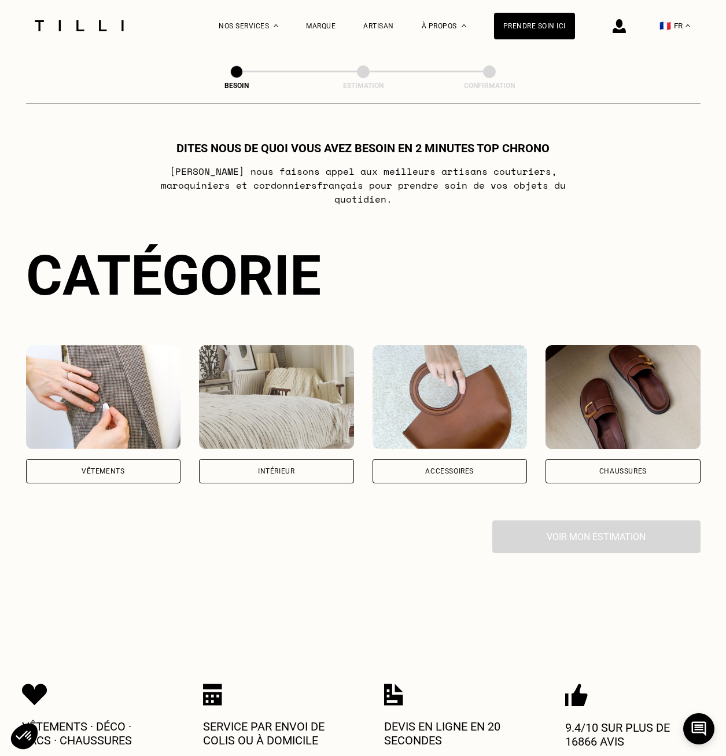
click at [273, 417] on img at bounding box center [276, 397] width 155 height 104
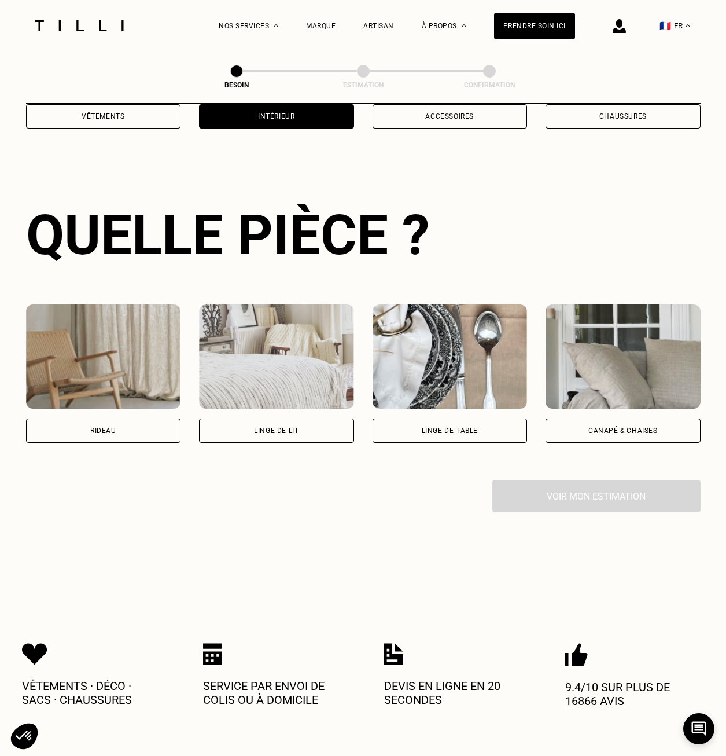
scroll to position [378, 0]
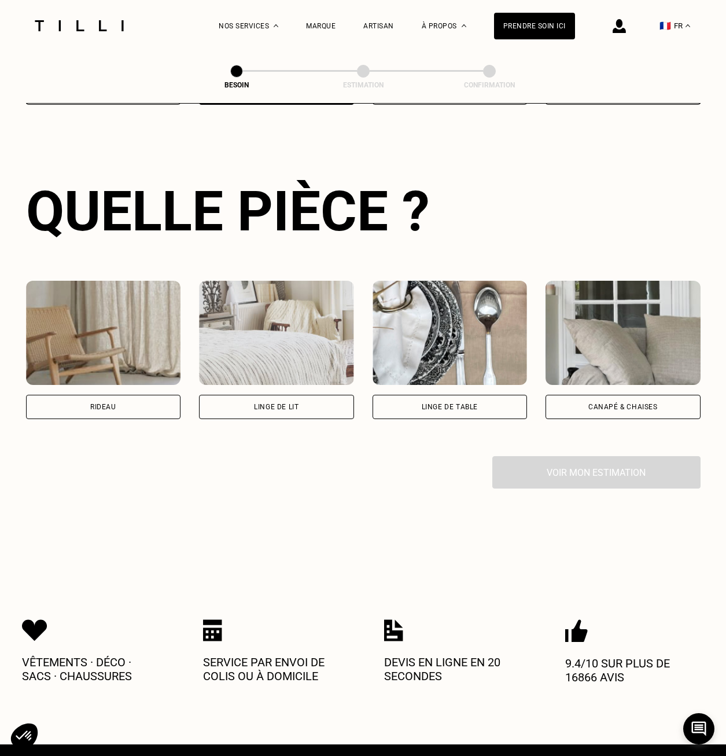
click at [489, 345] on img at bounding box center [450, 333] width 155 height 104
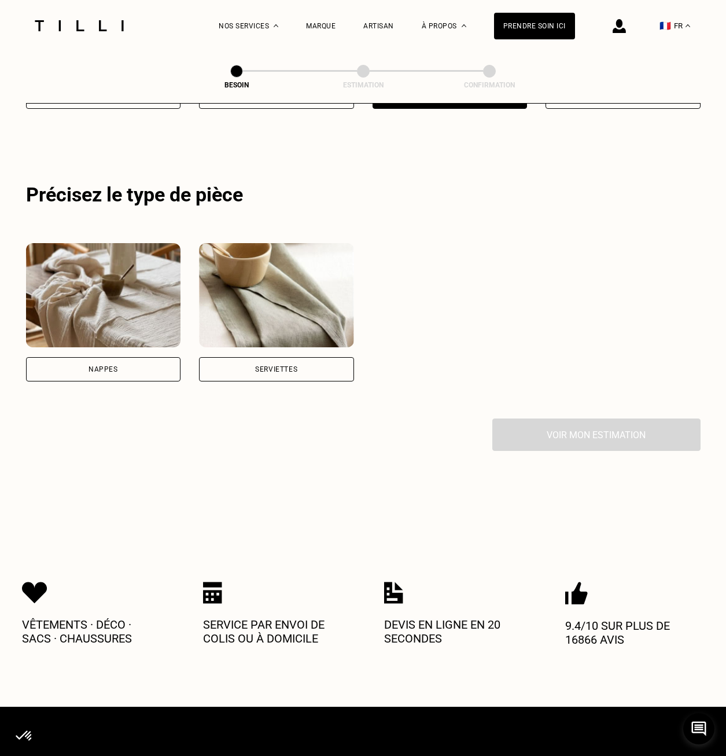
scroll to position [694, 0]
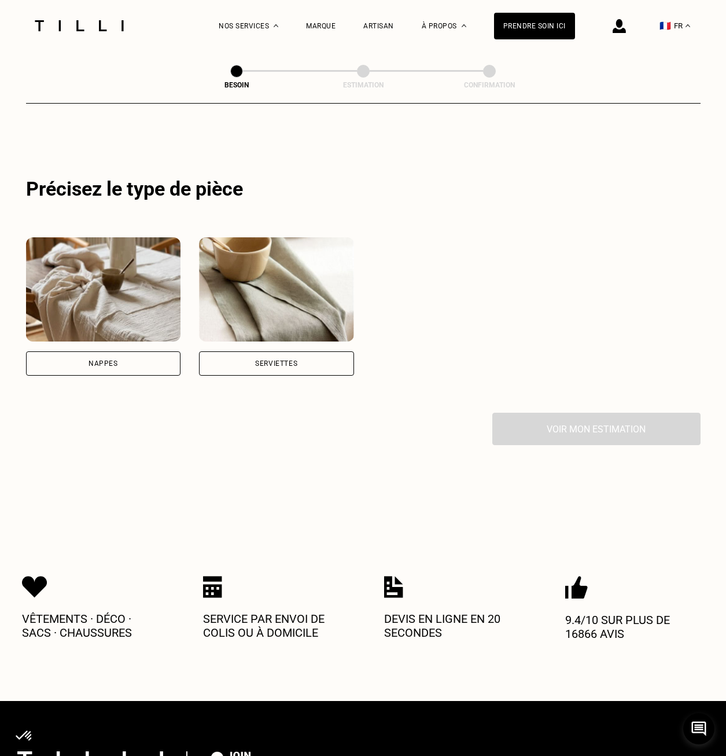
click at [313, 351] on div "Serviettes" at bounding box center [276, 363] width 155 height 24
select select "FR"
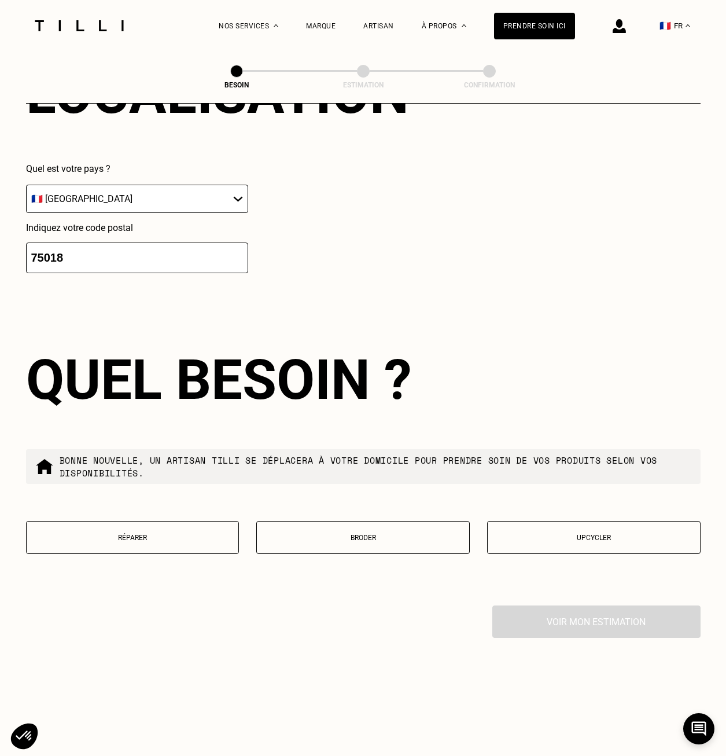
scroll to position [1083, 0]
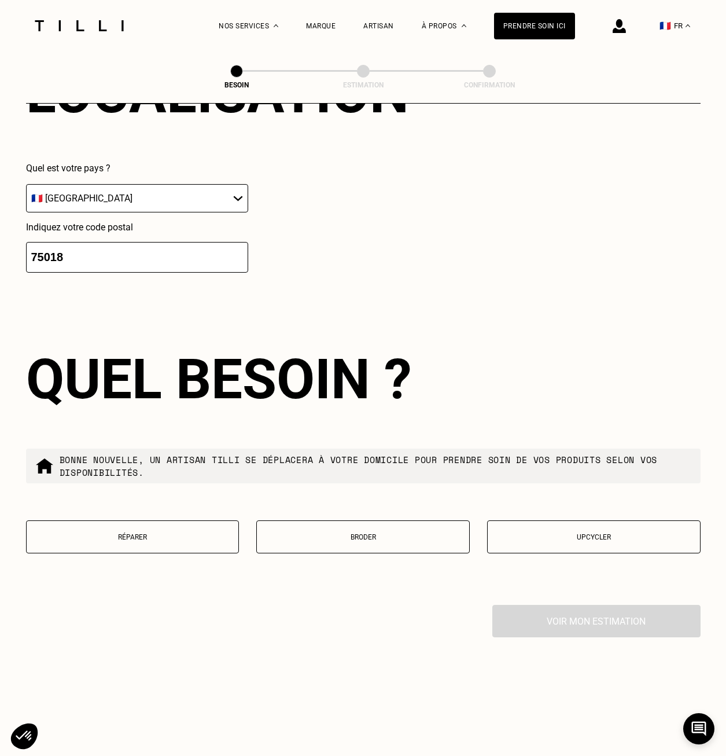
click at [388, 533] on p "Broder" at bounding box center [363, 537] width 201 height 8
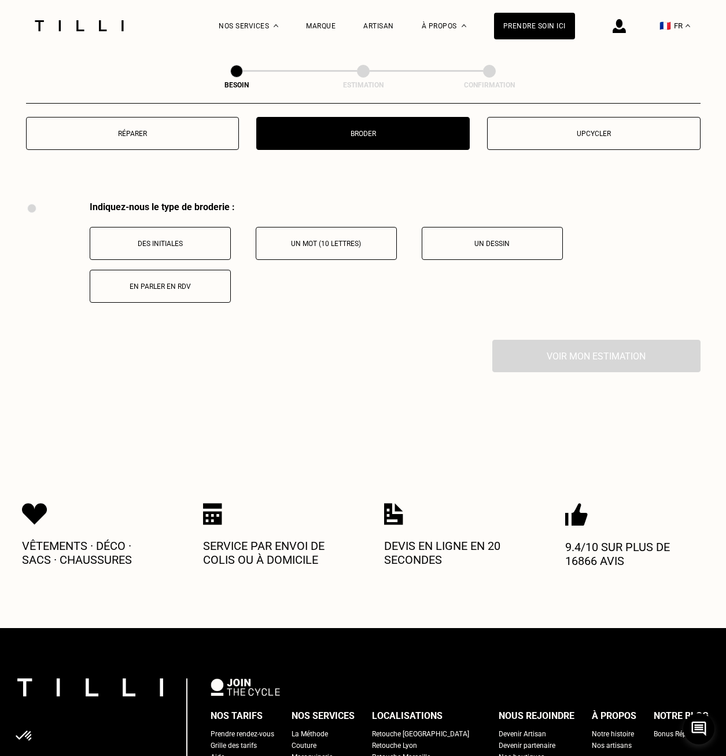
scroll to position [1552, 0]
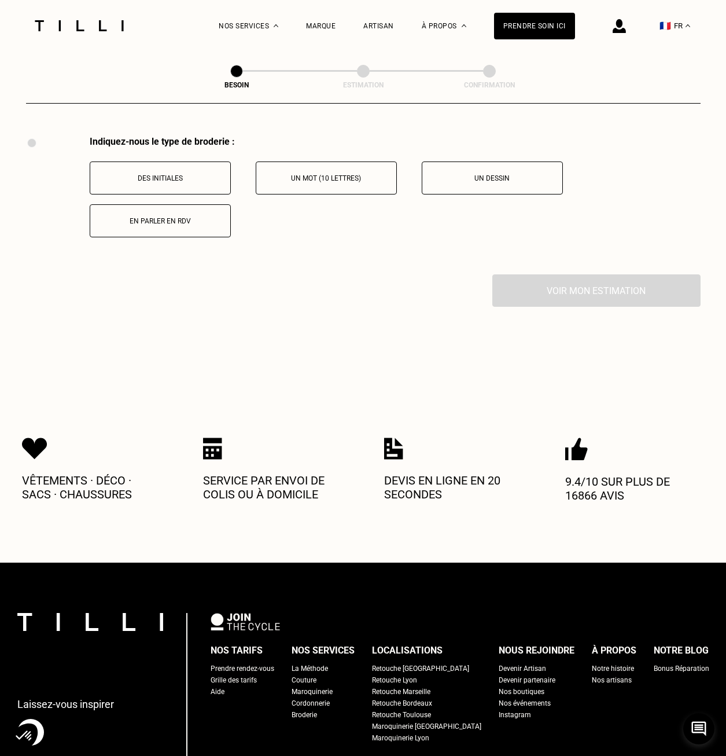
click at [189, 174] on p "Des initiales" at bounding box center [160, 178] width 128 height 8
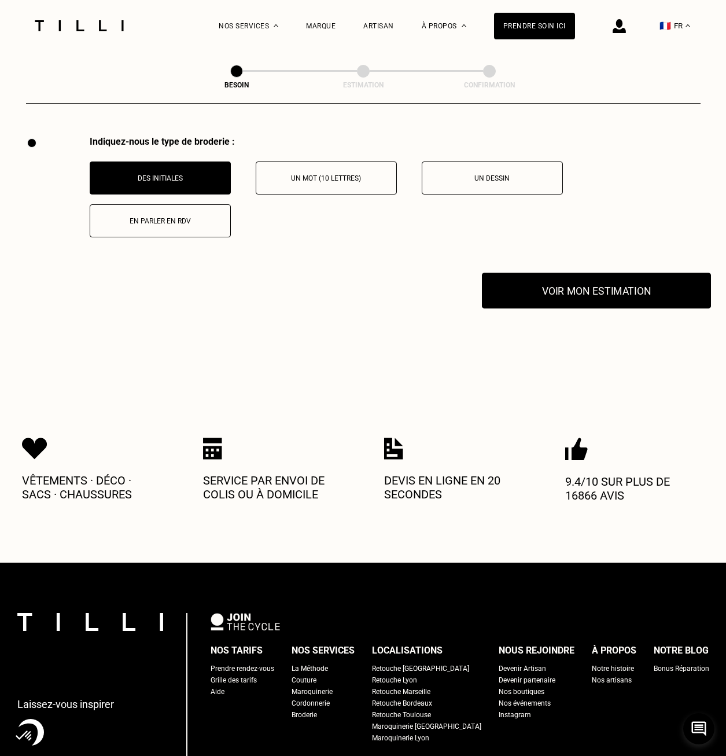
click at [572, 281] on button "Voir mon estimation" at bounding box center [596, 291] width 229 height 36
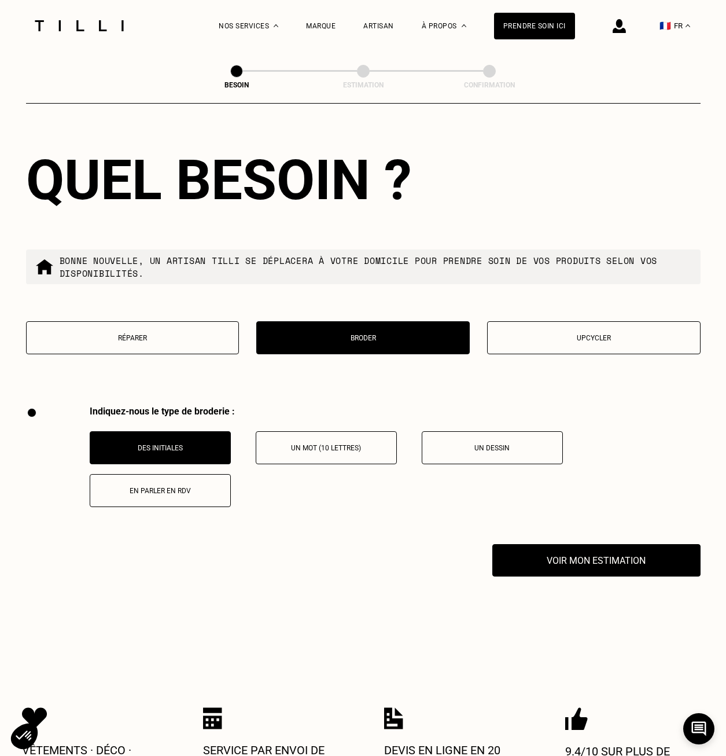
scroll to position [1262, 0]
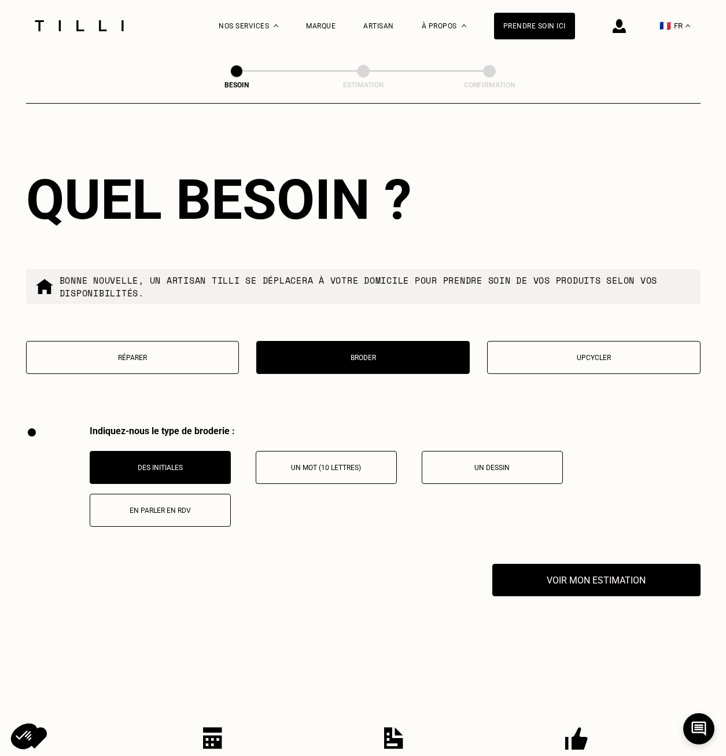
click at [202, 463] on p "Des initiales" at bounding box center [160, 467] width 128 height 8
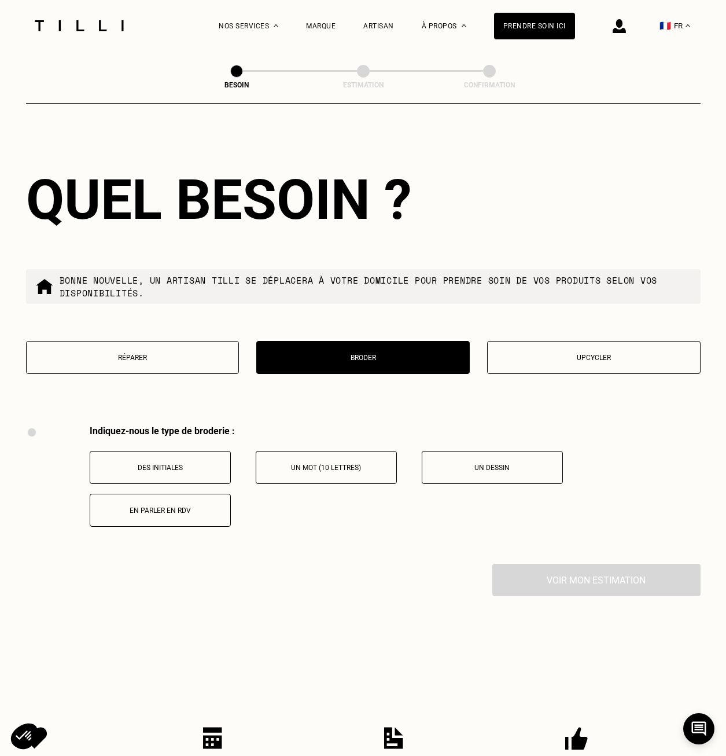
click at [590, 576] on div "Voir mon estimation" at bounding box center [363, 580] width 675 height 32
click at [189, 465] on p "Des initiales" at bounding box center [160, 467] width 128 height 8
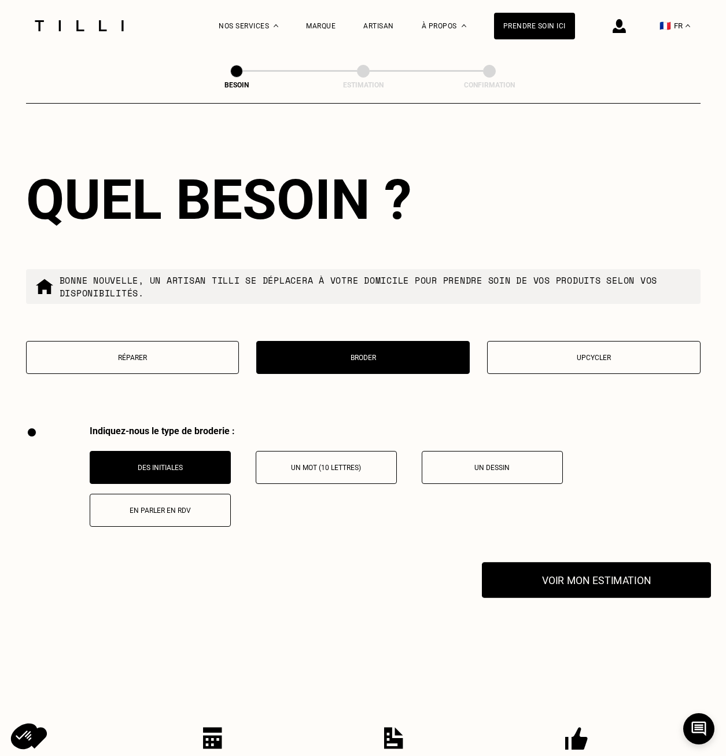
click at [544, 577] on button "Voir mon estimation" at bounding box center [596, 580] width 229 height 36
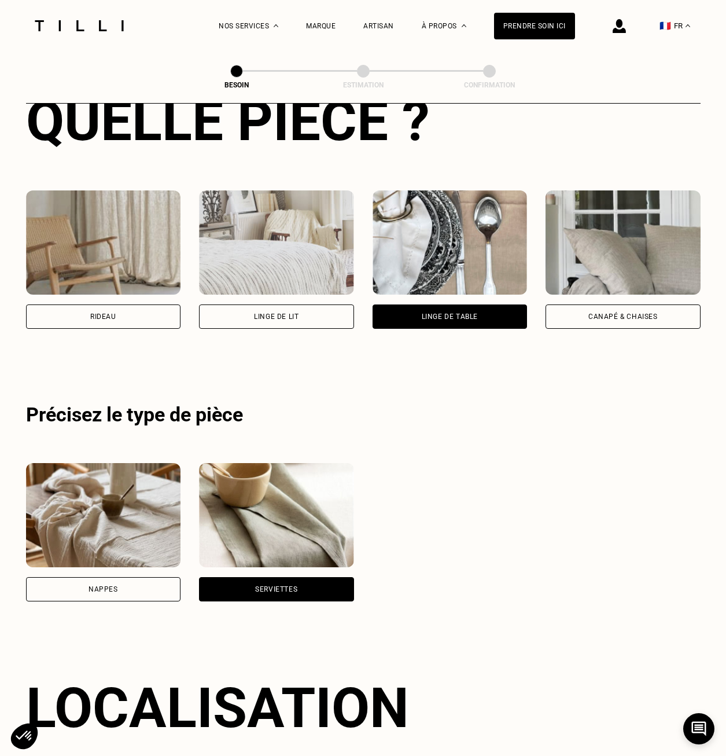
scroll to position [221, 0]
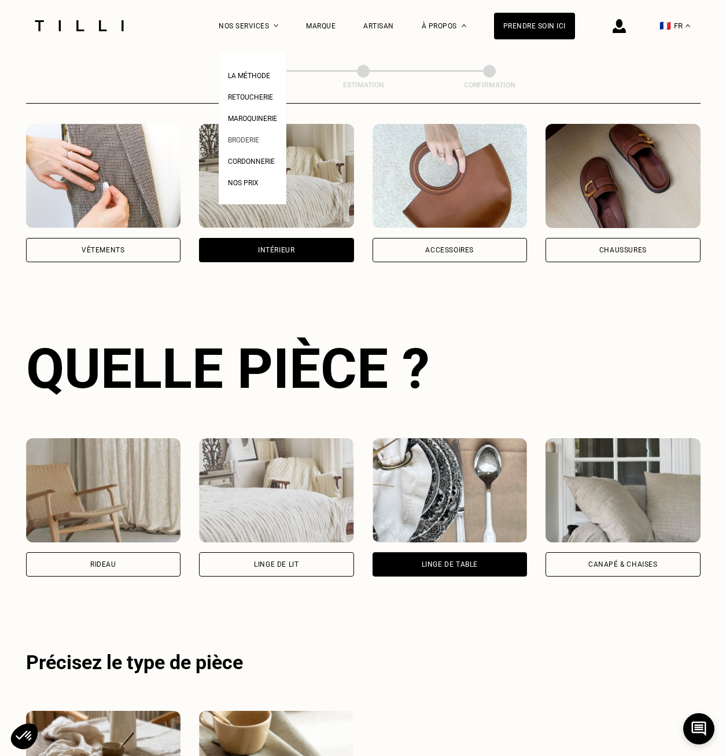
click at [253, 141] on span "Broderie" at bounding box center [243, 140] width 31 height 8
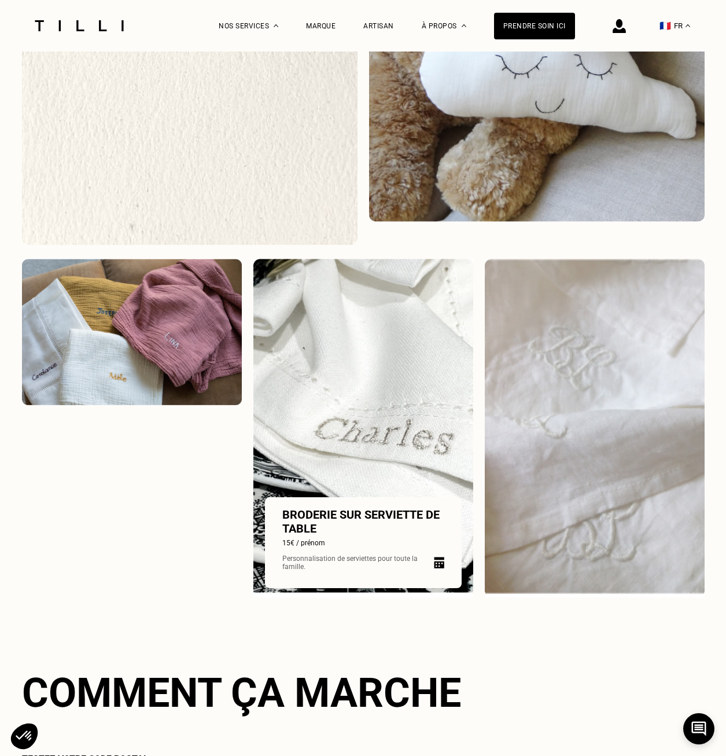
scroll to position [1215, 0]
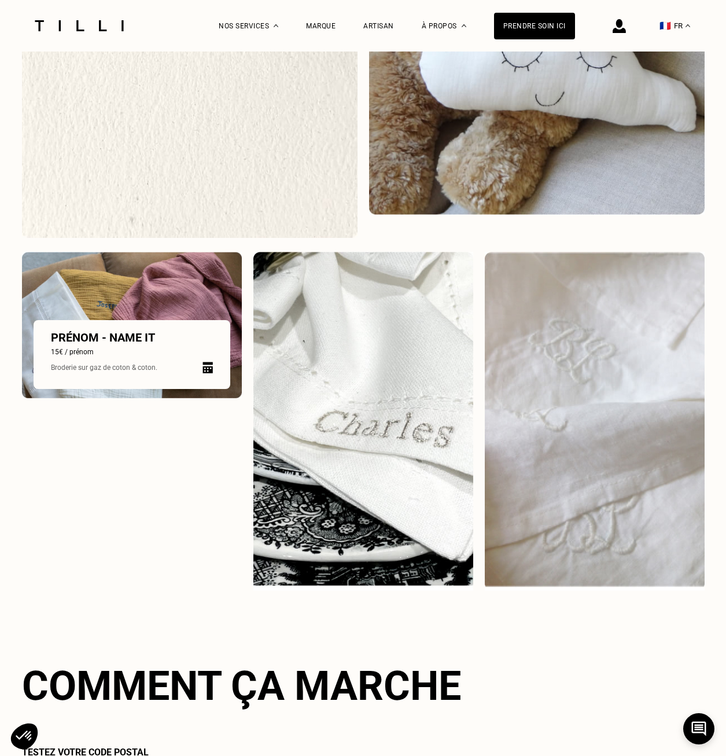
click at [79, 341] on p "Prénom - name it" at bounding box center [132, 337] width 162 height 14
select select "FR"
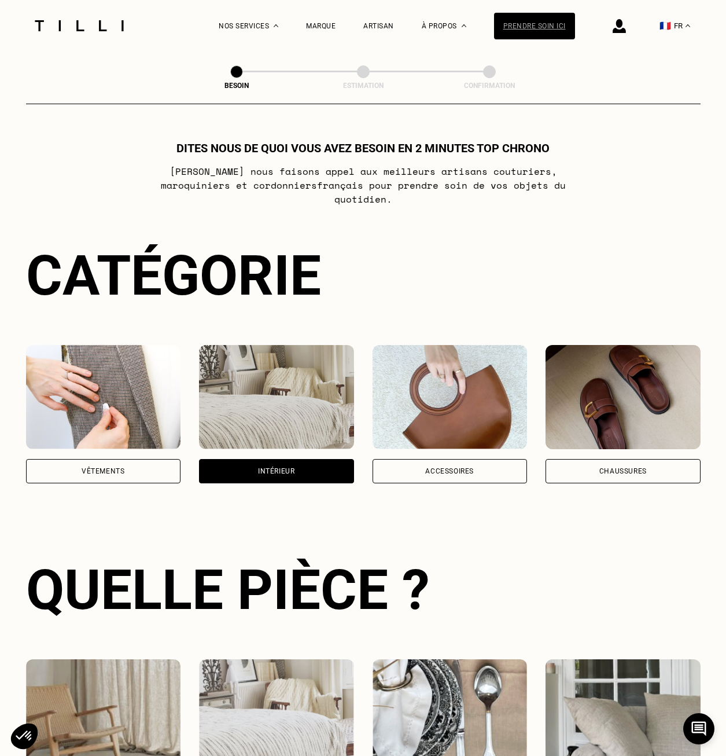
click at [544, 24] on div "Prendre soin ici" at bounding box center [534, 26] width 81 height 27
click at [626, 30] on img at bounding box center [619, 26] width 13 height 14
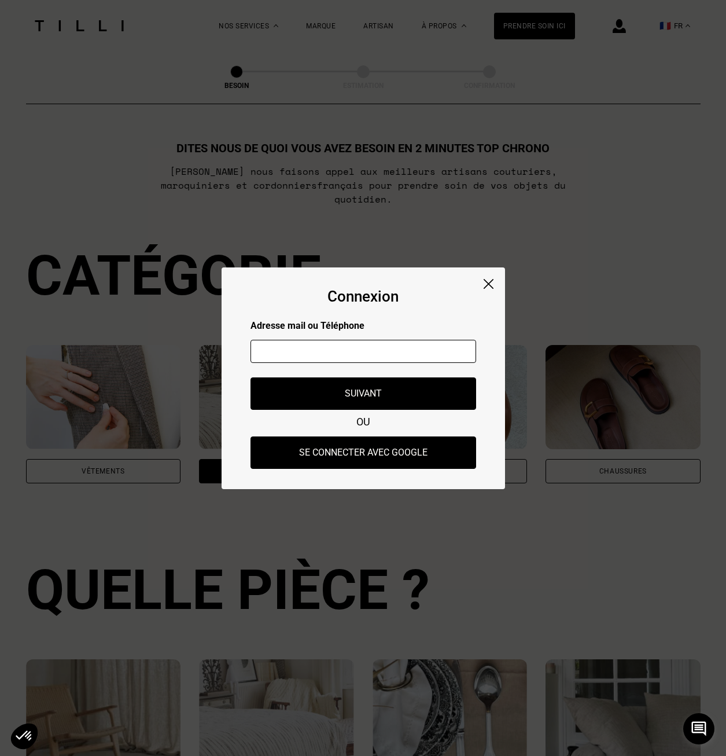
click at [486, 281] on img at bounding box center [489, 284] width 10 height 10
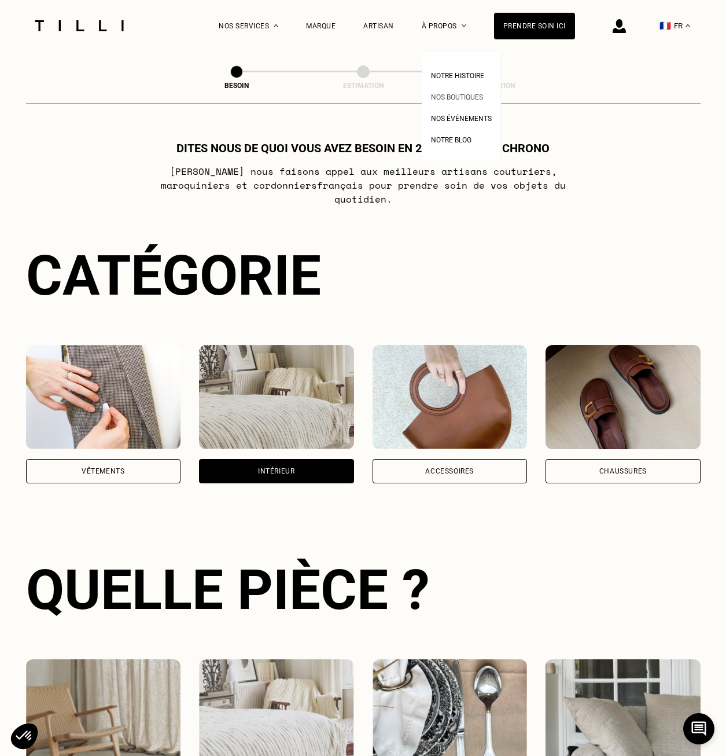
click at [466, 95] on span "Nos boutiques" at bounding box center [457, 97] width 52 height 8
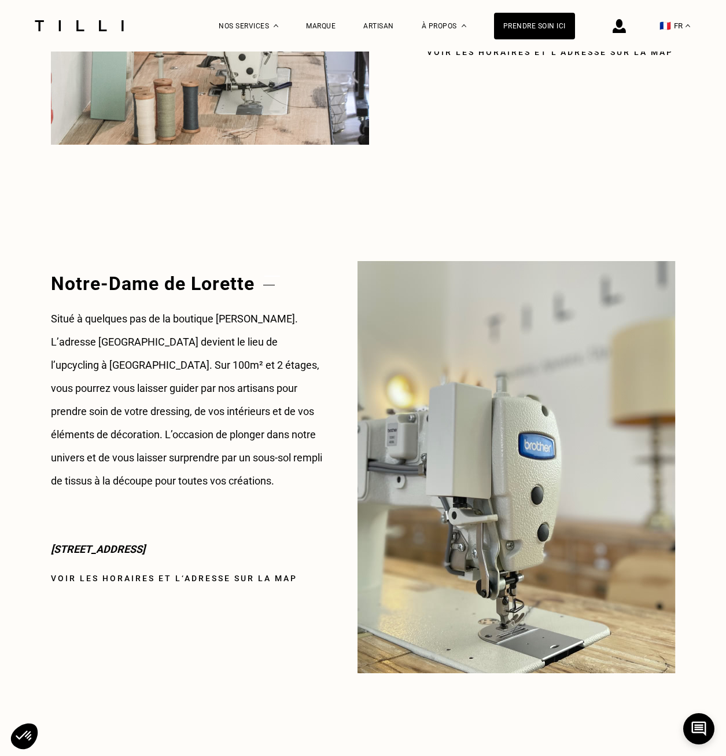
scroll to position [1215, 0]
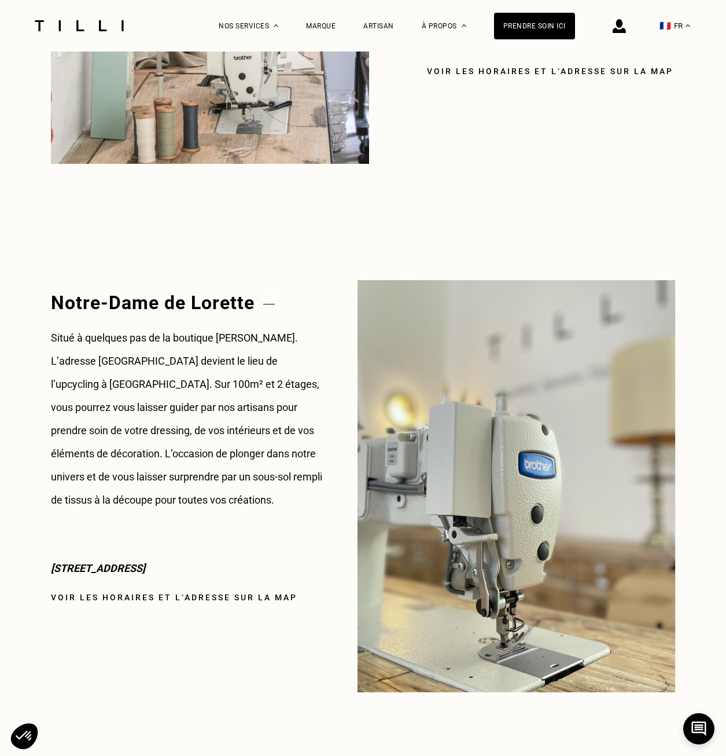
click at [243, 596] on link "Voir les horaires et l‘adresse sur la map" at bounding box center [174, 596] width 246 height 9
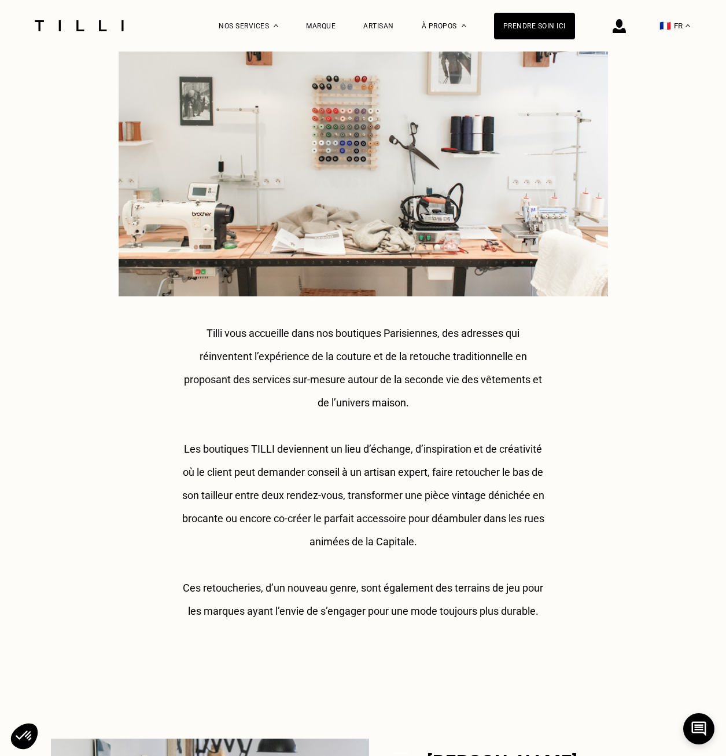
scroll to position [0, 0]
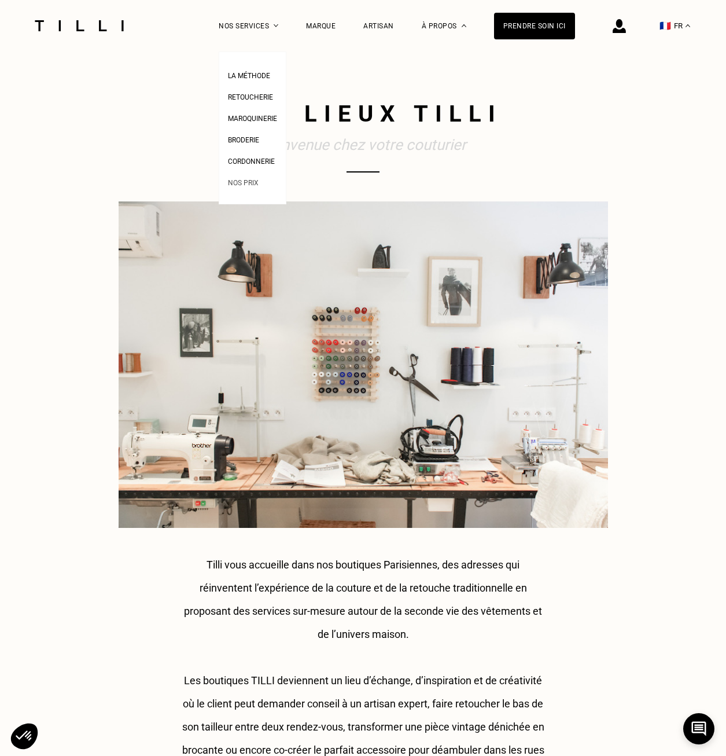
click at [259, 187] on span "Nos prix" at bounding box center [243, 183] width 31 height 8
select select "FR"
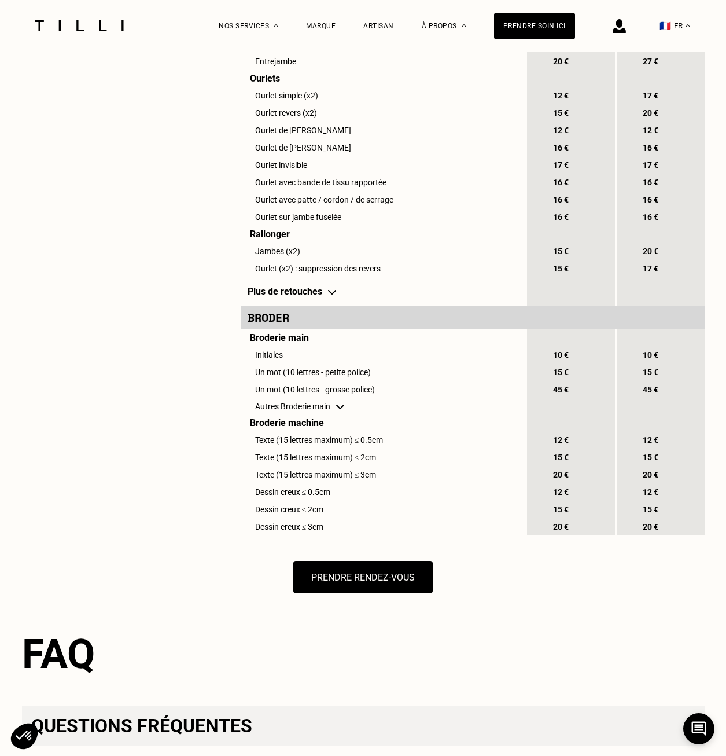
scroll to position [984, 0]
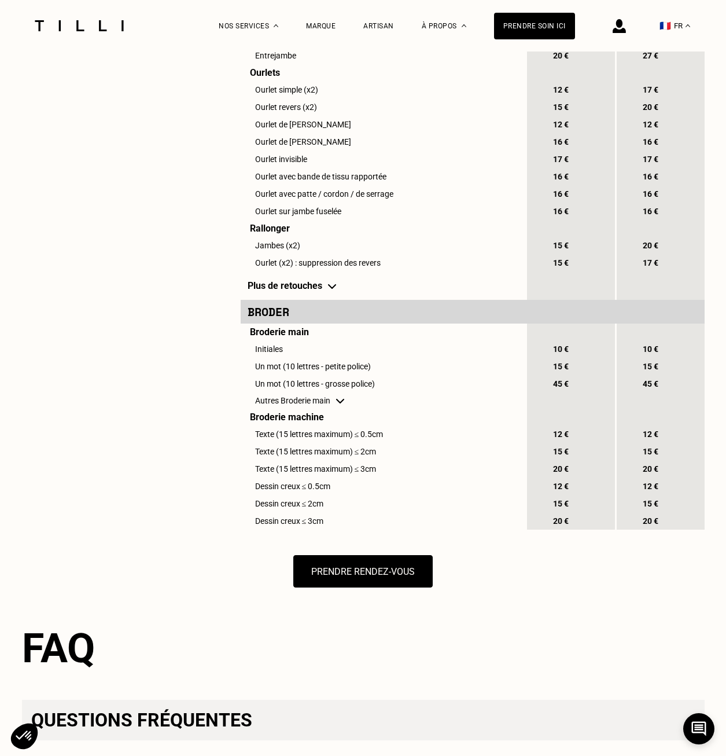
click at [346, 408] on td "Autres Broderie main" at bounding box center [383, 400] width 285 height 16
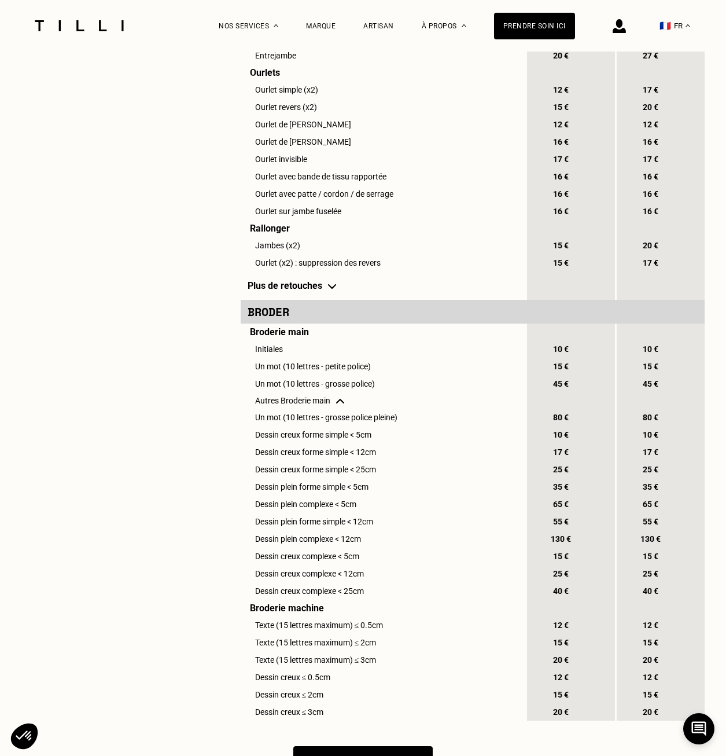
click at [346, 408] on td "Autres Broderie main" at bounding box center [383, 400] width 285 height 16
